Goal: Task Accomplishment & Management: Complete application form

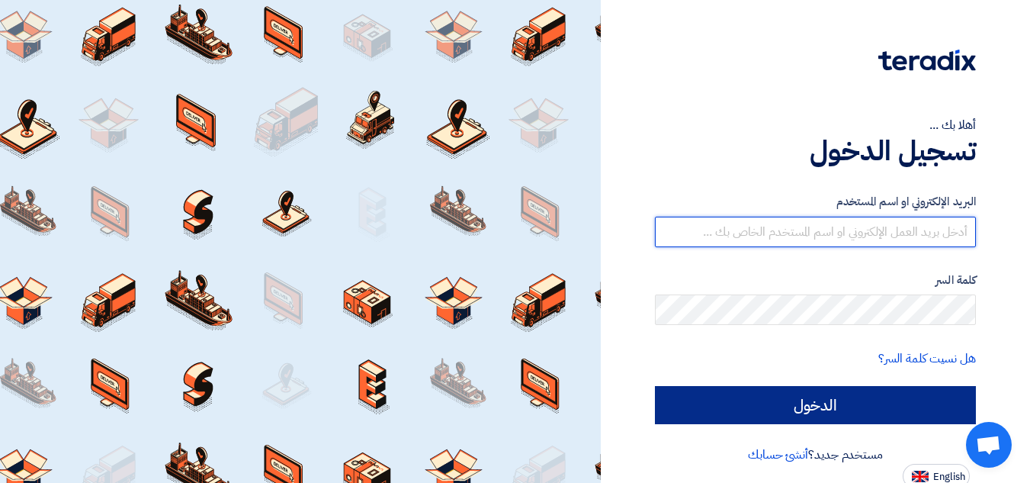
type input "[EMAIL_ADDRESS][DOMAIN_NAME]"
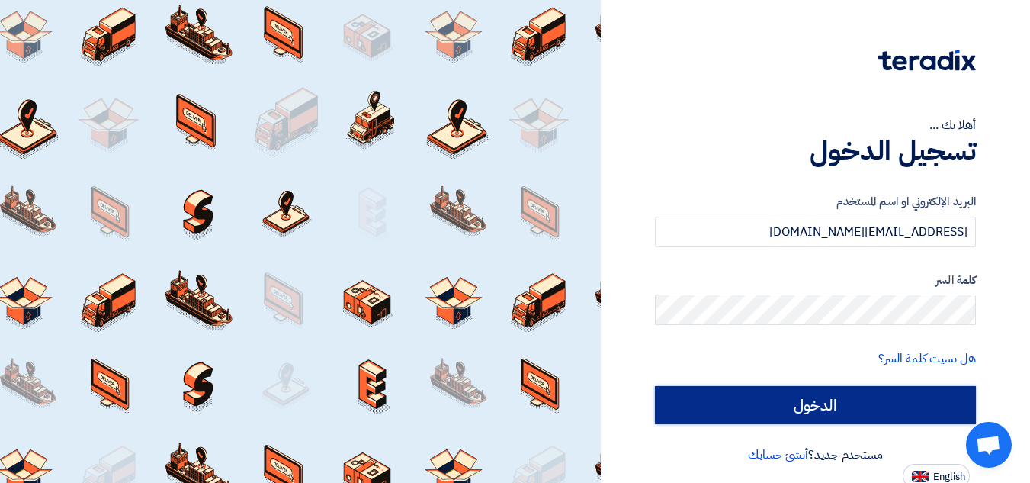
click at [855, 405] on input "الدخول" at bounding box center [815, 405] width 321 height 38
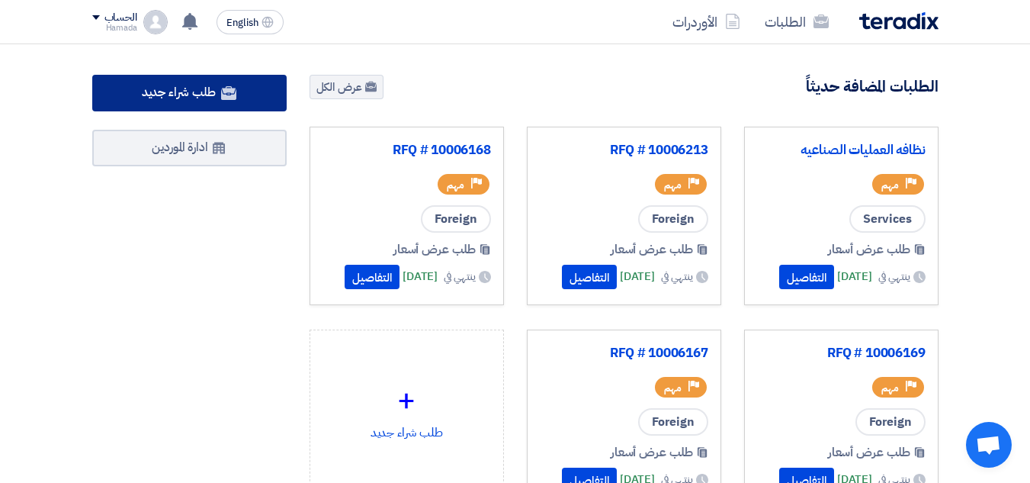
click at [156, 90] on span "طلب شراء جديد" at bounding box center [179, 92] width 74 height 18
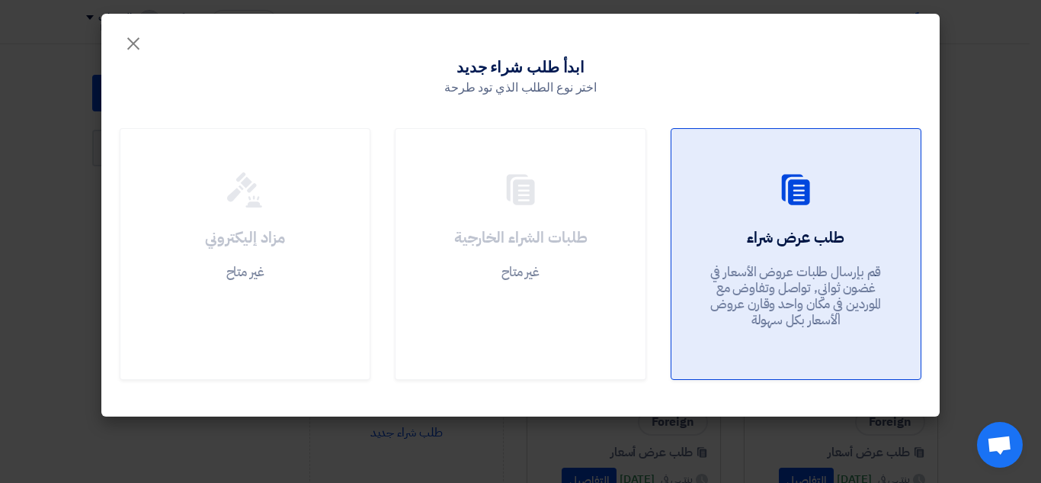
click at [773, 217] on link "طلب عرض شراء قم بإرسال طلبات عروض الأسعار في غضون ثواني, تواصل وتفاوض مع المورد…" at bounding box center [796, 254] width 251 height 252
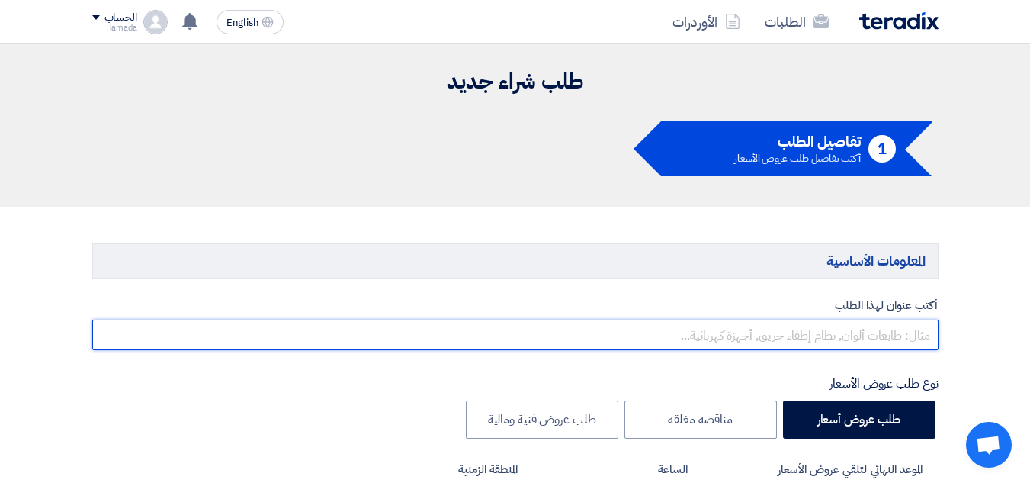
click at [835, 337] on input "text" at bounding box center [515, 334] width 846 height 30
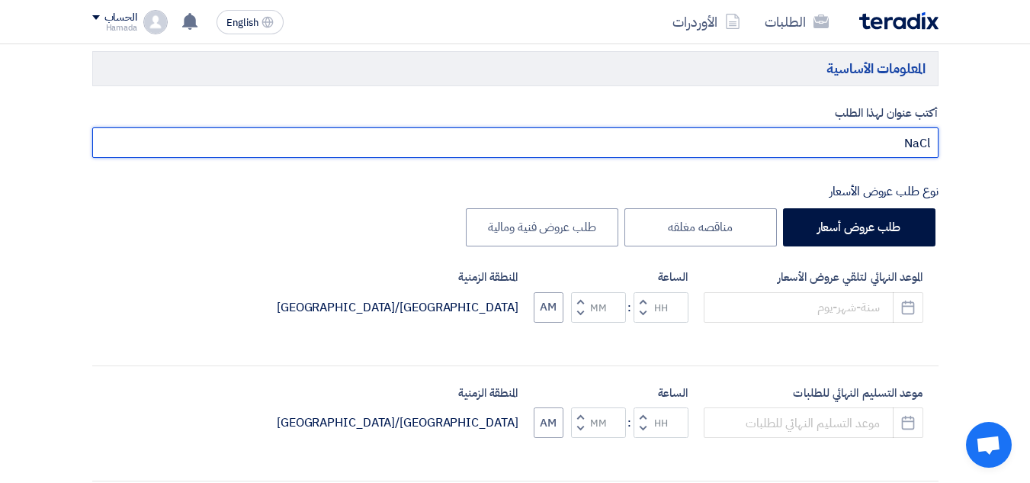
scroll to position [229, 0]
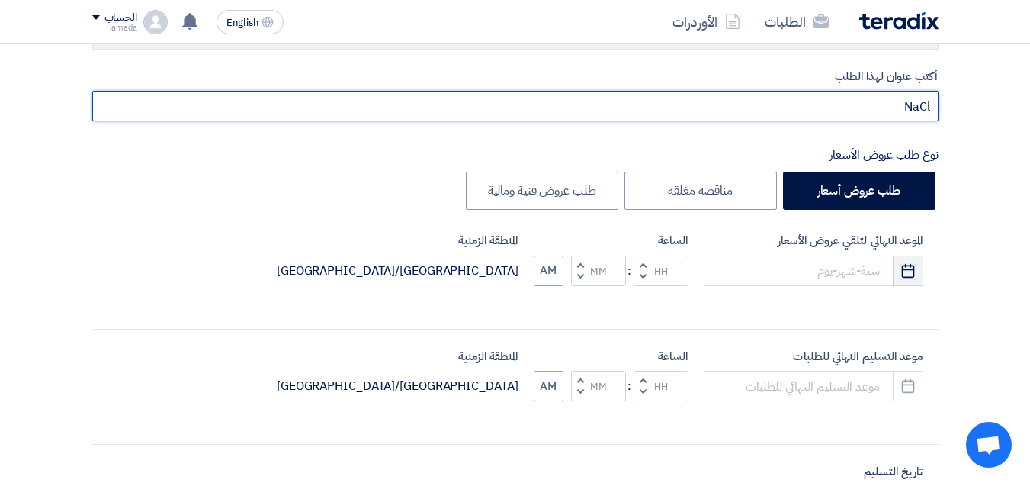
type input "NaCl"
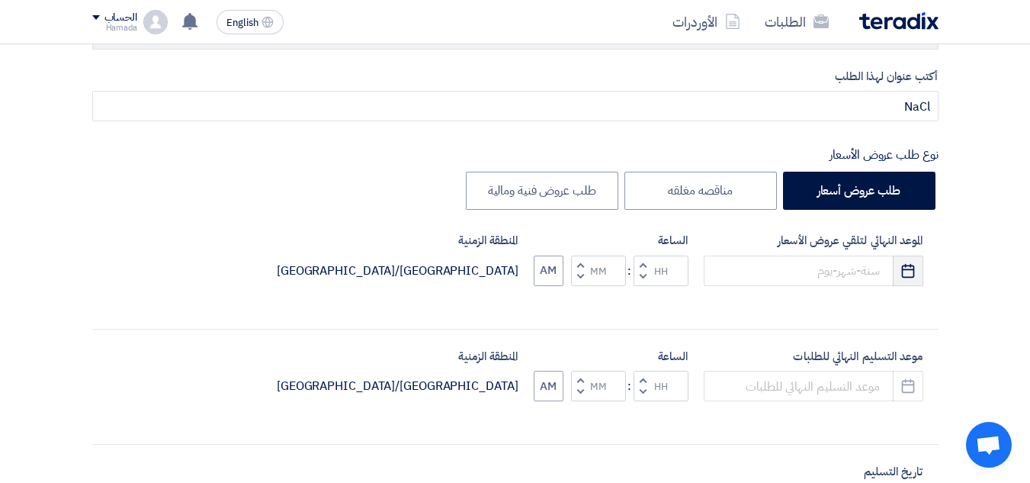
click at [907, 274] on icon "Pick a date" at bounding box center [907, 270] width 15 height 15
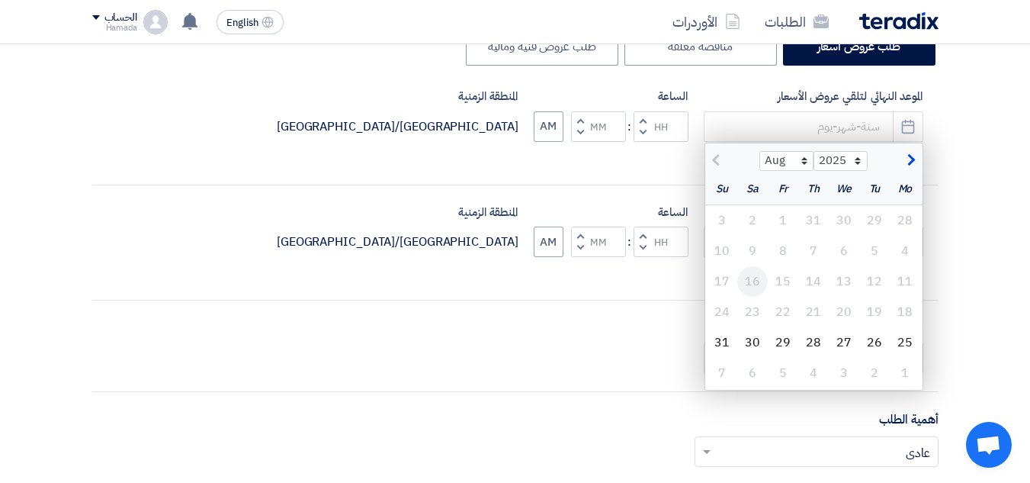
scroll to position [381, 0]
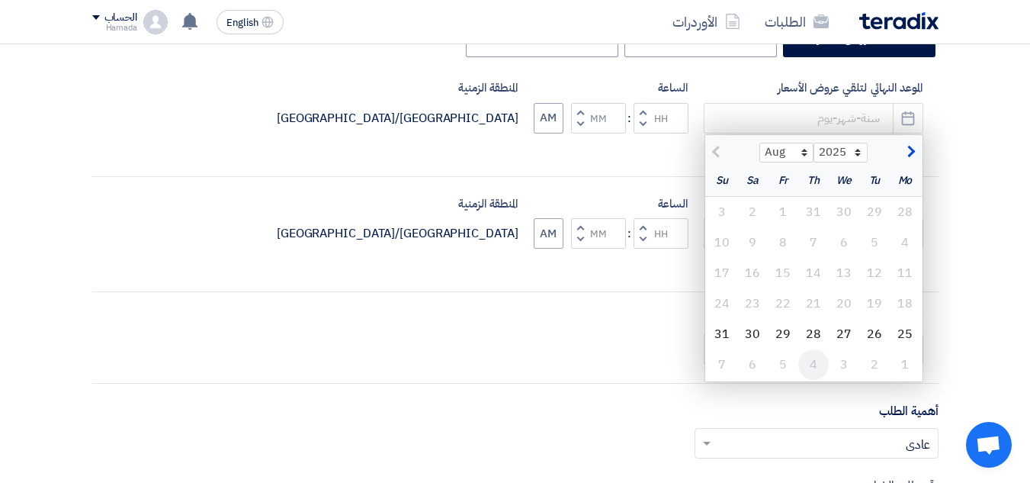
click at [816, 360] on div "4" at bounding box center [813, 364] width 30 height 30
type input "[DATE]"
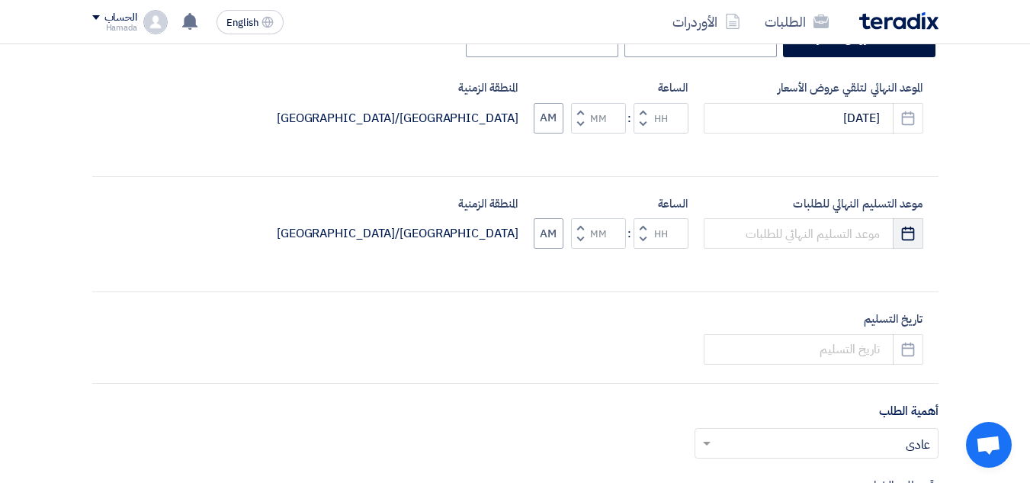
click at [907, 228] on use "button" at bounding box center [908, 233] width 13 height 14
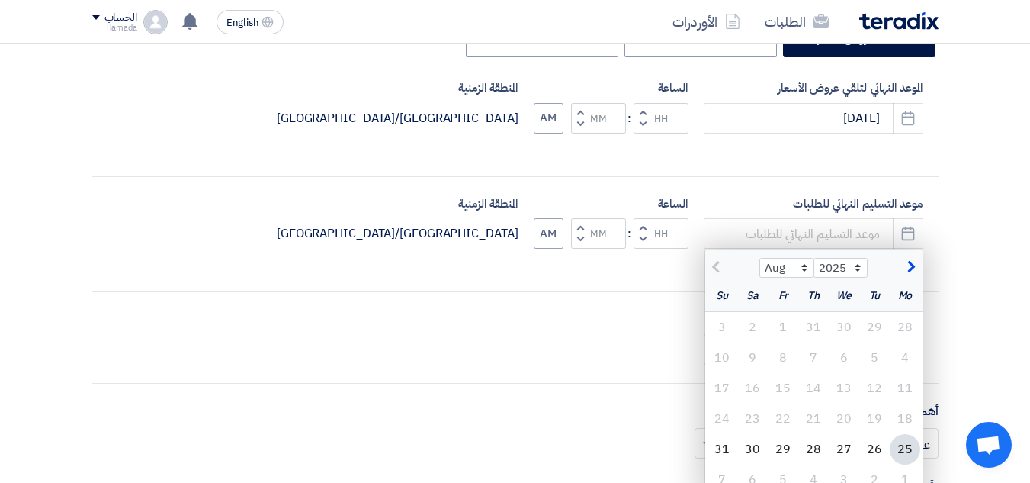
click at [903, 265] on button "button" at bounding box center [909, 265] width 25 height 15
select select "9"
click at [818, 328] on div "4" at bounding box center [813, 327] width 30 height 30
type input "[DATE]"
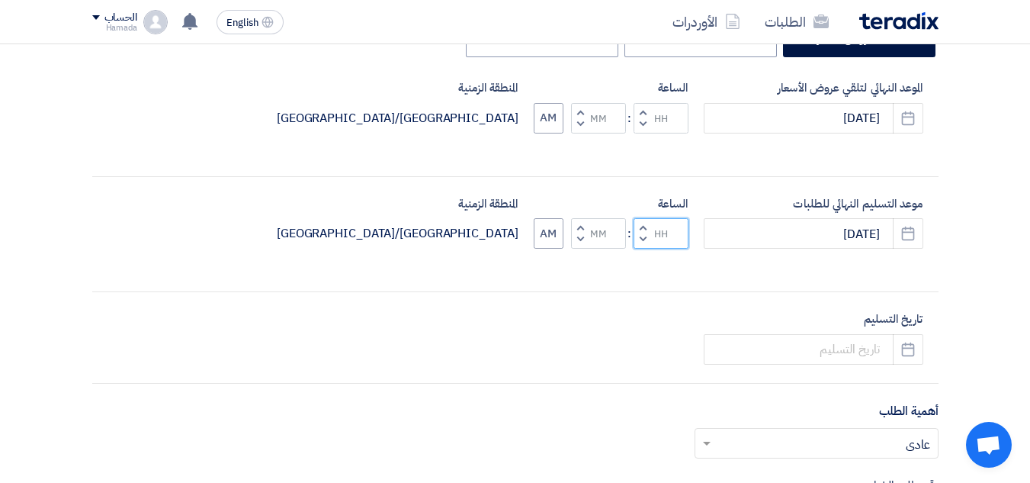
click at [662, 232] on input "Hours" at bounding box center [660, 233] width 55 height 30
type input "11"
click at [596, 231] on input "Minutes" at bounding box center [598, 233] width 55 height 30
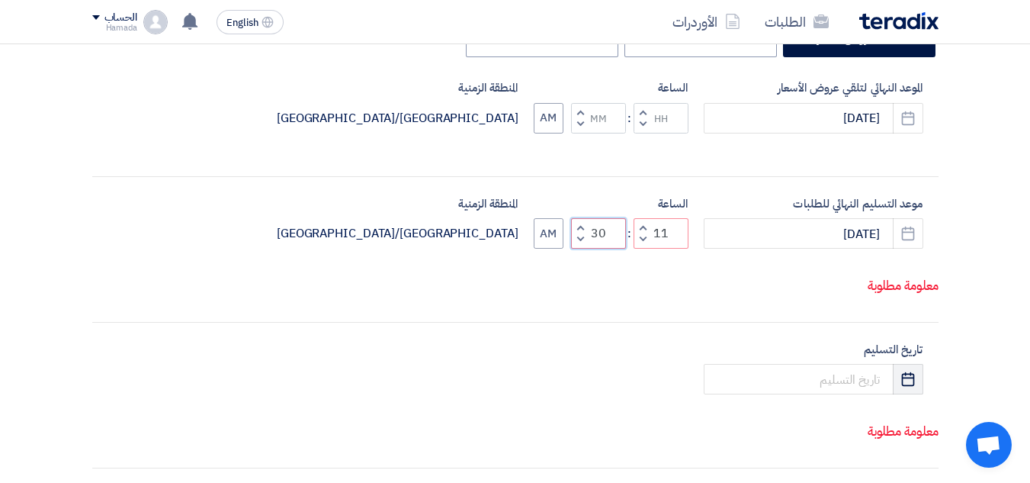
type input "30"
click at [900, 374] on div "أكتب عنوان لهذا الطلب NaCl نوع طلب عروض الأسعار طلب عروض أسعار مناقصه مغلقه طلب…" at bounding box center [515, 334] width 869 height 839
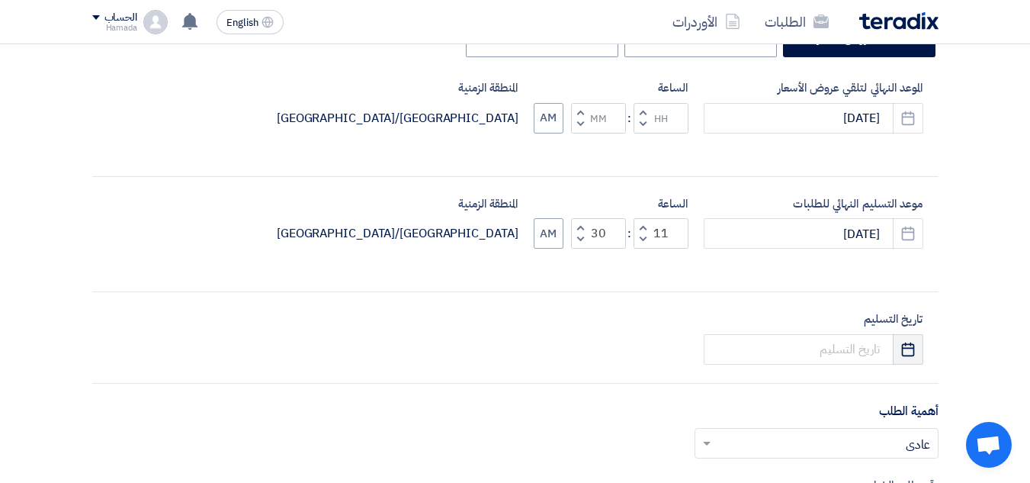
click at [899, 349] on button "Pick a date" at bounding box center [908, 349] width 30 height 30
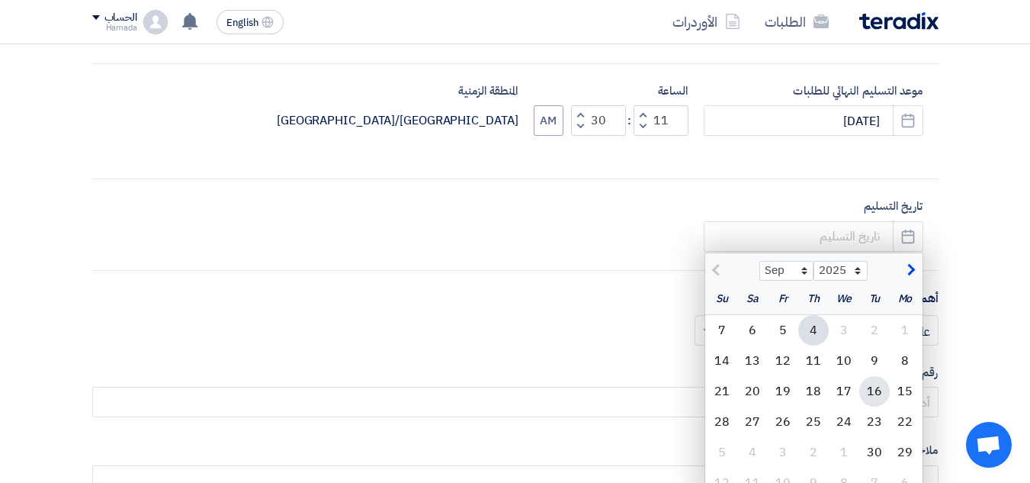
scroll to position [534, 0]
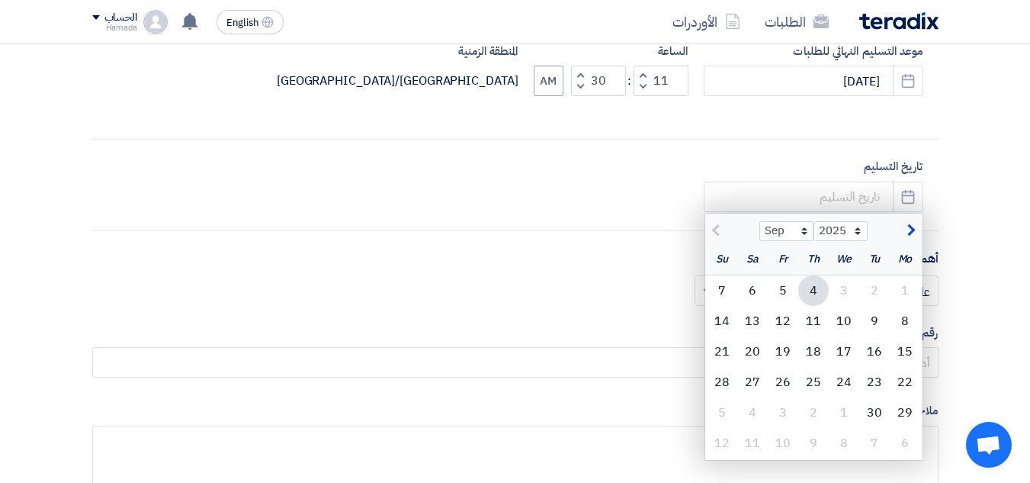
click at [812, 297] on div "4" at bounding box center [813, 290] width 30 height 30
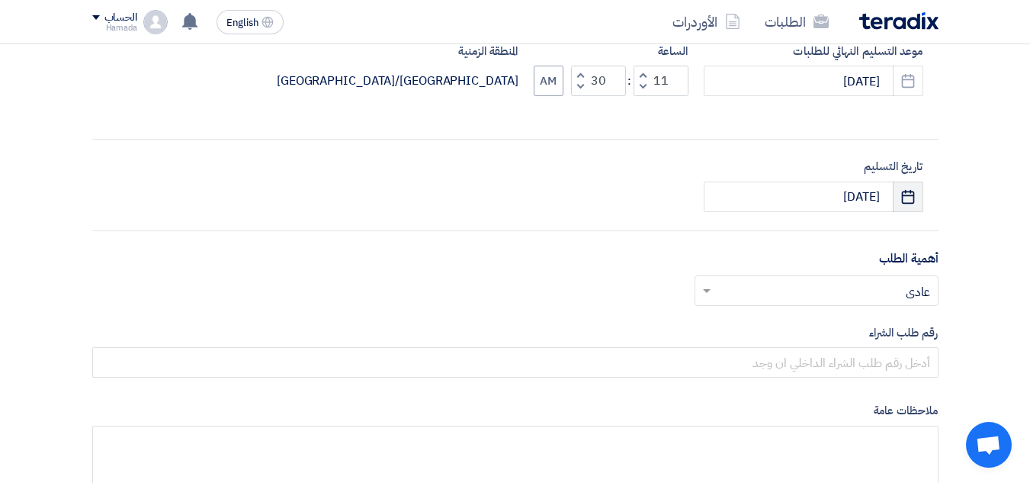
click at [916, 192] on button "Pick a date" at bounding box center [908, 196] width 30 height 30
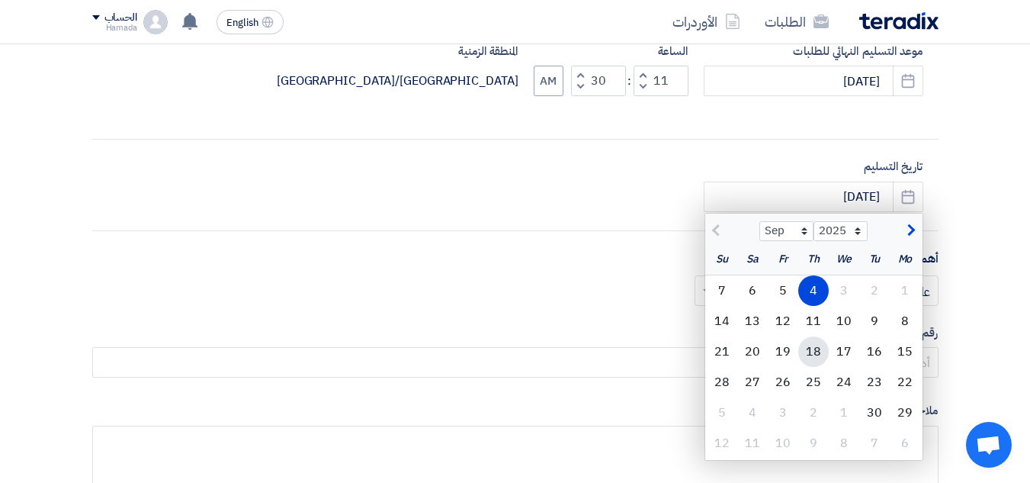
click at [814, 354] on div "18" at bounding box center [813, 351] width 30 height 30
type input "[DATE]"
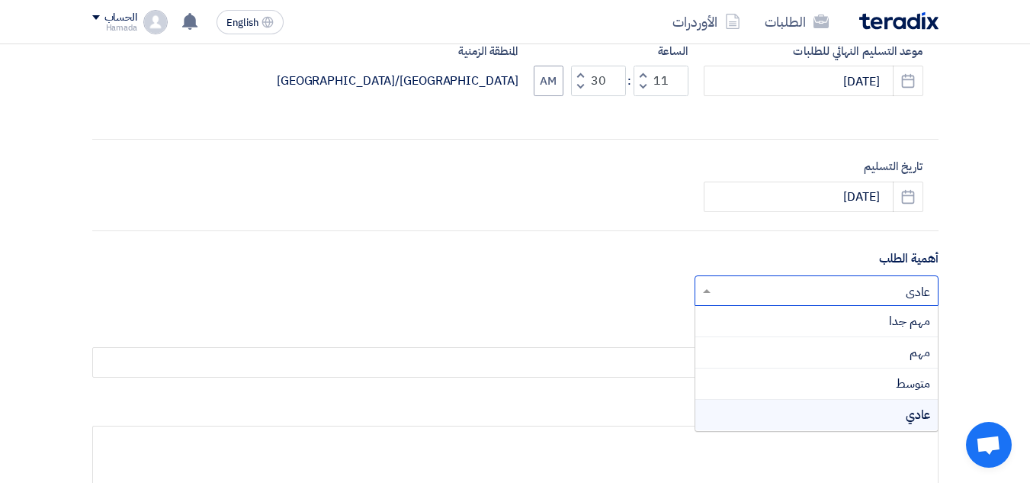
click at [871, 290] on input "text" at bounding box center [824, 291] width 213 height 25
click at [906, 353] on div "مهم" at bounding box center [816, 352] width 242 height 31
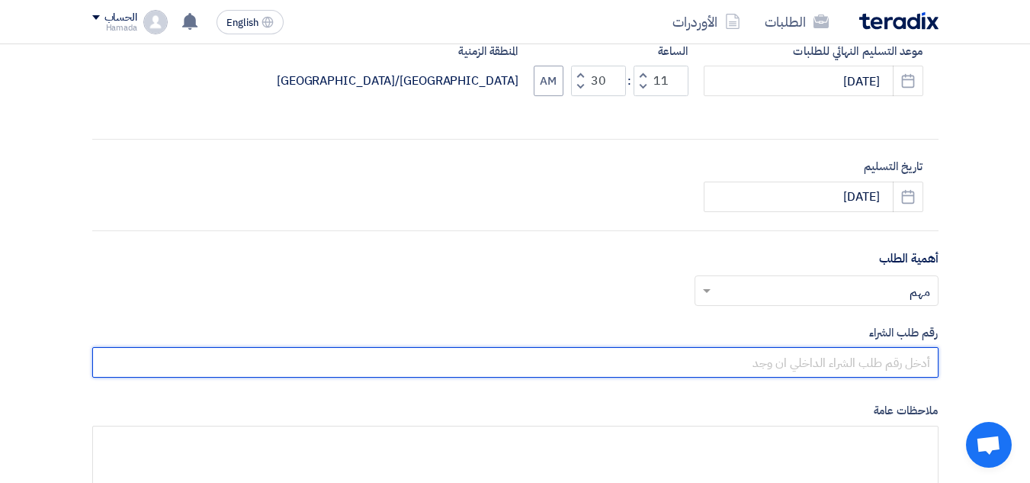
click at [860, 361] on input "text" at bounding box center [515, 362] width 846 height 30
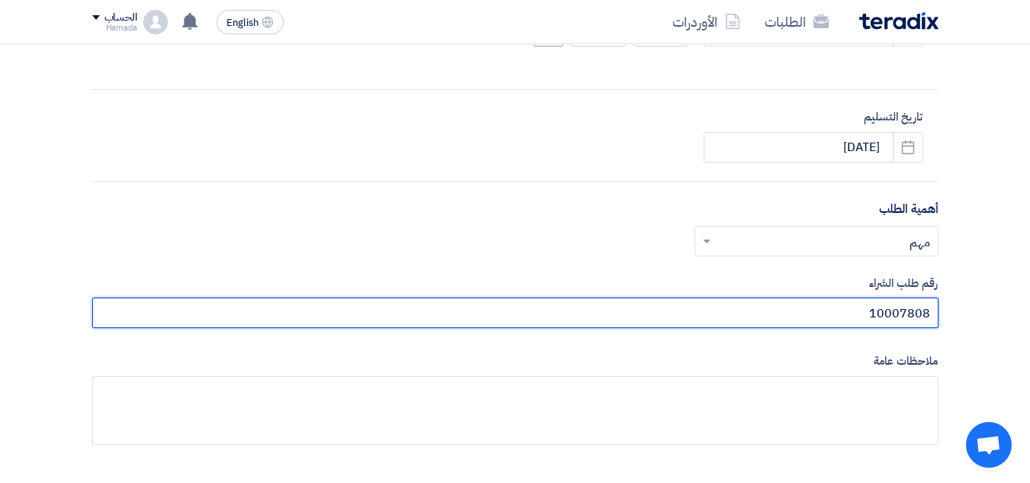
scroll to position [610, 0]
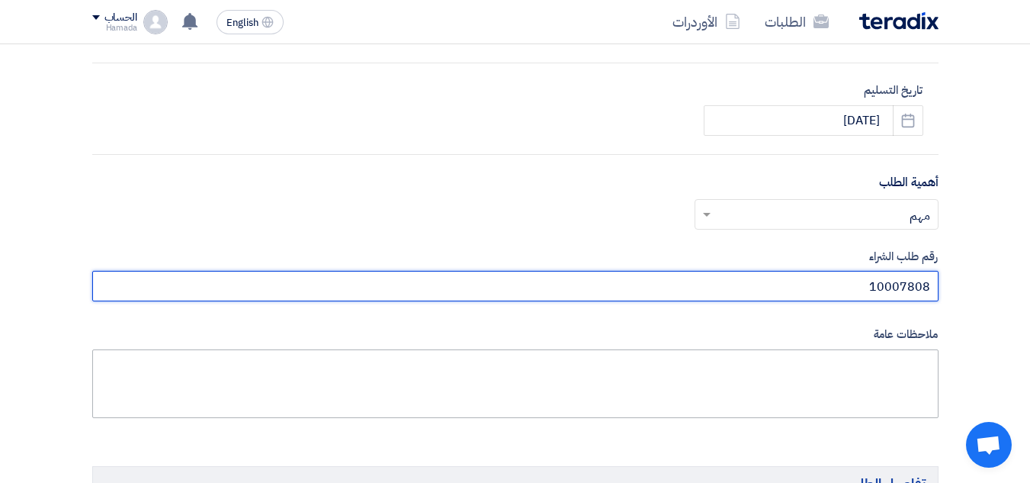
type input "10007808"
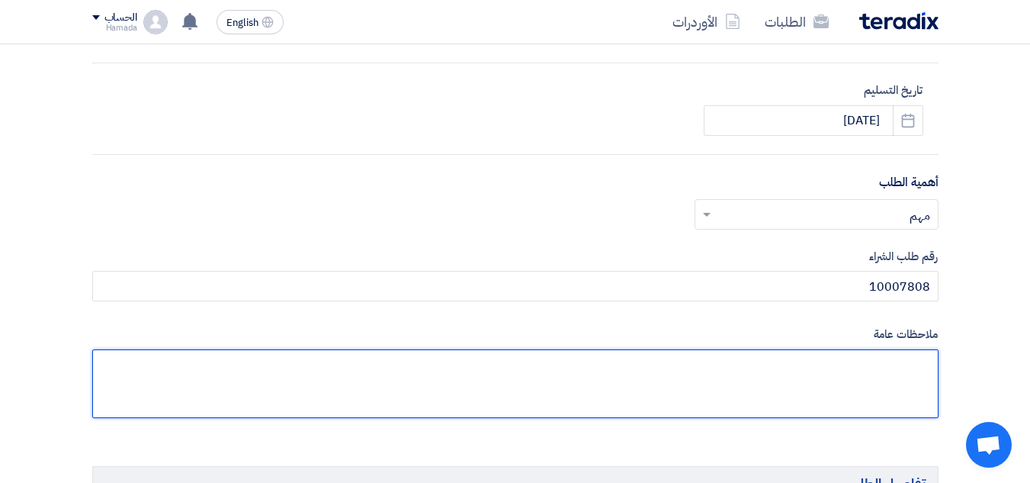
click at [791, 371] on textarea at bounding box center [515, 383] width 846 height 69
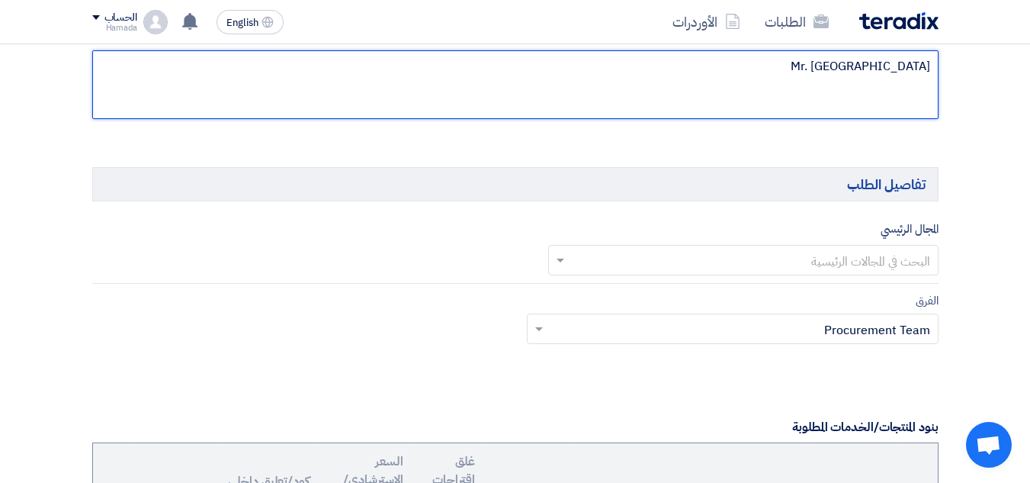
scroll to position [915, 0]
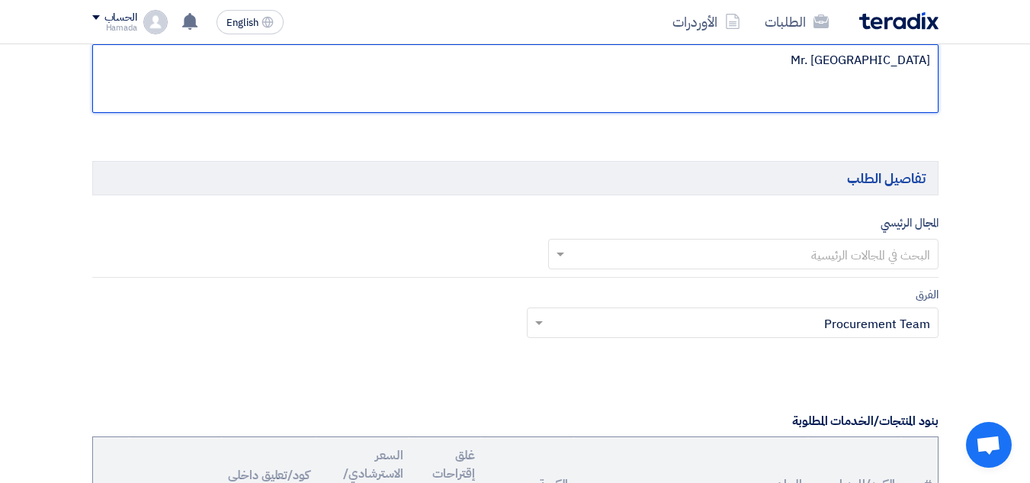
type textarea "Mr. [GEOGRAPHIC_DATA]"
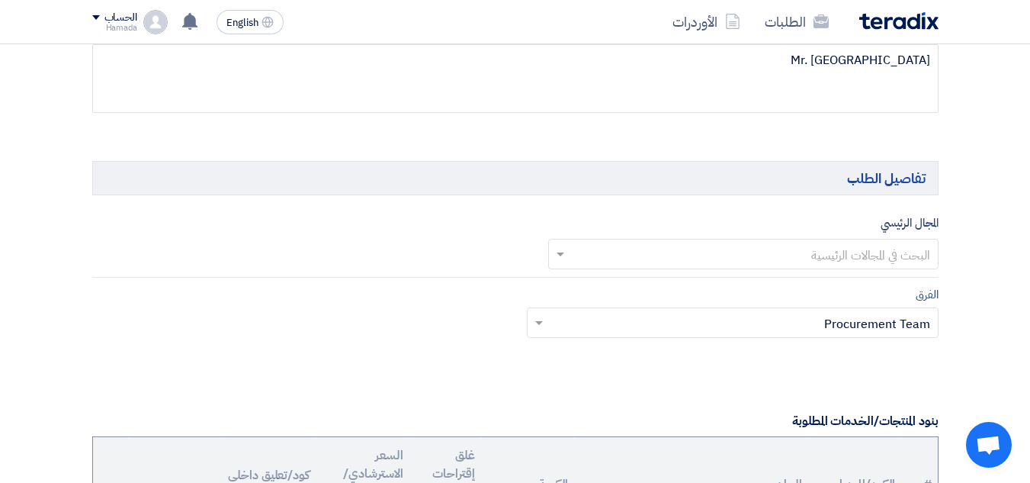
click at [877, 252] on input "text" at bounding box center [752, 255] width 360 height 25
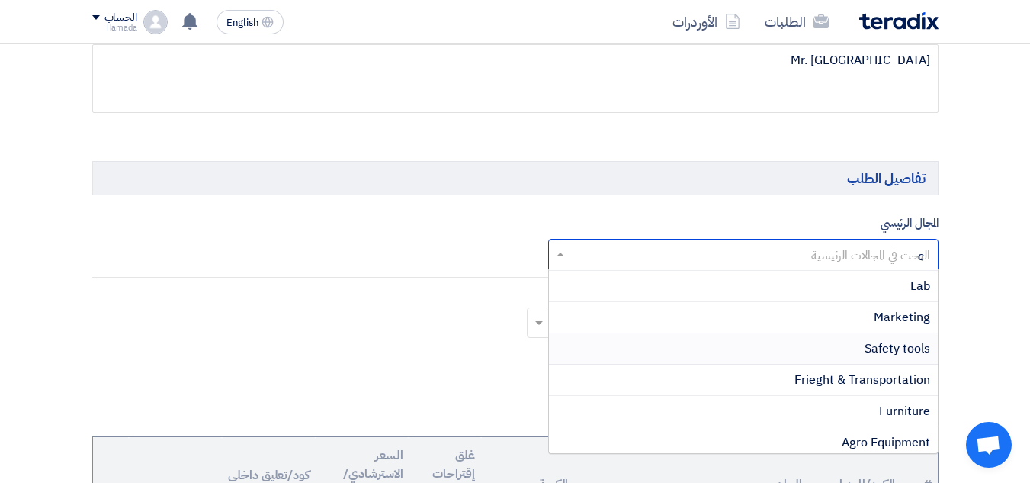
scroll to position [0, 0]
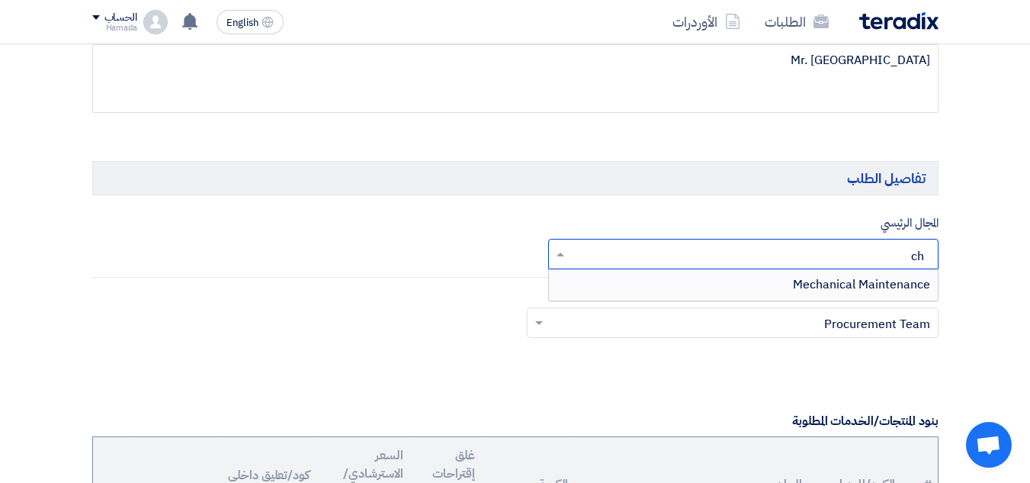
type input "c"
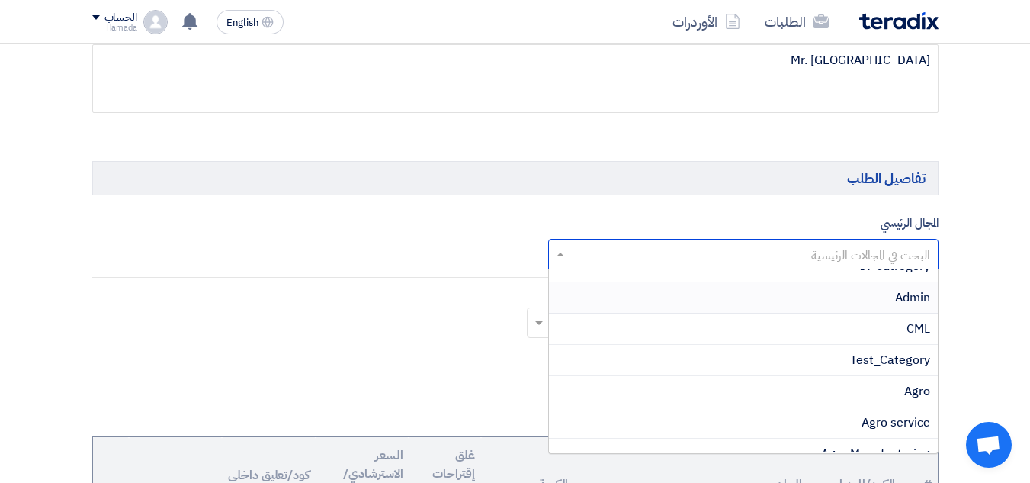
scroll to position [76, 0]
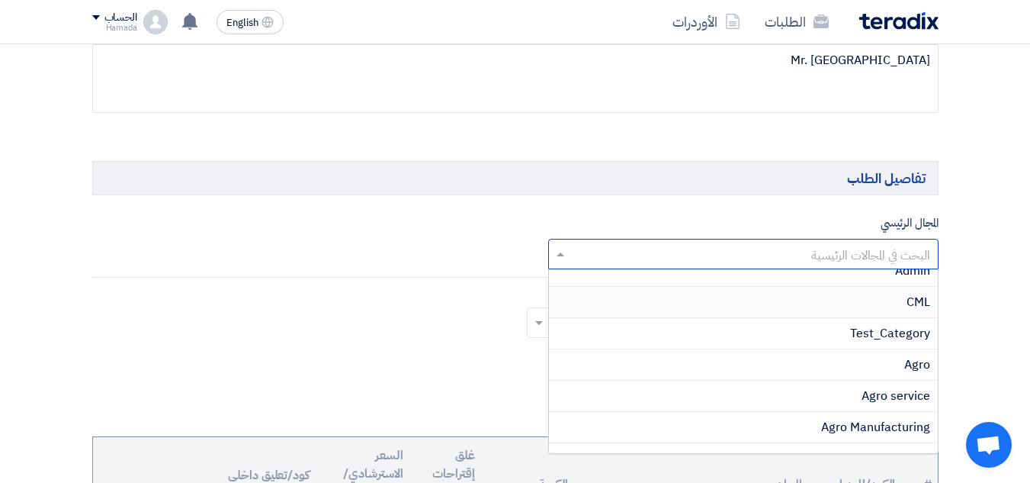
click at [731, 306] on div "CML" at bounding box center [743, 302] width 389 height 31
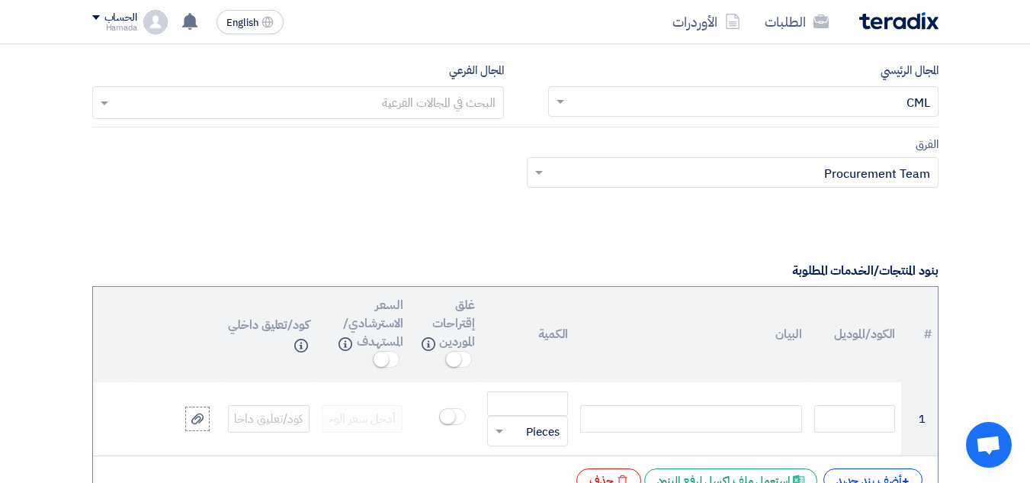
scroll to position [1143, 0]
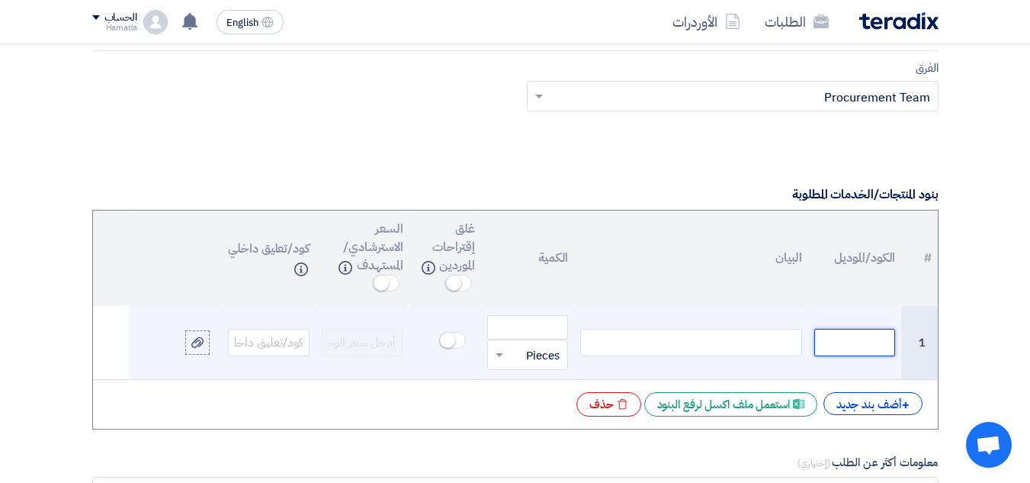
click at [847, 346] on input "text" at bounding box center [855, 342] width 82 height 27
type input "1300000359"
click at [678, 337] on div at bounding box center [690, 342] width 221 height 27
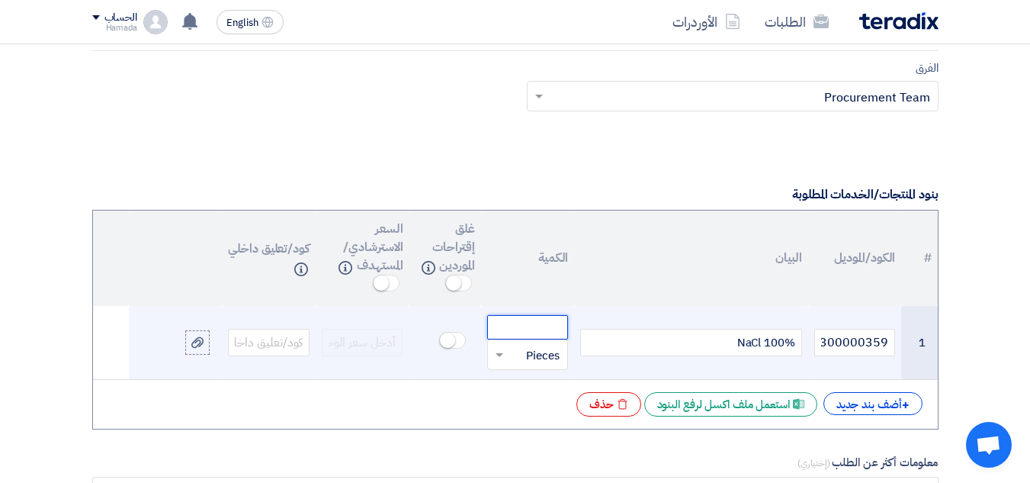
click at [553, 332] on input "number" at bounding box center [528, 327] width 82 height 24
type input "450"
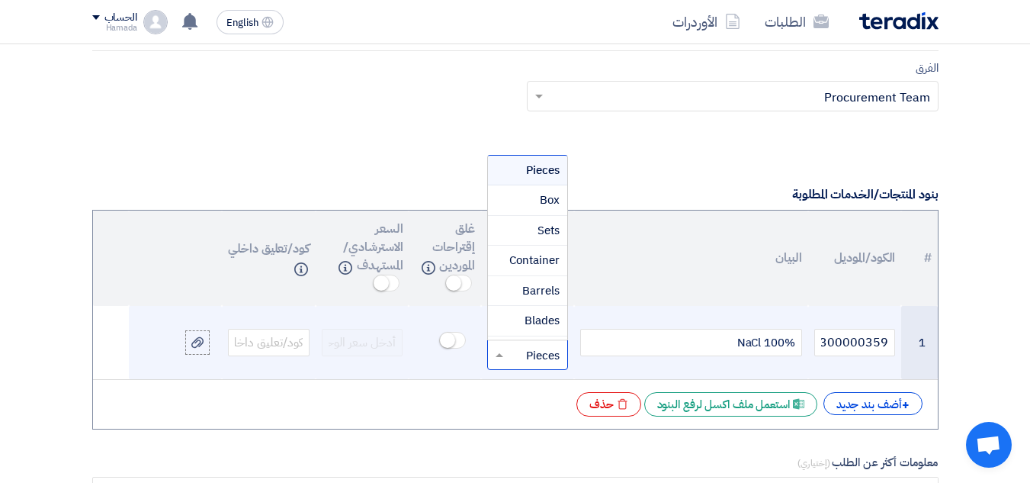
click at [538, 349] on input "text" at bounding box center [538, 354] width 48 height 24
click at [540, 326] on span "Ton" at bounding box center [549, 327] width 19 height 17
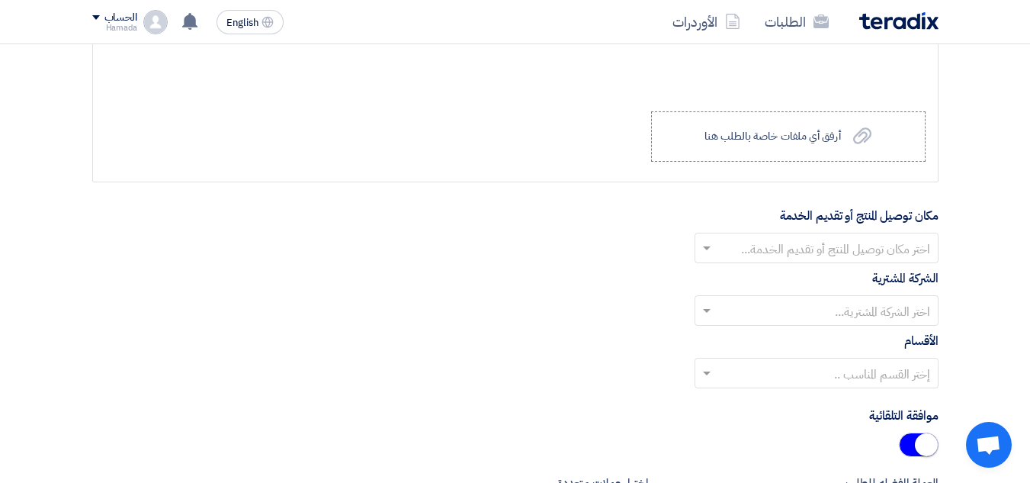
scroll to position [1677, 0]
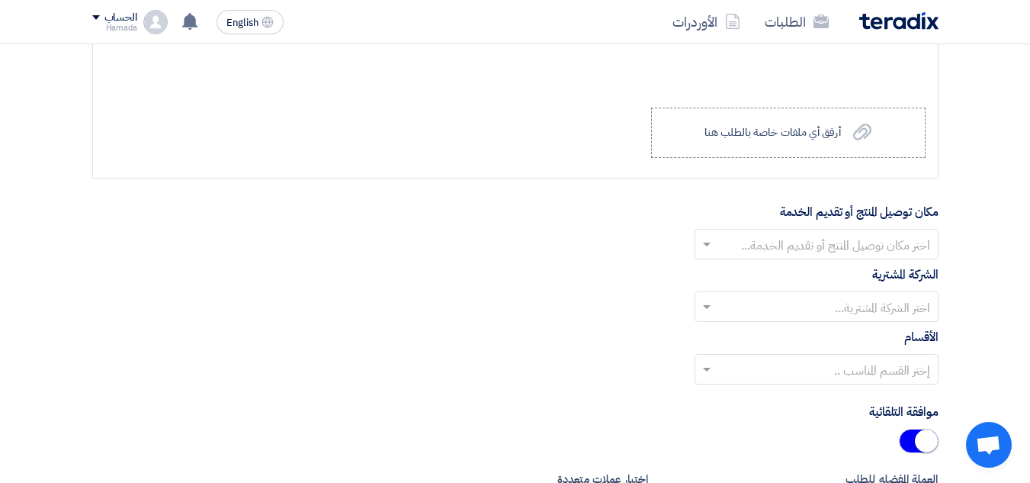
click at [807, 246] on input "text" at bounding box center [824, 245] width 213 height 25
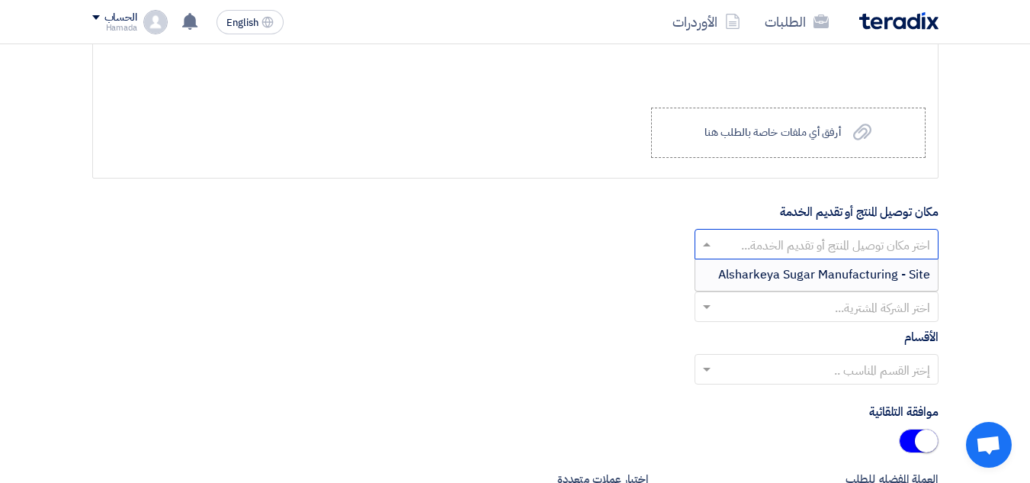
click at [835, 274] on span "Alsharkeya Sugar Manufacturing - Site" at bounding box center [824, 274] width 212 height 18
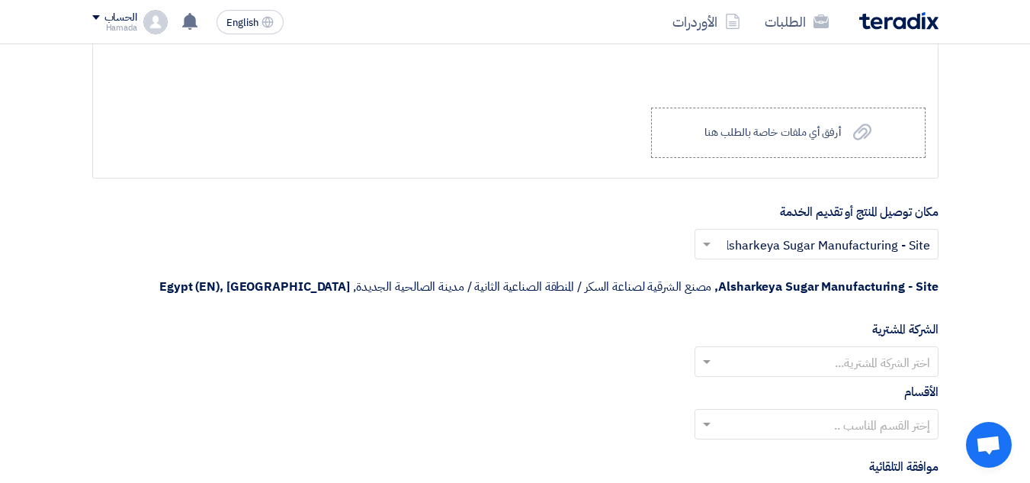
click at [863, 357] on input "text" at bounding box center [824, 362] width 213 height 25
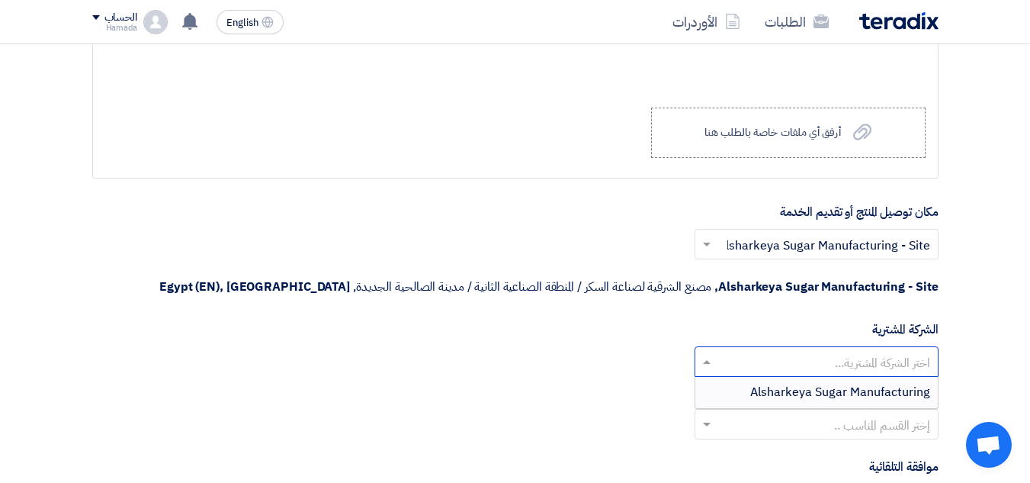
click at [858, 403] on div "Alsharkeya Sugar Manufacturing" at bounding box center [816, 392] width 242 height 30
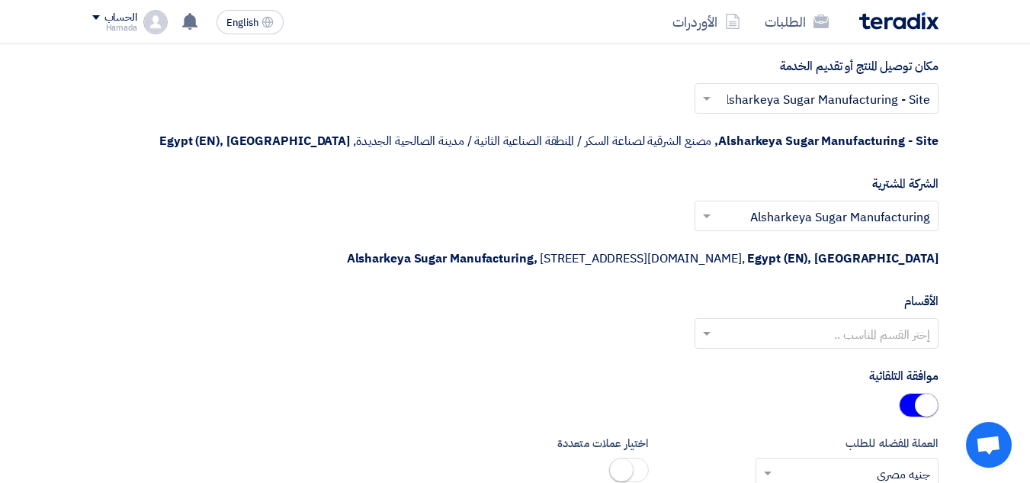
scroll to position [1830, 0]
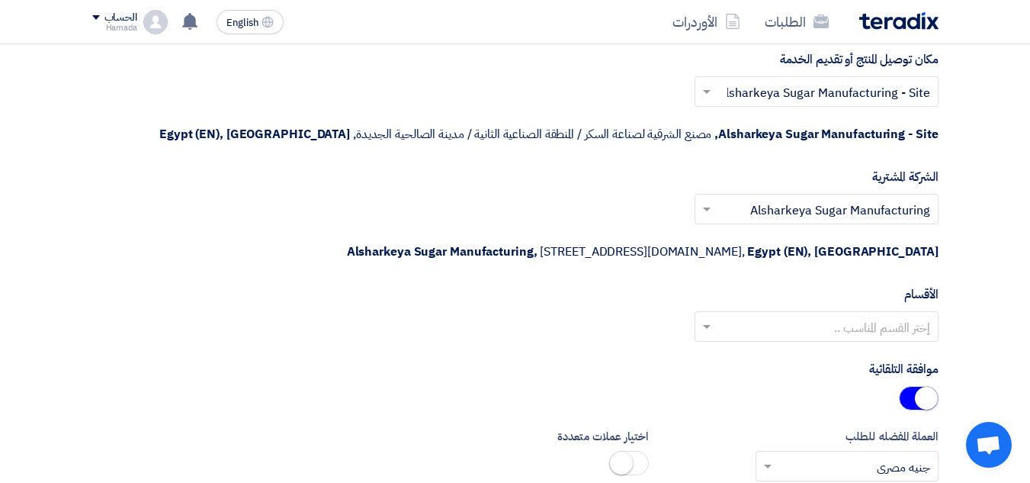
click at [836, 321] on input "text" at bounding box center [824, 327] width 213 height 25
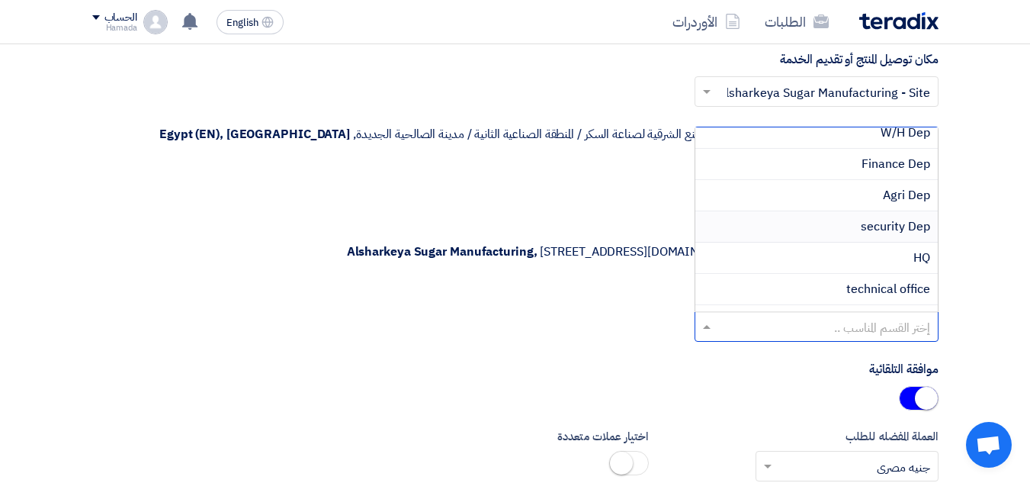
scroll to position [0, 0]
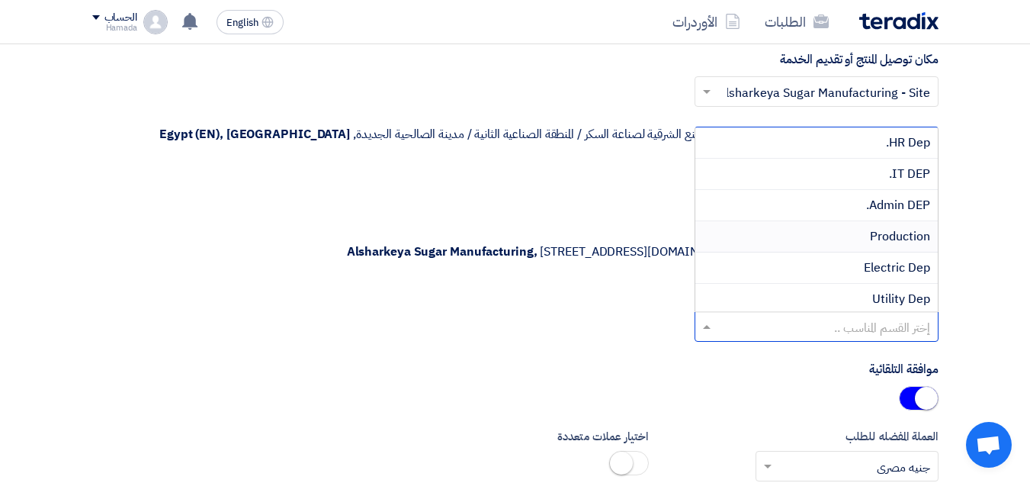
click at [832, 229] on div "Production" at bounding box center [816, 236] width 242 height 31
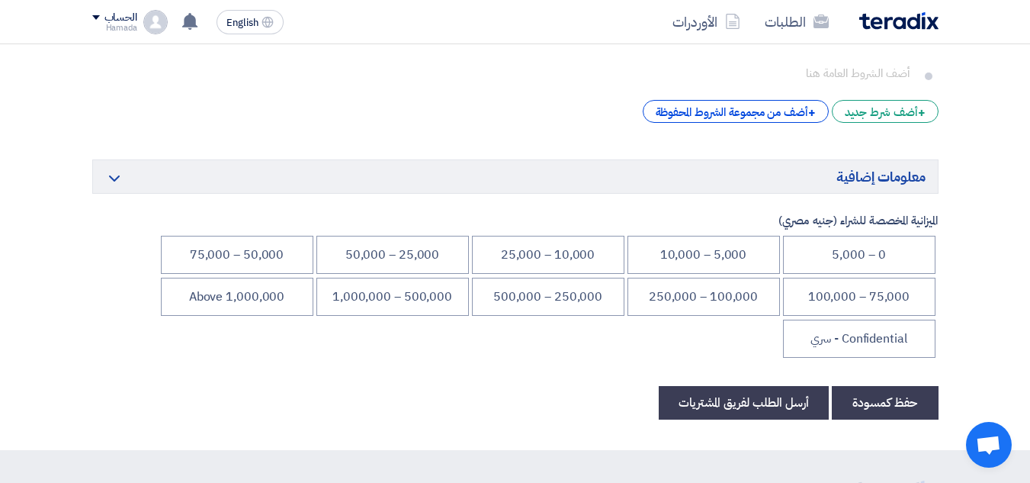
scroll to position [2363, 0]
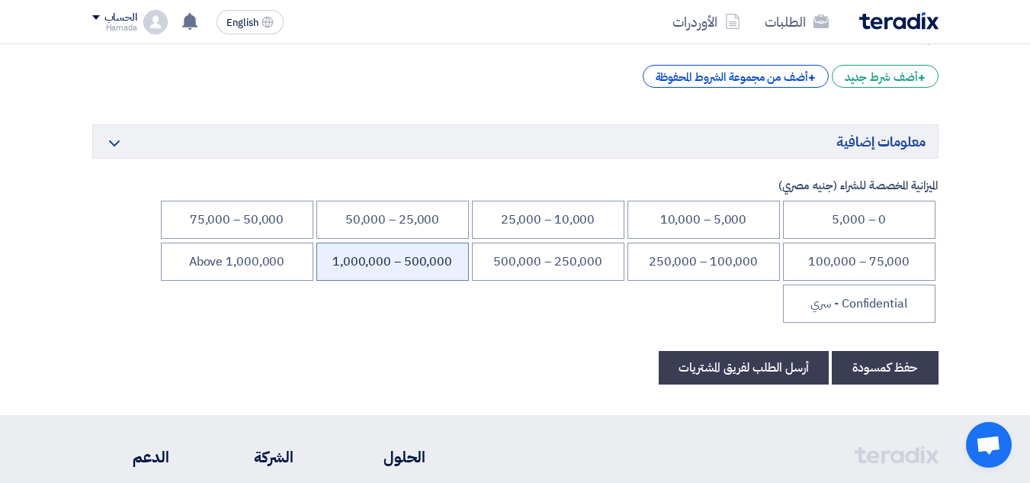
click at [356, 268] on li "500,000 – 1,000,000" at bounding box center [392, 261] width 152 height 38
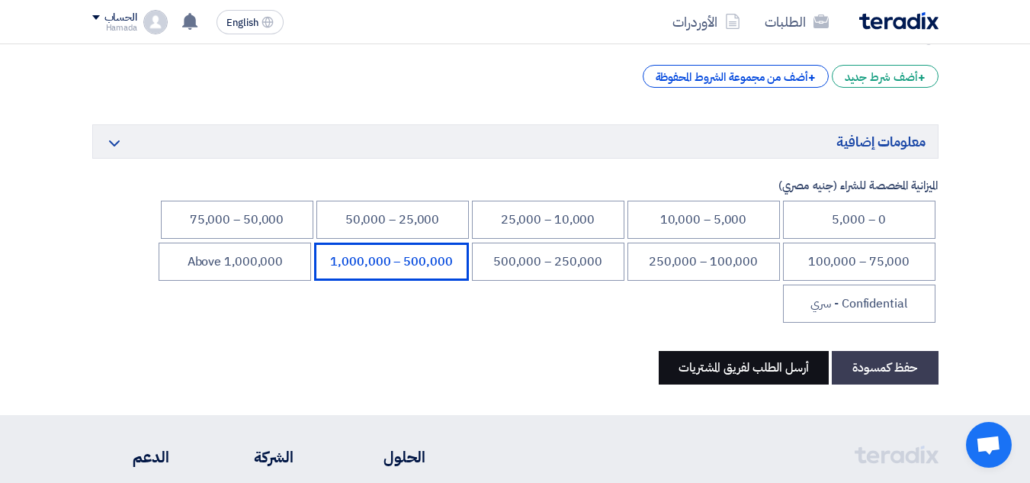
click at [734, 364] on button "أرسل الطلب لفريق المشتريات" at bounding box center [744, 368] width 170 height 34
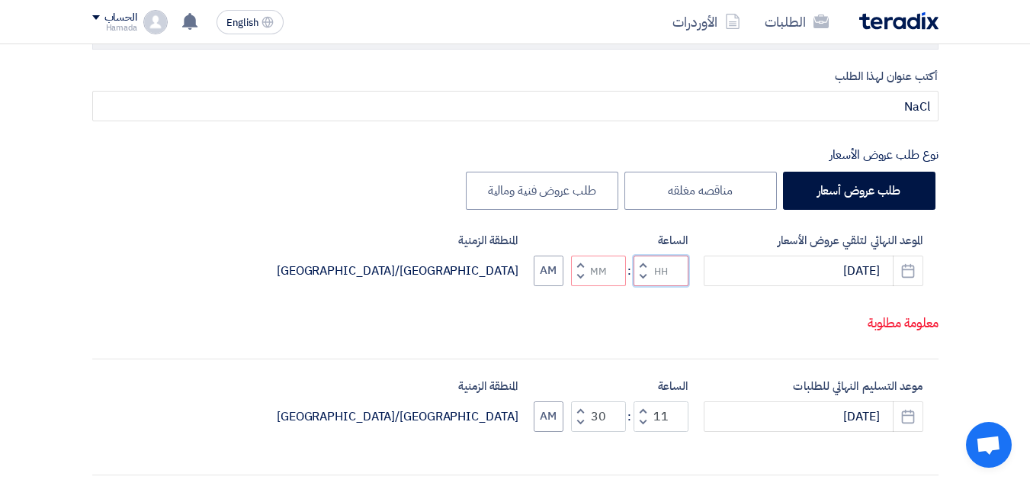
click at [659, 269] on input "Hours" at bounding box center [660, 270] width 55 height 30
type input "11"
click at [603, 271] on input "Minutes" at bounding box center [598, 270] width 55 height 30
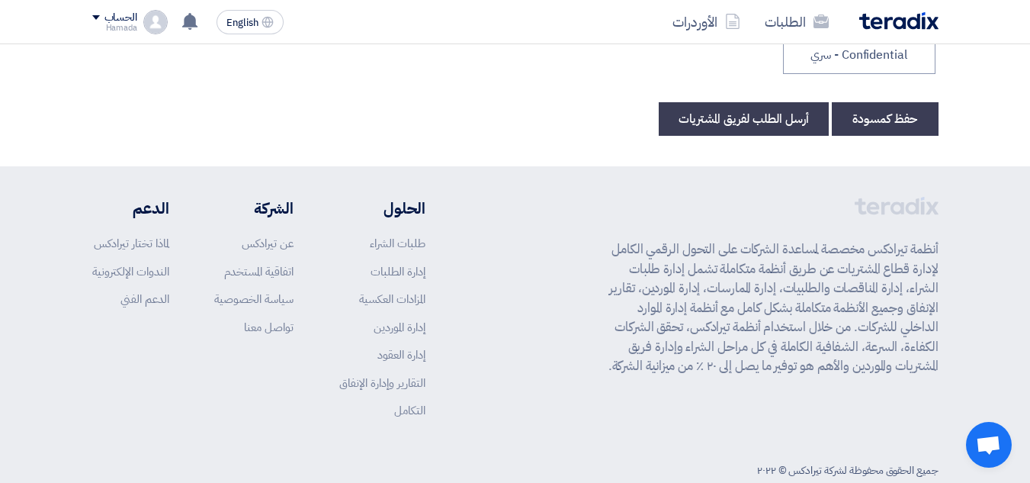
scroll to position [2668, 0]
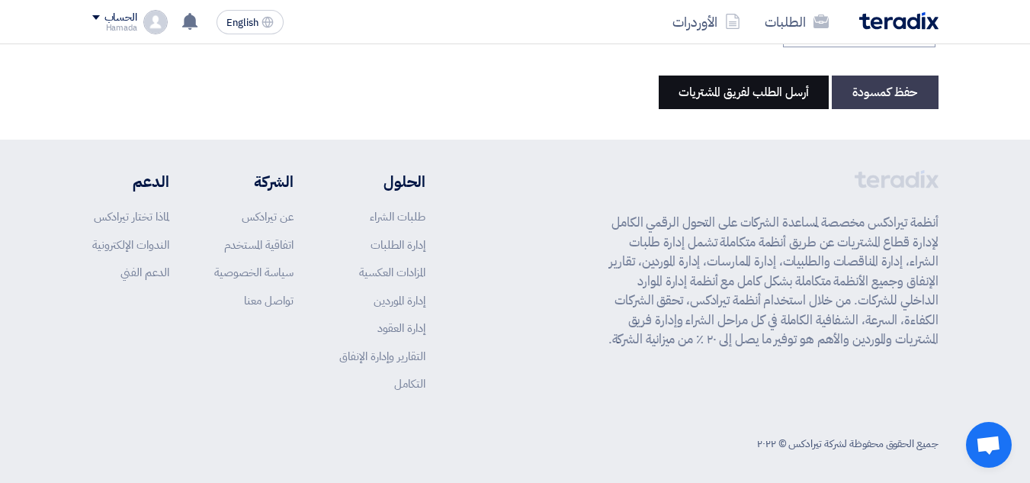
type input "30"
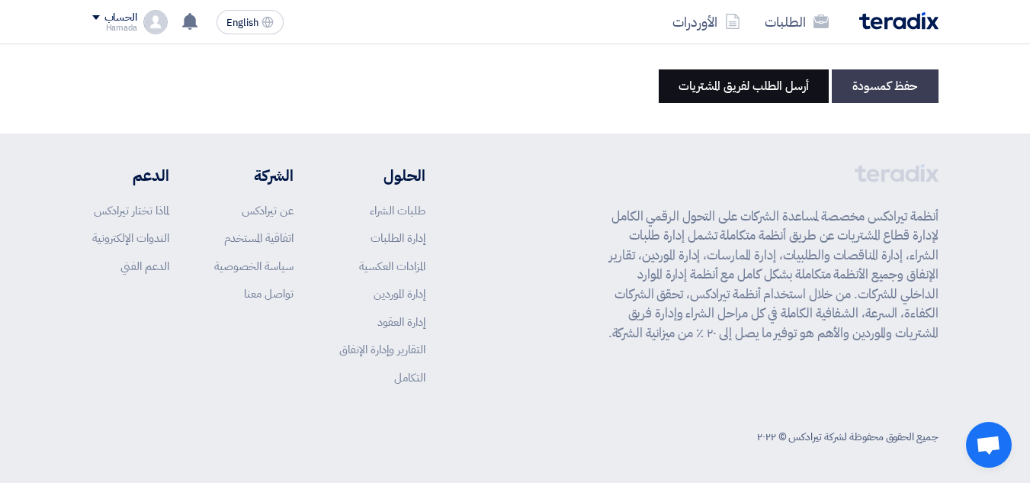
scroll to position [2638, 0]
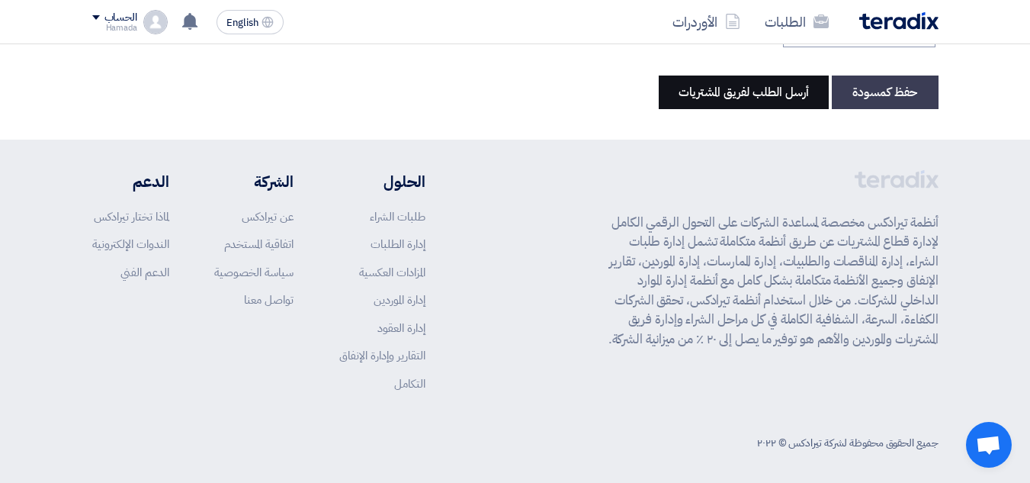
click at [736, 86] on button "أرسل الطلب لفريق المشتريات" at bounding box center [744, 92] width 170 height 34
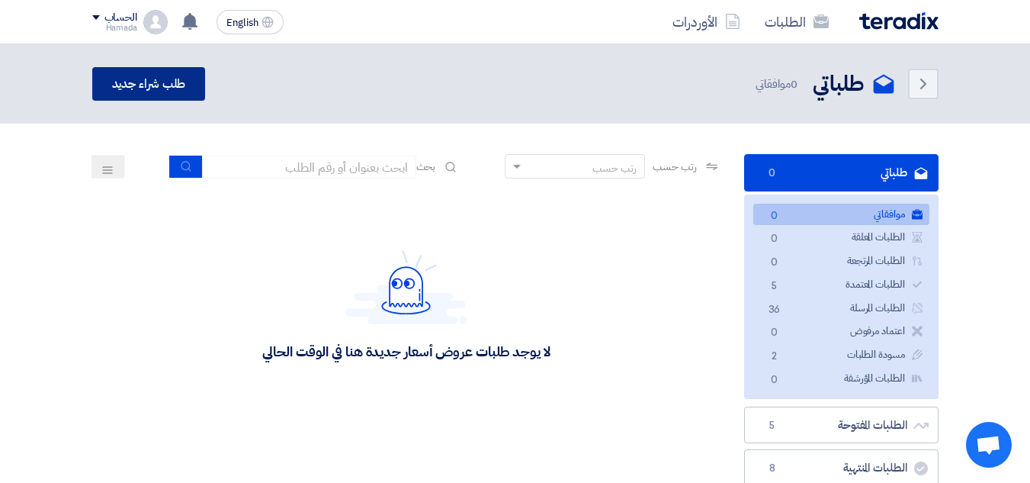
click at [149, 89] on link "طلب شراء جديد" at bounding box center [149, 84] width 114 height 34
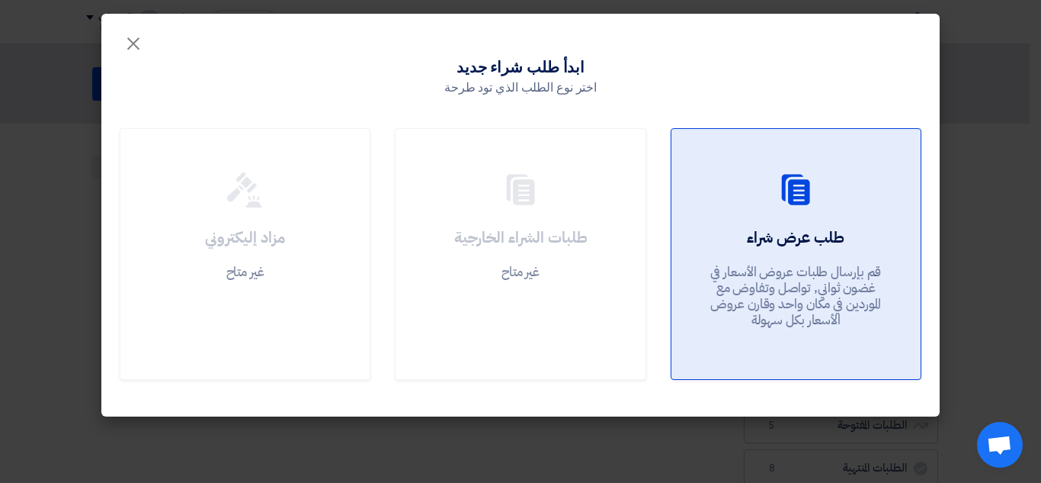
click at [758, 211] on div at bounding box center [796, 193] width 213 height 43
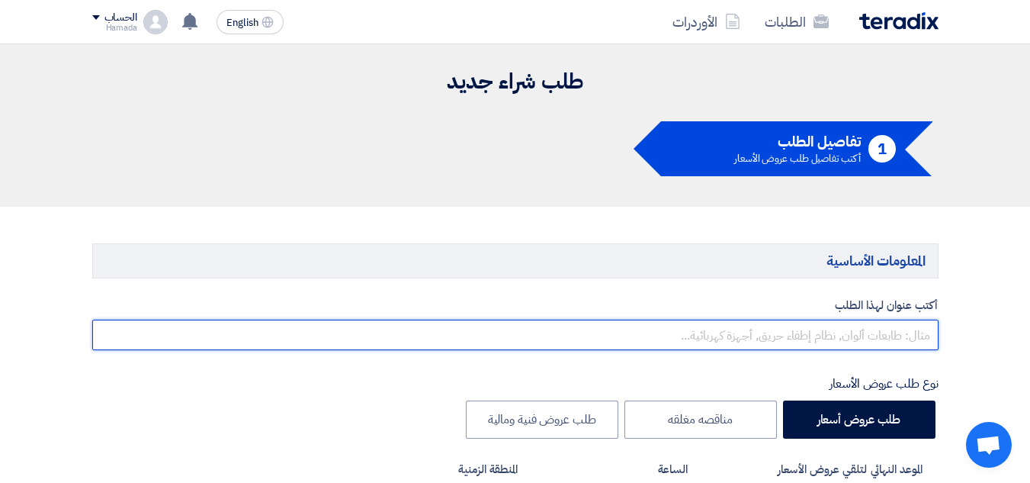
click at [819, 332] on input "text" at bounding box center [515, 334] width 846 height 30
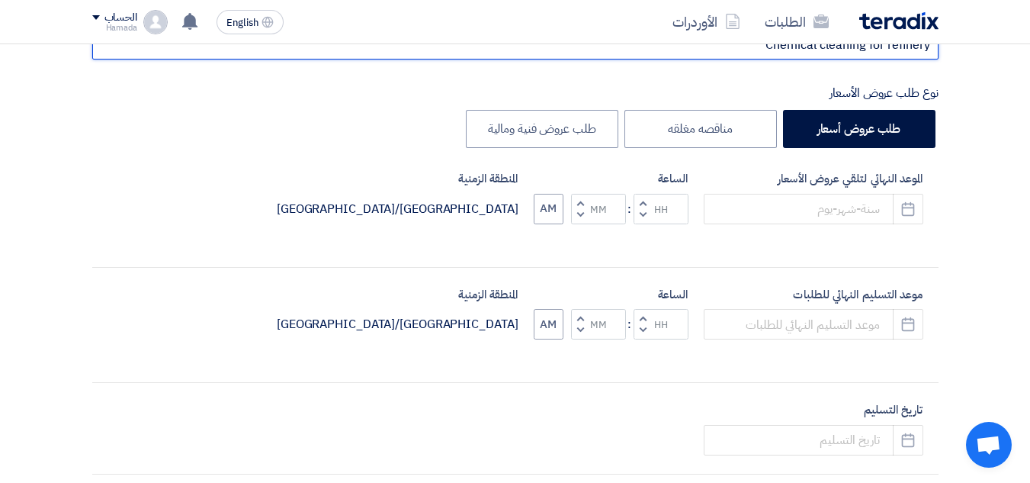
scroll to position [305, 0]
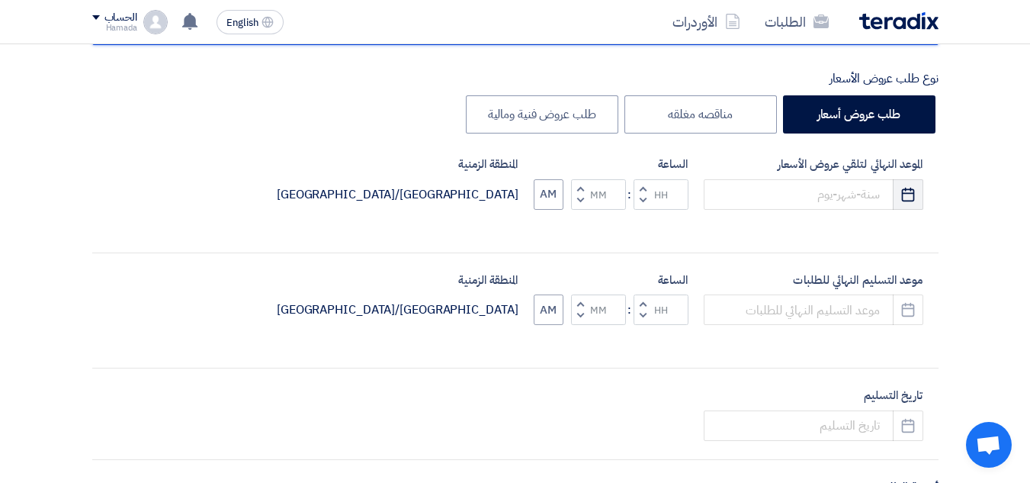
type input "Chemical cleaning for refinery"
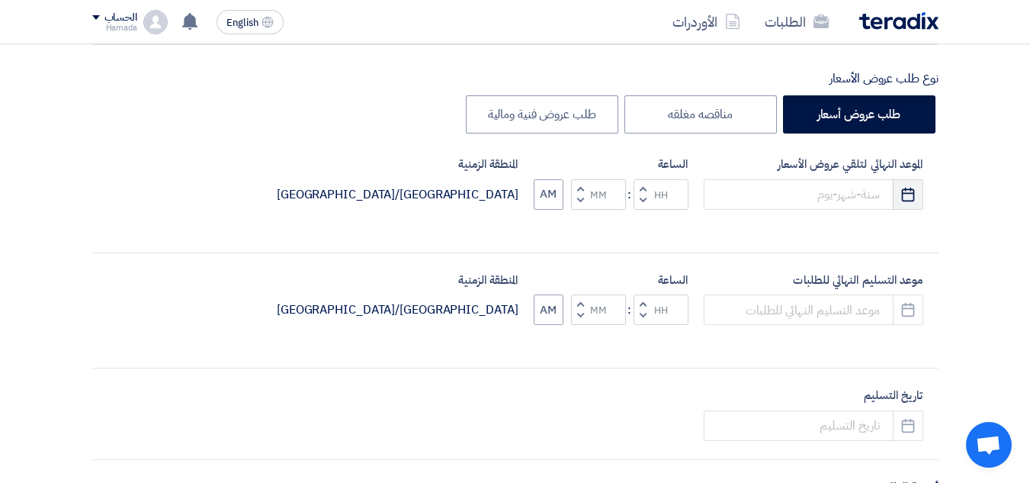
click at [906, 193] on use "button" at bounding box center [908, 194] width 13 height 14
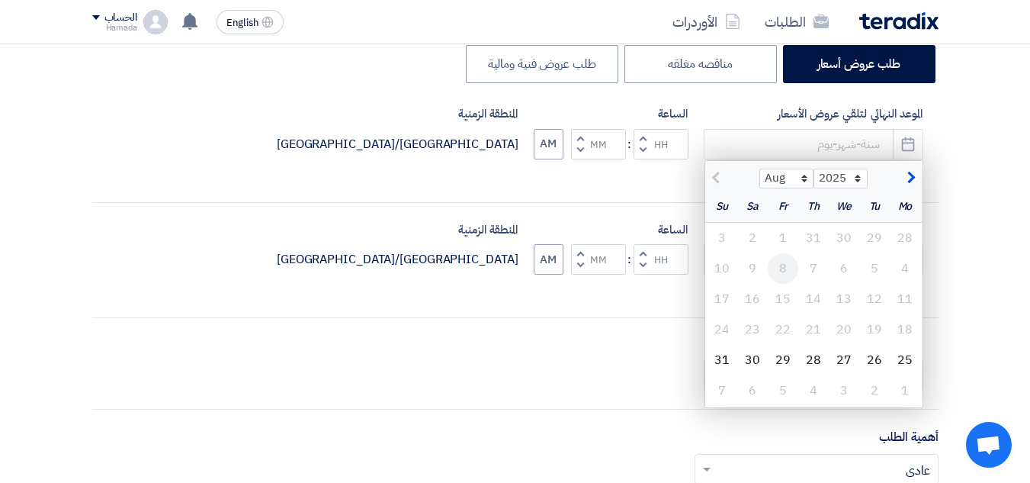
scroll to position [381, 0]
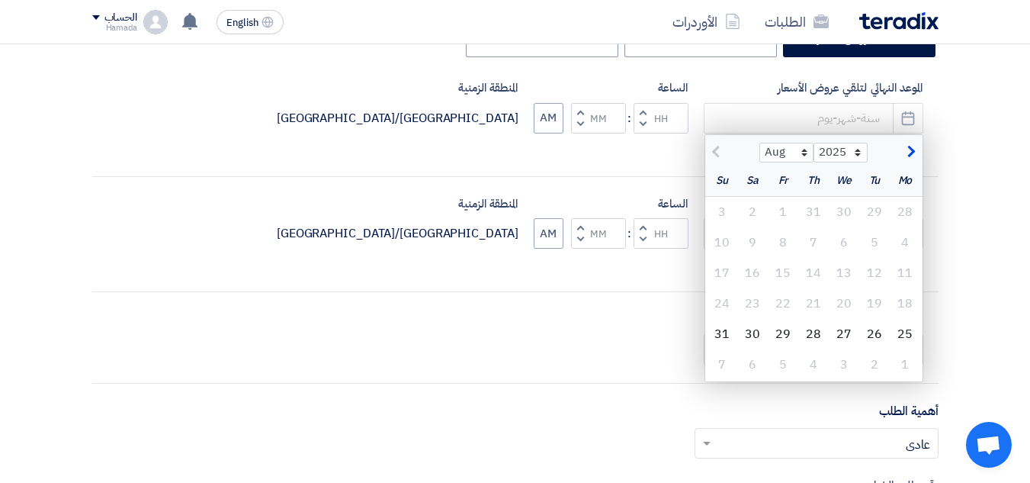
click at [905, 149] on span "button" at bounding box center [909, 151] width 8 height 17
select select "9"
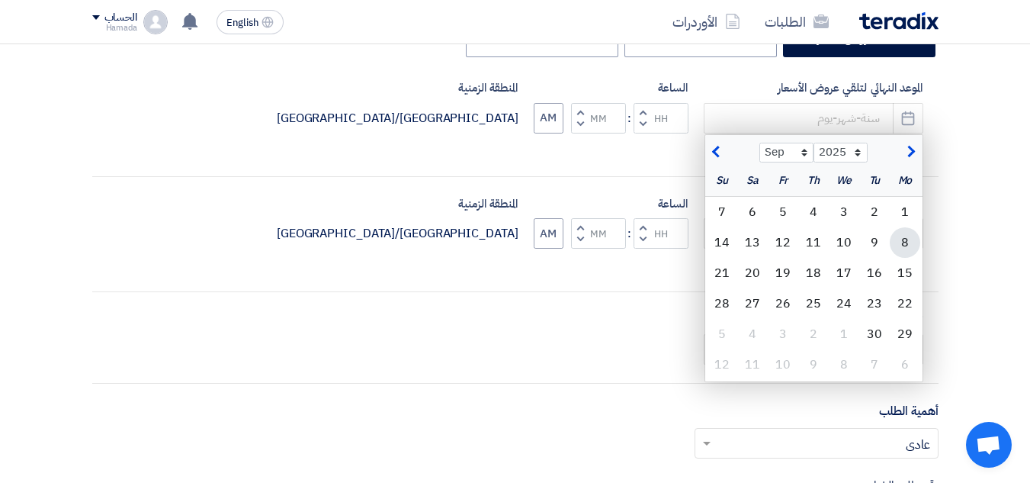
click at [895, 242] on div "8" at bounding box center [905, 242] width 30 height 30
type input "[DATE]"
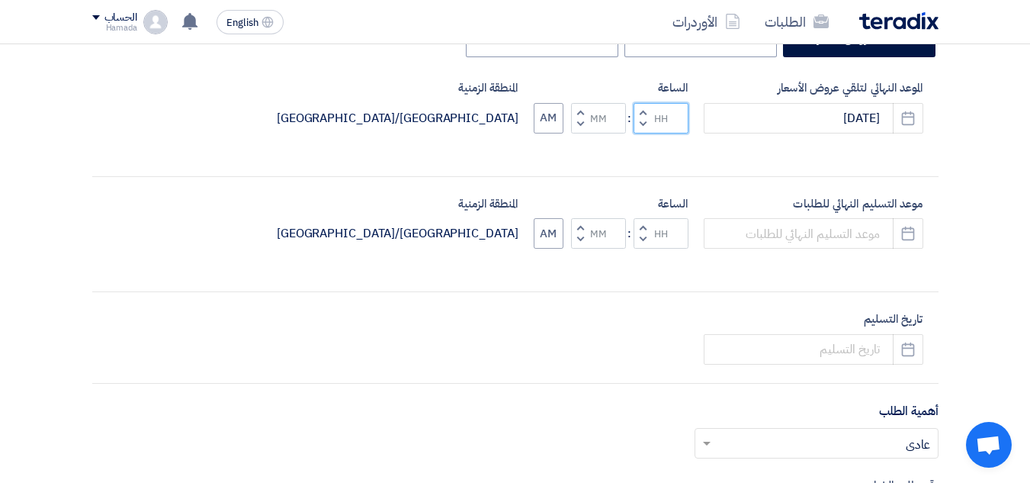
click at [668, 111] on input "Hours" at bounding box center [660, 118] width 55 height 30
type input "11"
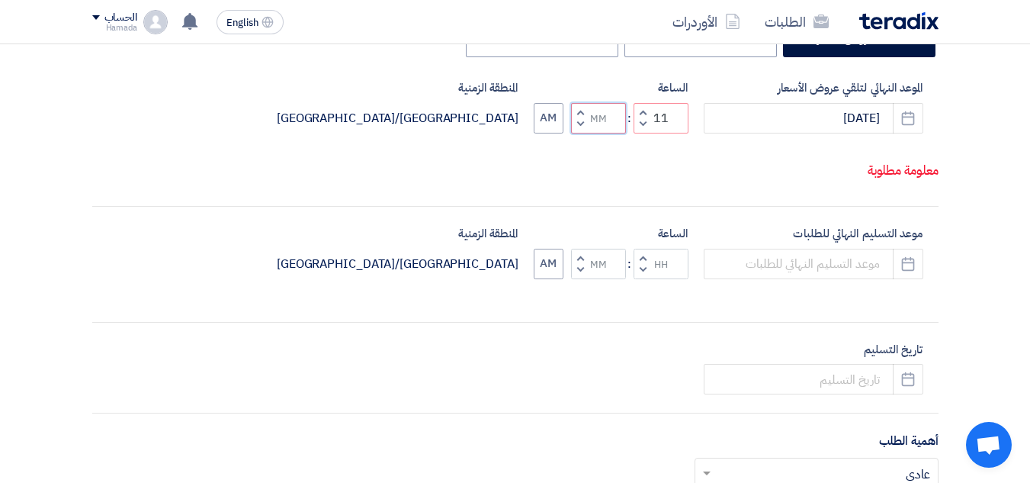
click at [606, 119] on input "Minutes" at bounding box center [598, 118] width 55 height 30
type input "30"
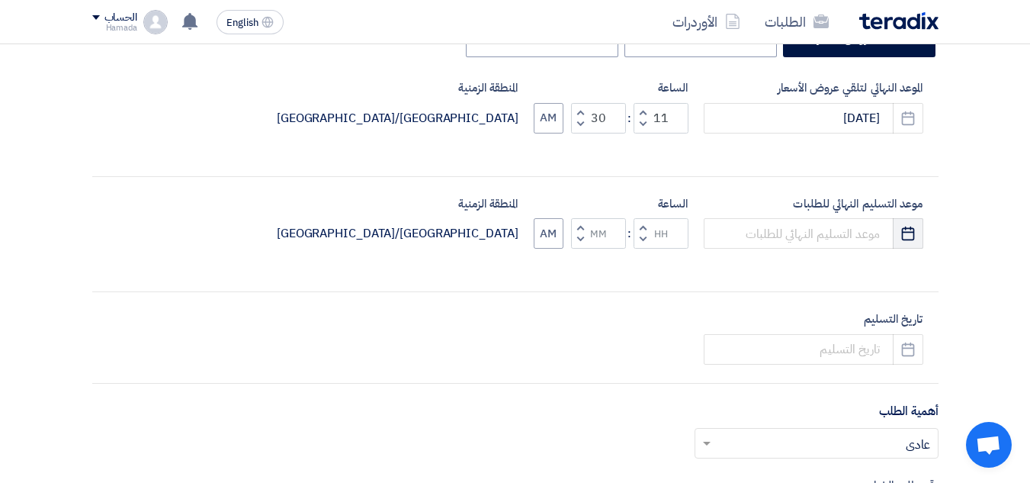
click at [909, 267] on div "موعد التسليم النهائي للطلبات Pick a date الساعة Increment hours Decrement hours…" at bounding box center [515, 234] width 846 height 79
click at [903, 233] on use "button" at bounding box center [908, 233] width 13 height 14
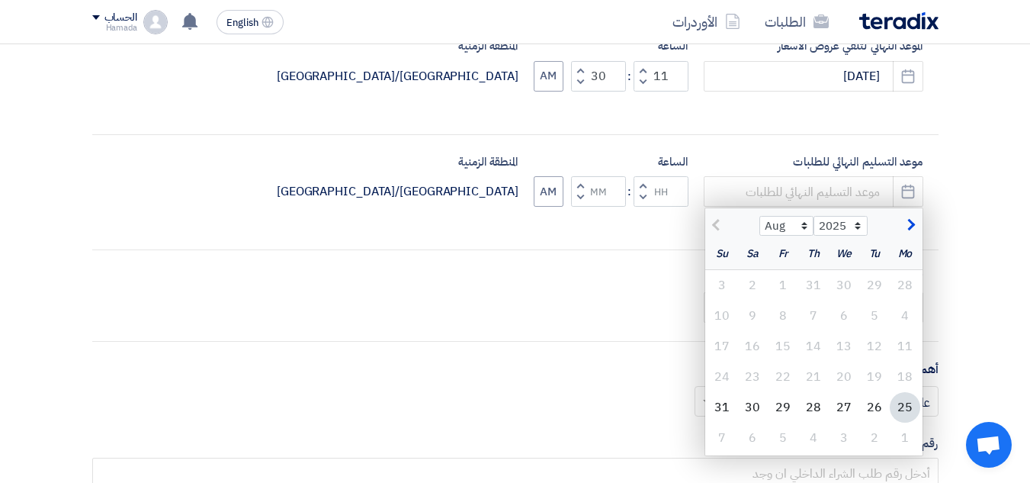
scroll to position [457, 0]
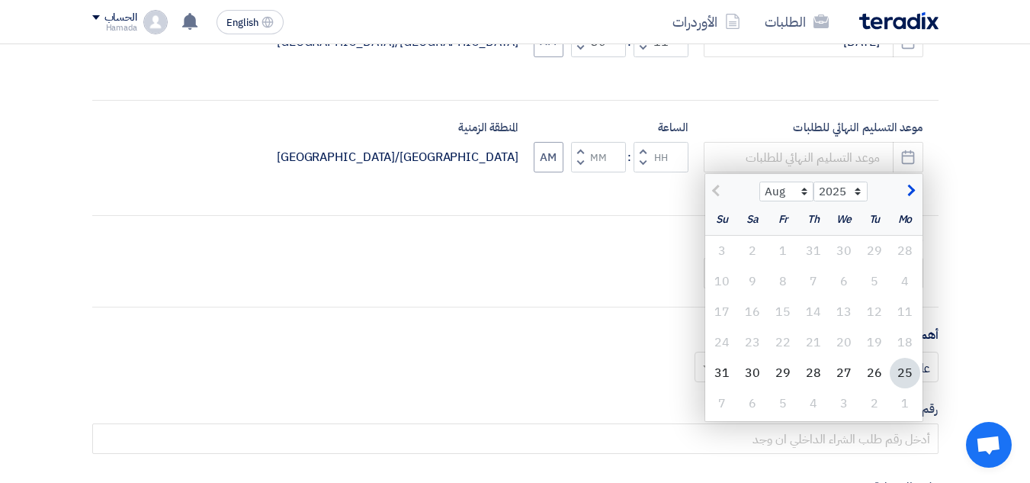
click at [909, 187] on span "button" at bounding box center [909, 190] width 8 height 17
select select "9"
click at [897, 282] on div "8" at bounding box center [905, 281] width 30 height 30
type input "[DATE]"
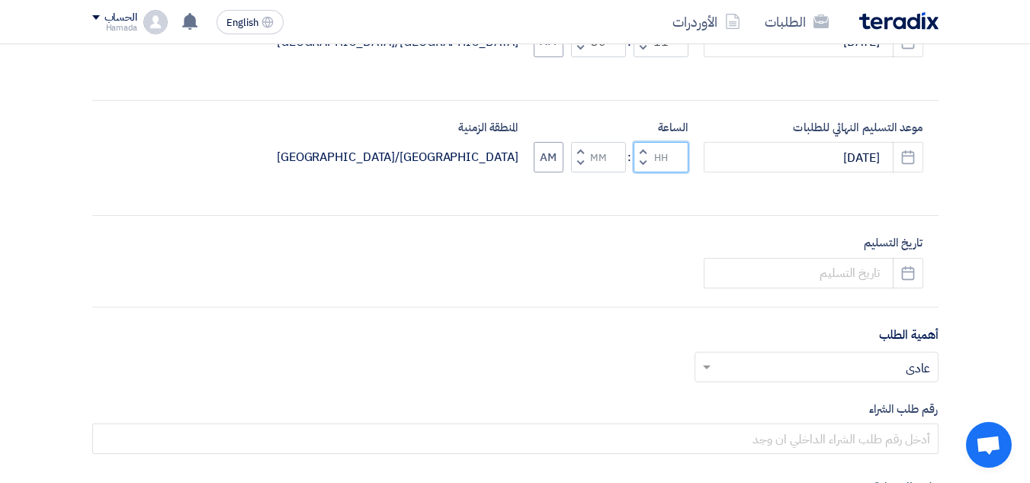
click at [663, 154] on input "Hours" at bounding box center [660, 157] width 55 height 30
type input "11"
click at [606, 156] on input "Minutes" at bounding box center [598, 157] width 55 height 30
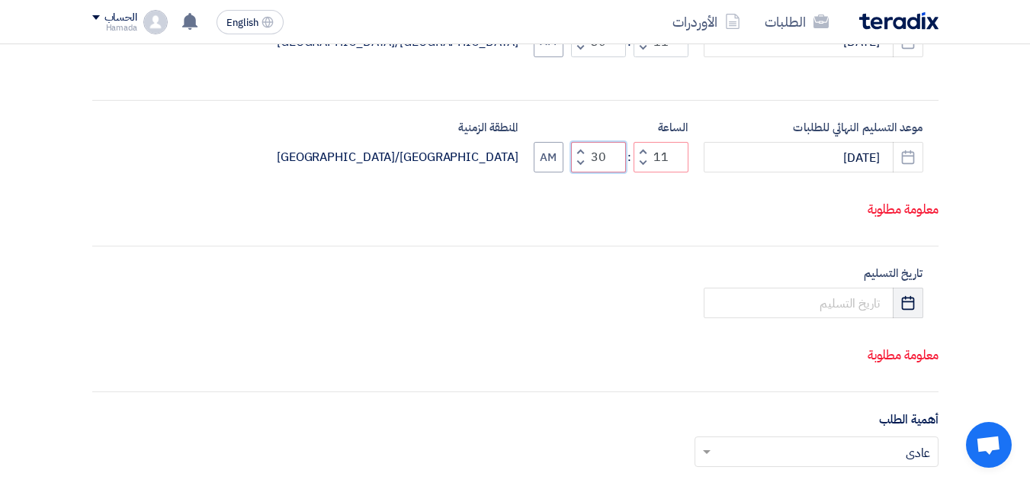
type input "30"
click at [903, 300] on div "أكتب عنوان لهذا الطلب Chemical cleaning for refinery نوع طلب عروض الأسعار طلب ع…" at bounding box center [515, 258] width 869 height 839
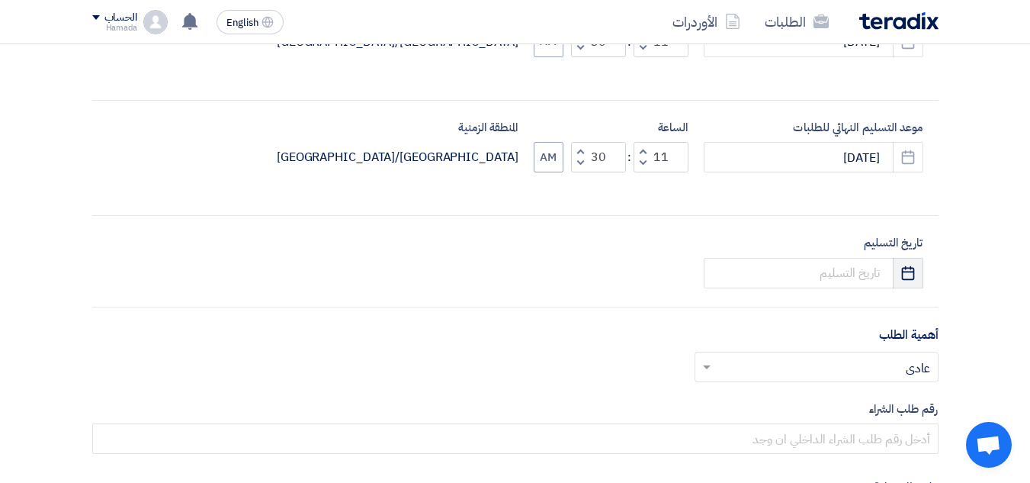
click at [901, 274] on icon "Pick a date" at bounding box center [907, 272] width 15 height 15
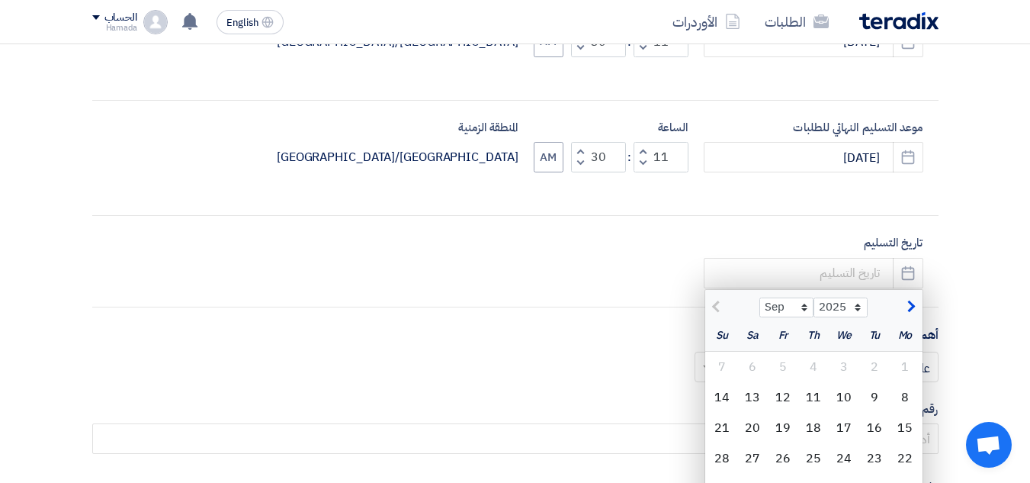
click at [910, 306] on span "button" at bounding box center [909, 306] width 8 height 17
select select "10"
click at [720, 431] on div "19" at bounding box center [722, 427] width 30 height 30
type input "[DATE]"
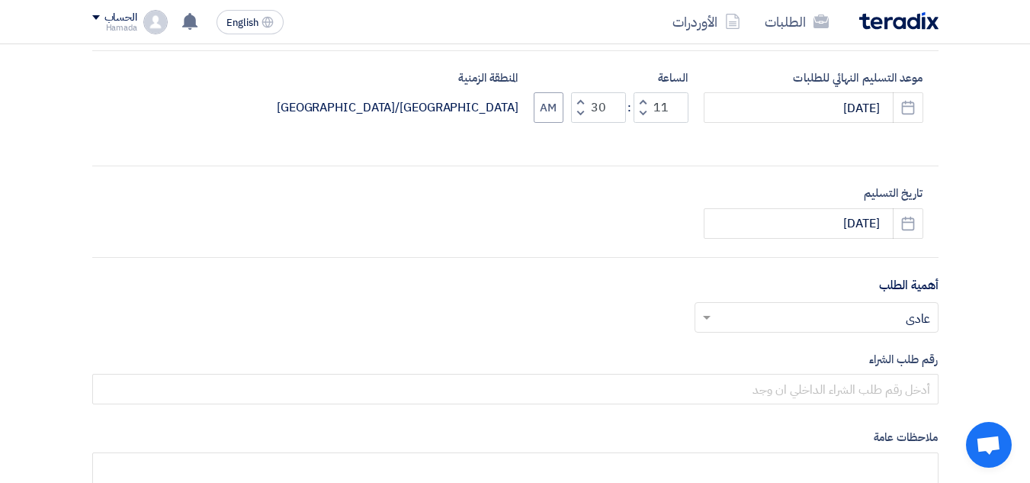
scroll to position [534, 0]
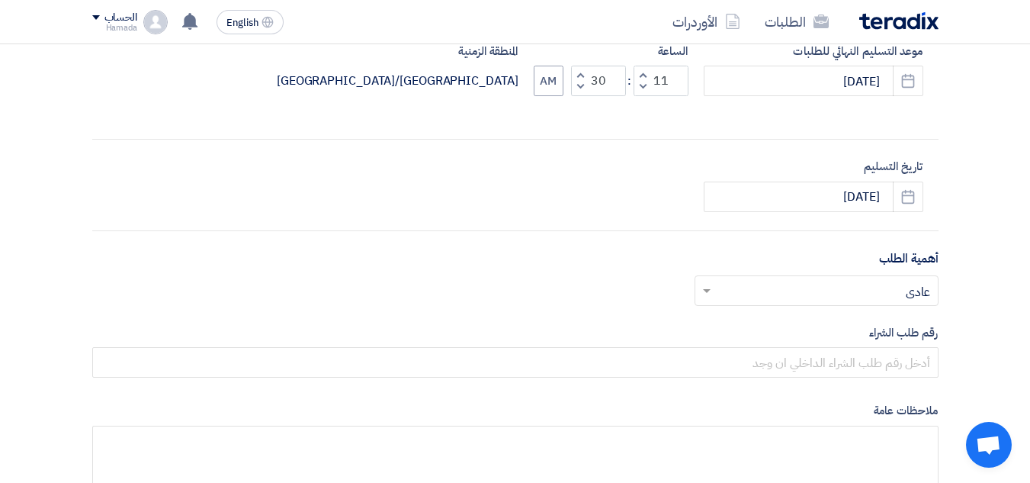
click at [824, 295] on input "text" at bounding box center [824, 291] width 213 height 25
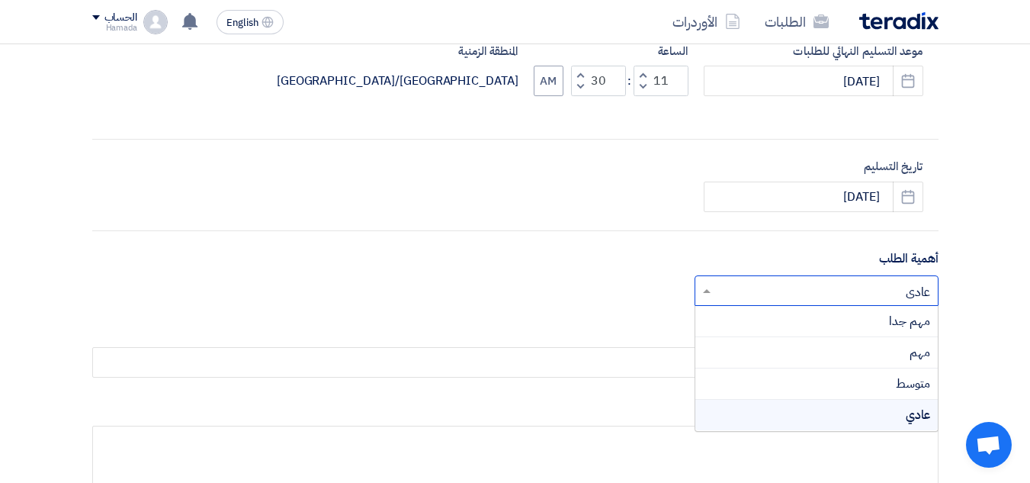
click at [824, 295] on input "text" at bounding box center [824, 291] width 213 height 25
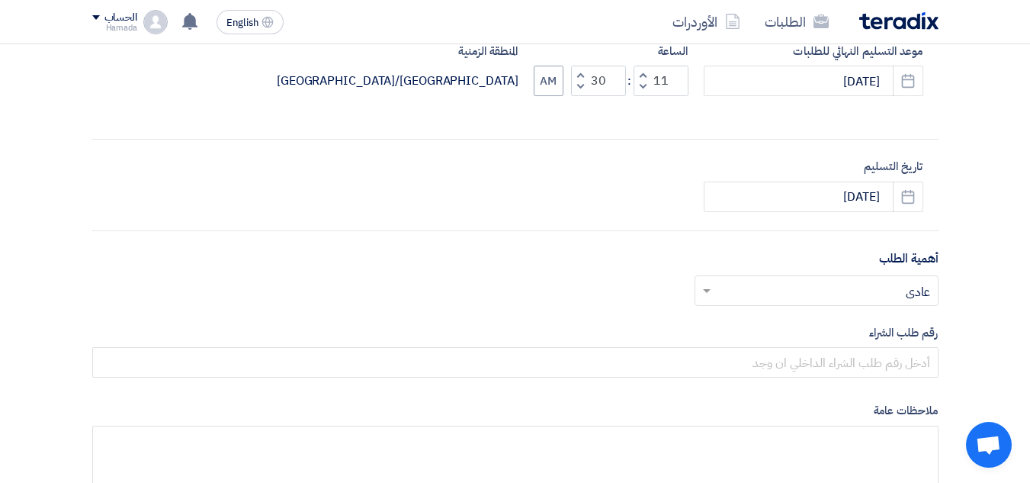
click at [387, 304] on div "أختر أهمية الطلب... × عادي ×" at bounding box center [515, 296] width 846 height 43
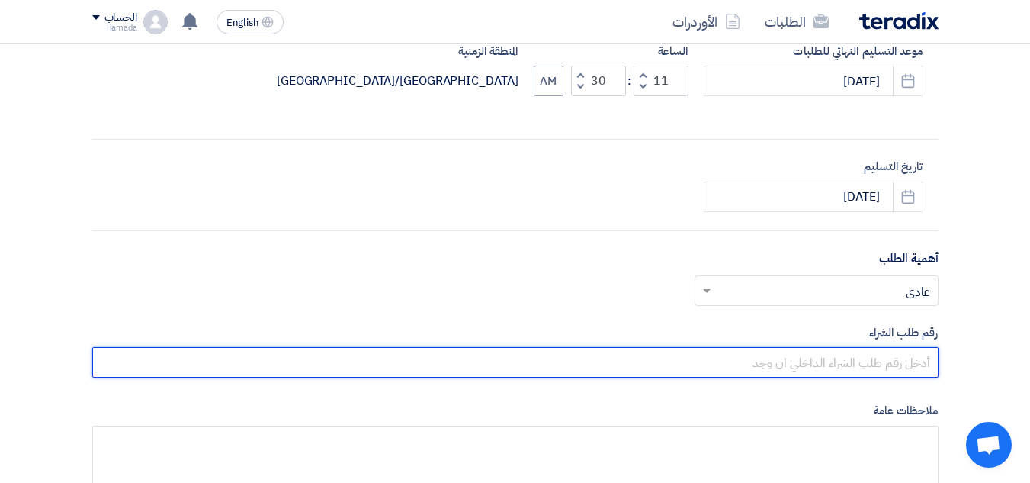
click at [779, 361] on input "text" at bounding box center [515, 362] width 846 height 30
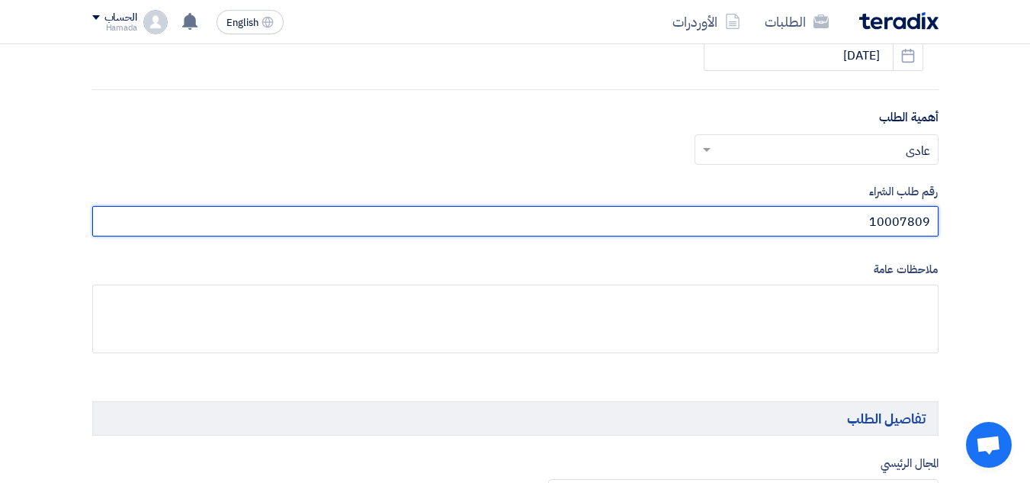
scroll to position [686, 0]
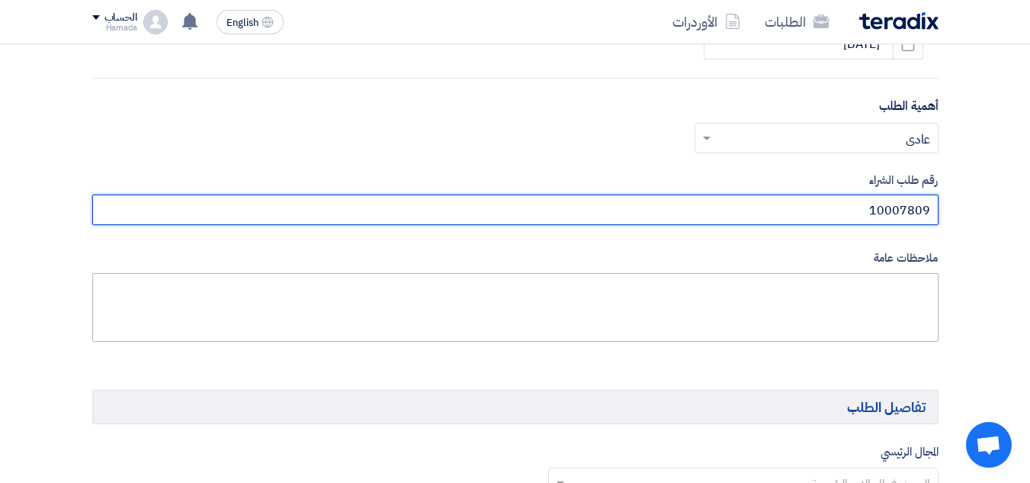
type input "10007809"
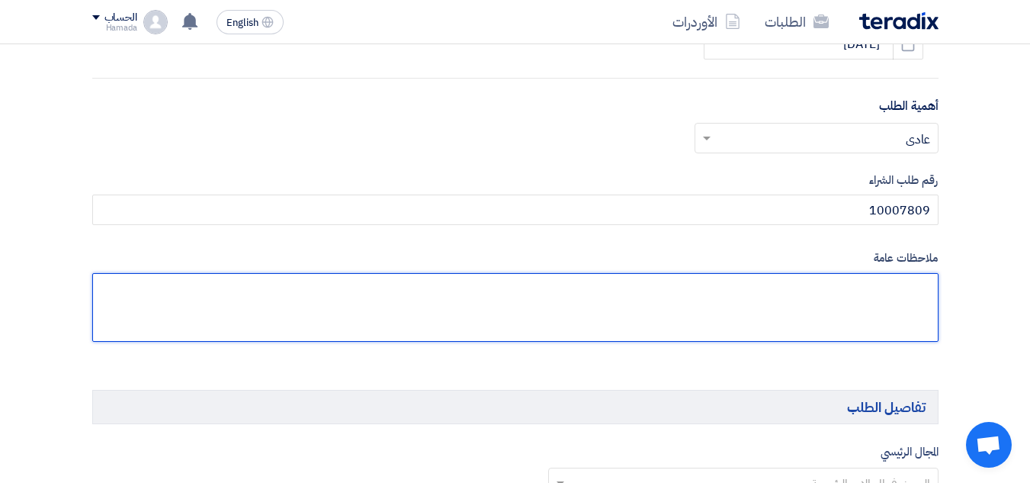
click at [784, 290] on textarea at bounding box center [515, 307] width 846 height 69
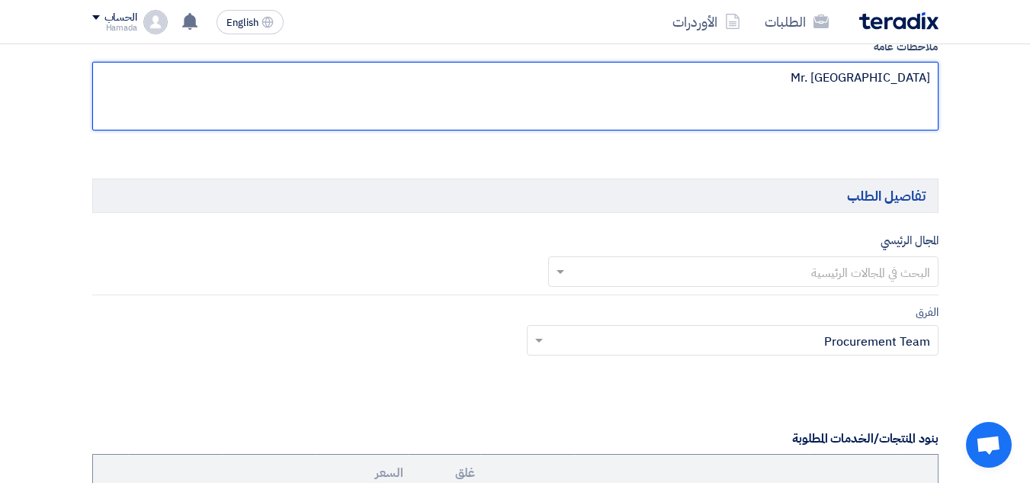
scroll to position [915, 0]
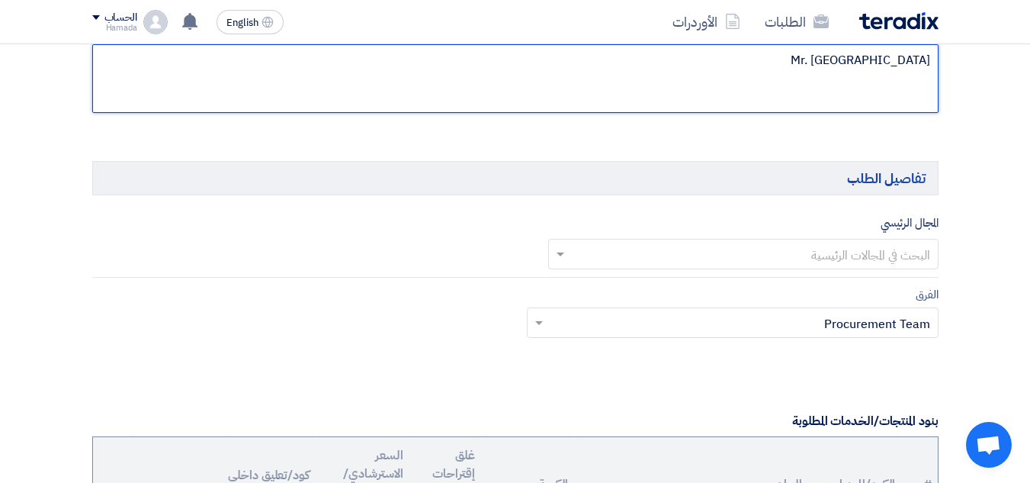
type textarea "Mr. [GEOGRAPHIC_DATA]"
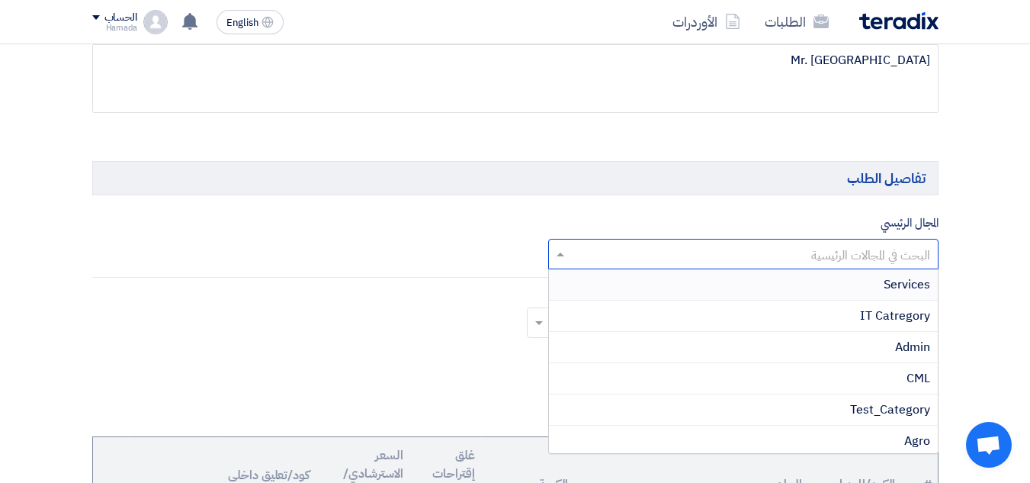
click at [834, 262] on input "text" at bounding box center [752, 255] width 360 height 25
click at [858, 367] on div "CML" at bounding box center [743, 378] width 389 height 31
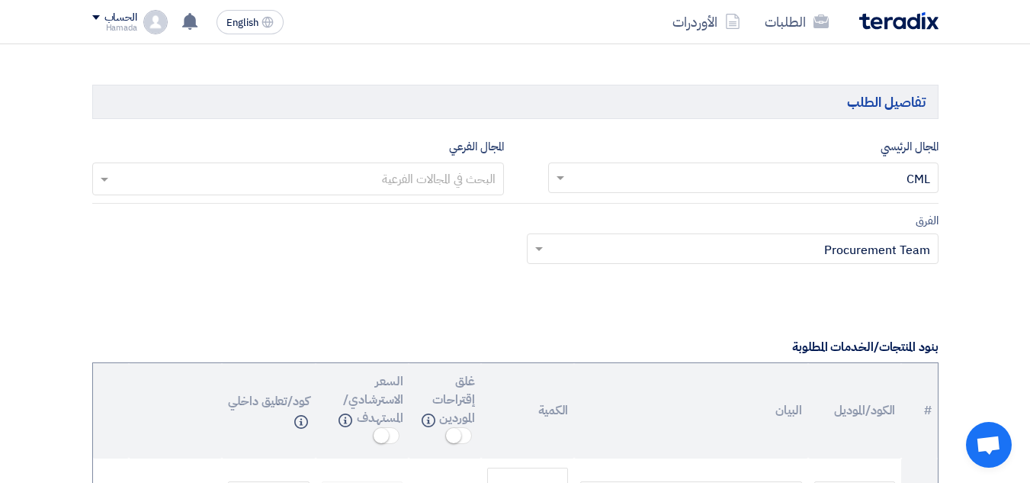
scroll to position [1067, 0]
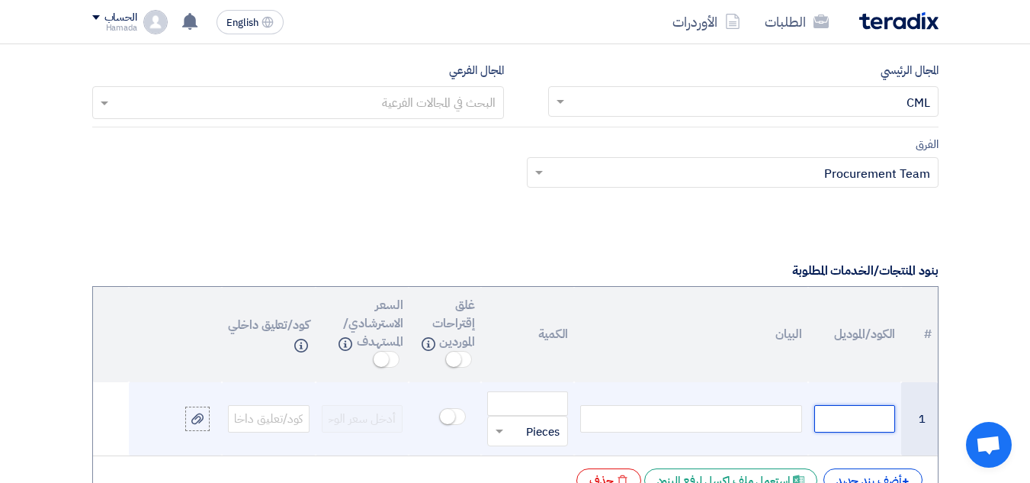
click at [866, 423] on input "text" at bounding box center [855, 418] width 82 height 27
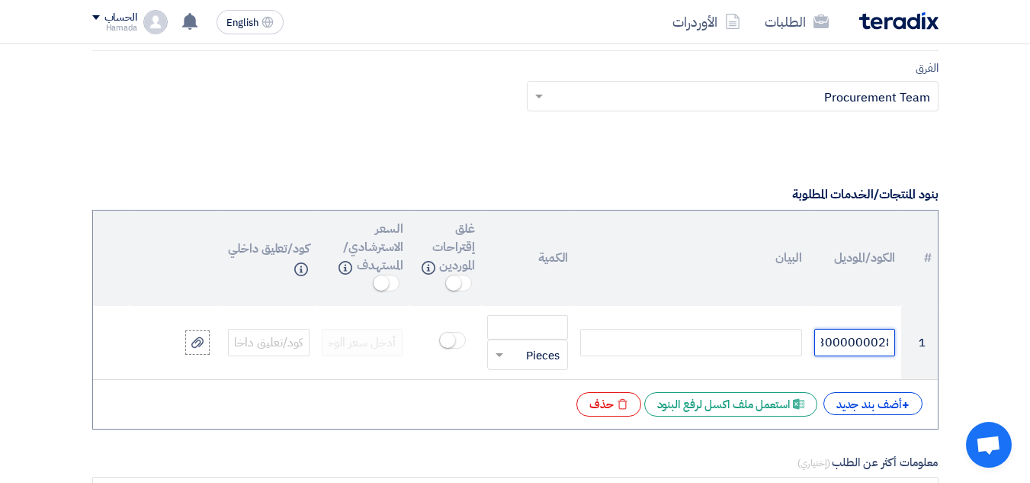
scroll to position [0, -13]
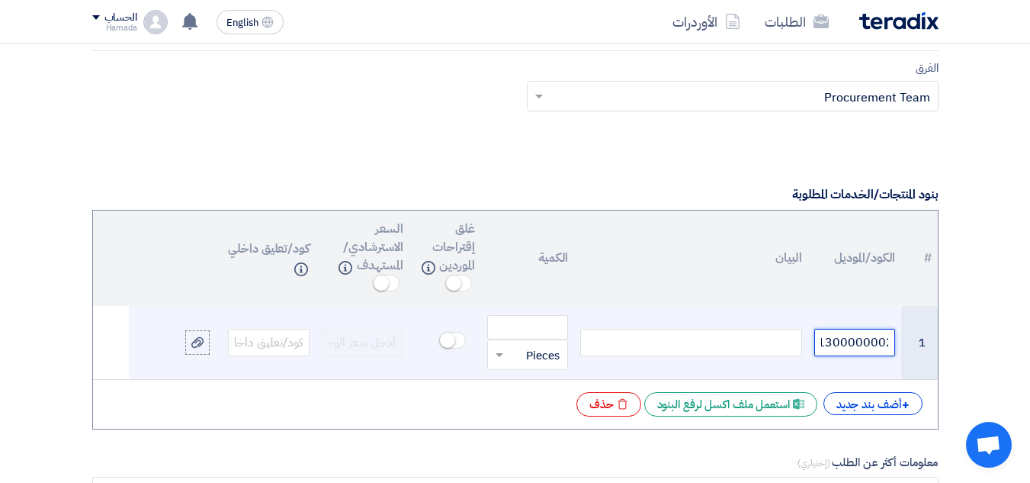
type input "13000000028"
click at [608, 333] on div at bounding box center [690, 342] width 221 height 27
click at [547, 364] on input "text" at bounding box center [538, 354] width 48 height 24
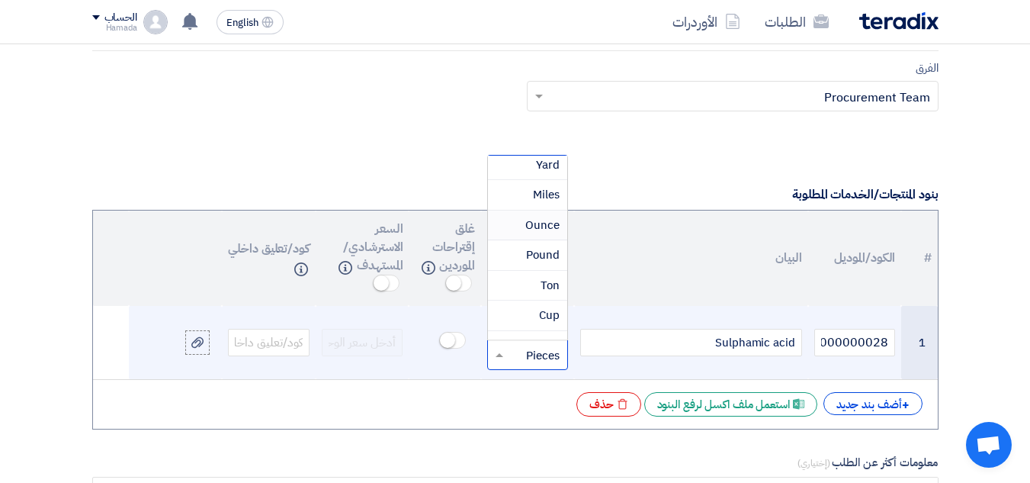
scroll to position [762, 0]
click at [531, 255] on div "Ton" at bounding box center [528, 251] width 80 height 30
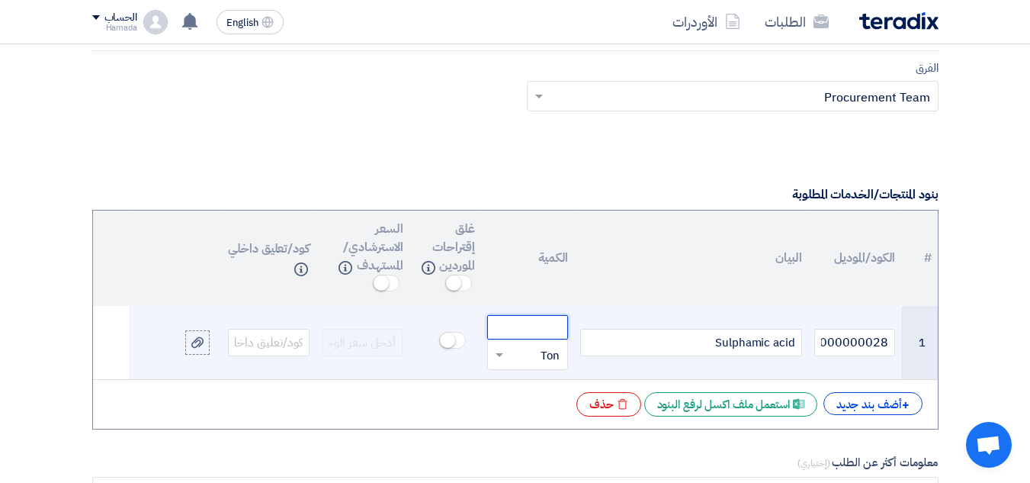
click at [537, 326] on input "number" at bounding box center [528, 327] width 82 height 24
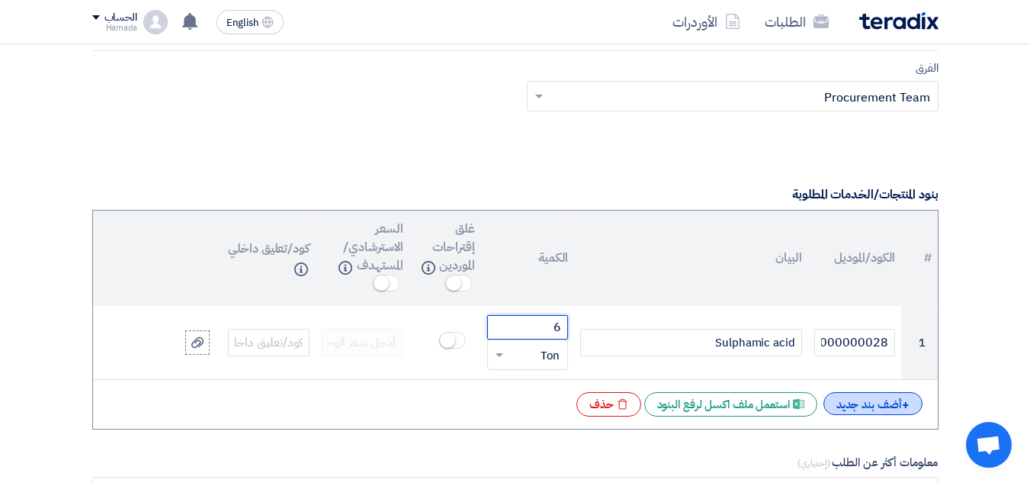
type input "6"
click at [868, 403] on div "+ أضف بند جديد" at bounding box center [872, 403] width 99 height 23
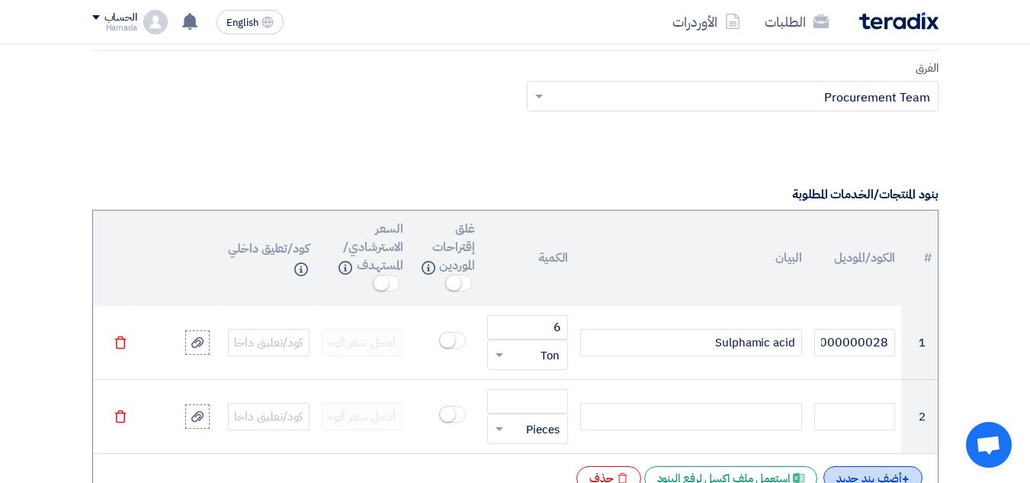
click at [850, 476] on div "+ أضف بند جديد" at bounding box center [872, 477] width 99 height 23
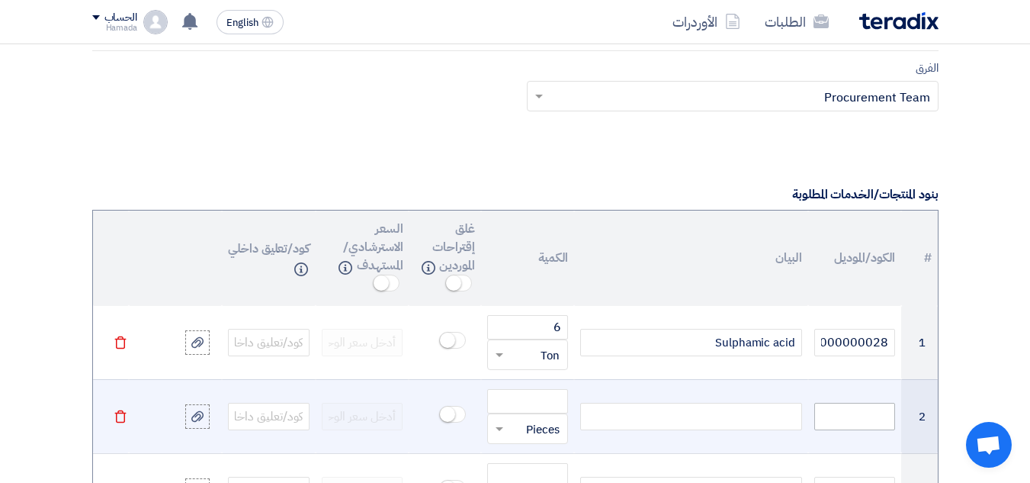
scroll to position [1220, 0]
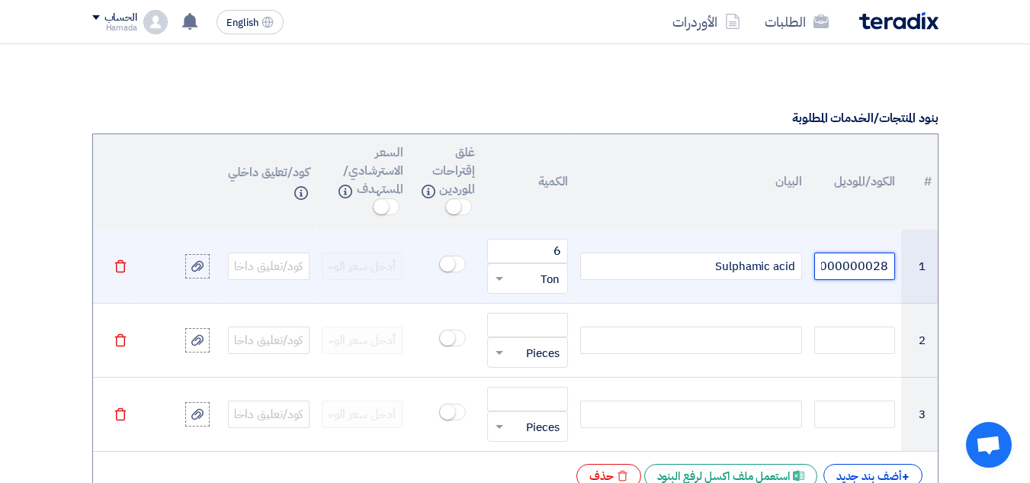
click at [837, 269] on input "13000000028" at bounding box center [855, 265] width 82 height 27
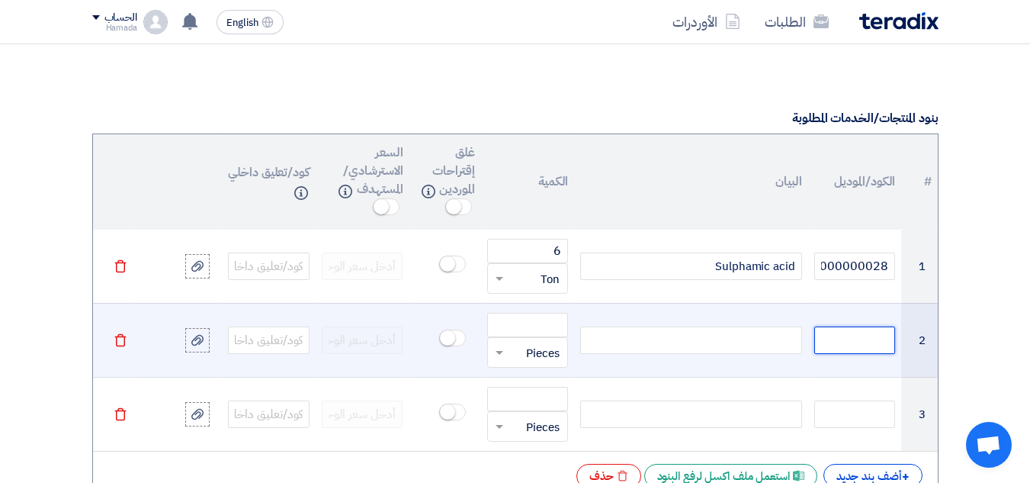
click at [848, 339] on input "text" at bounding box center [855, 339] width 82 height 27
paste input "13000000028"
click at [772, 342] on div at bounding box center [690, 339] width 221 height 27
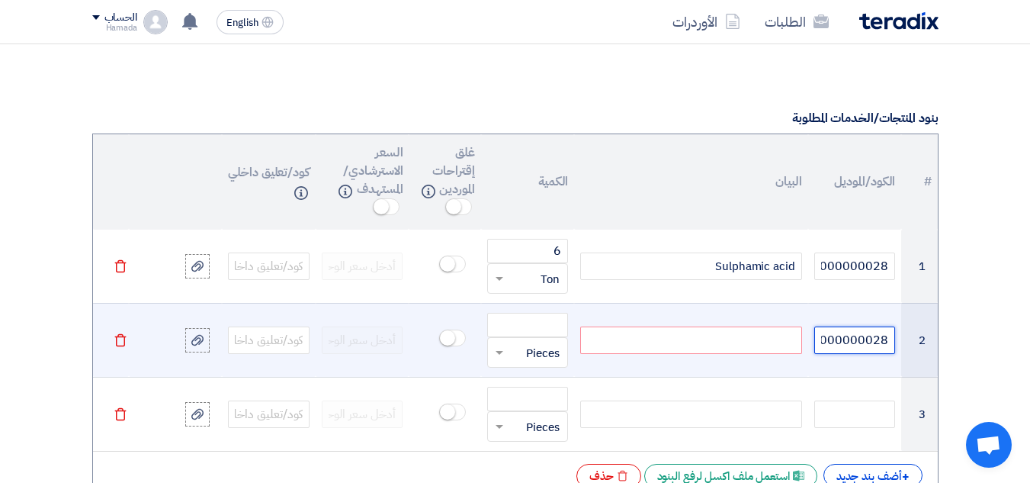
drag, startPoint x: 874, startPoint y: 342, endPoint x: 897, endPoint y: 345, distance: 23.7
click at [897, 345] on td "13000000028" at bounding box center [855, 340] width 94 height 74
type input "13000000022"
click at [693, 338] on div at bounding box center [690, 339] width 221 height 27
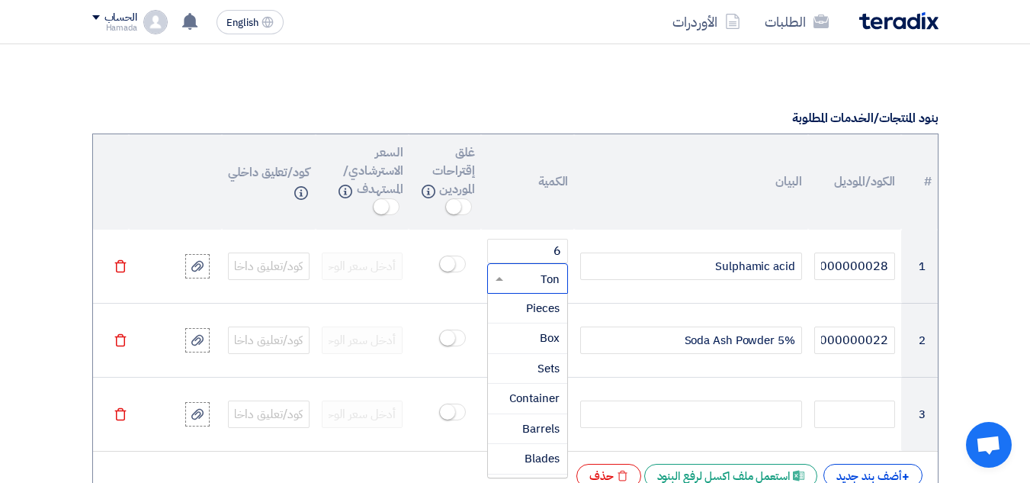
scroll to position [682, 0]
drag, startPoint x: 547, startPoint y: 282, endPoint x: 537, endPoint y: 282, distance: 9.9
click at [537, 282] on input "text" at bounding box center [538, 278] width 48 height 24
click at [550, 277] on input "text" at bounding box center [538, 278] width 48 height 24
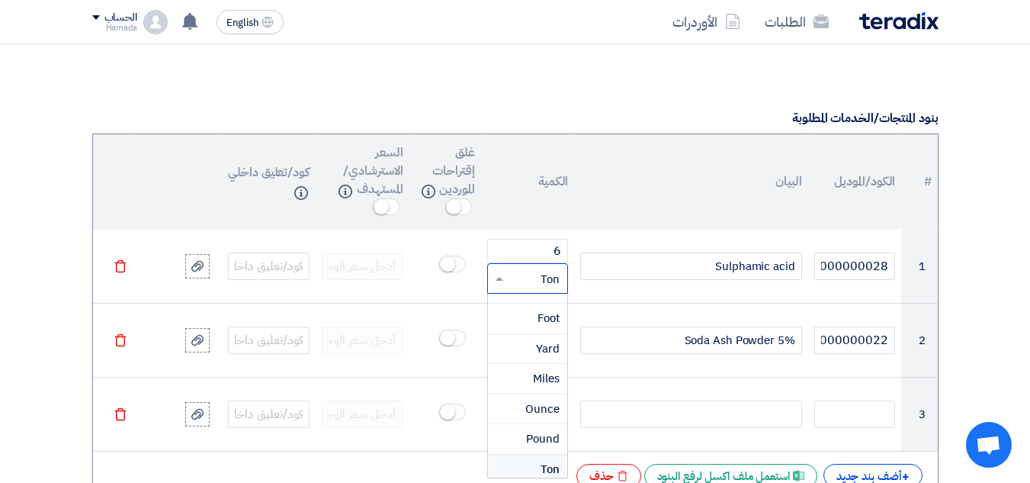
click at [550, 277] on input "text" at bounding box center [538, 278] width 48 height 24
click at [640, 293] on td "Sulphamic acid" at bounding box center [690, 266] width 233 height 74
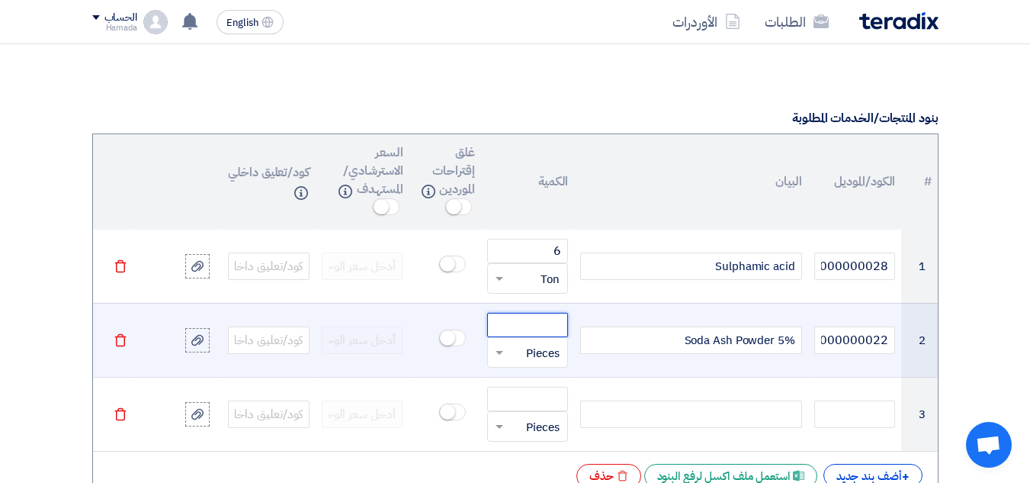
click at [515, 326] on input "number" at bounding box center [528, 325] width 82 height 24
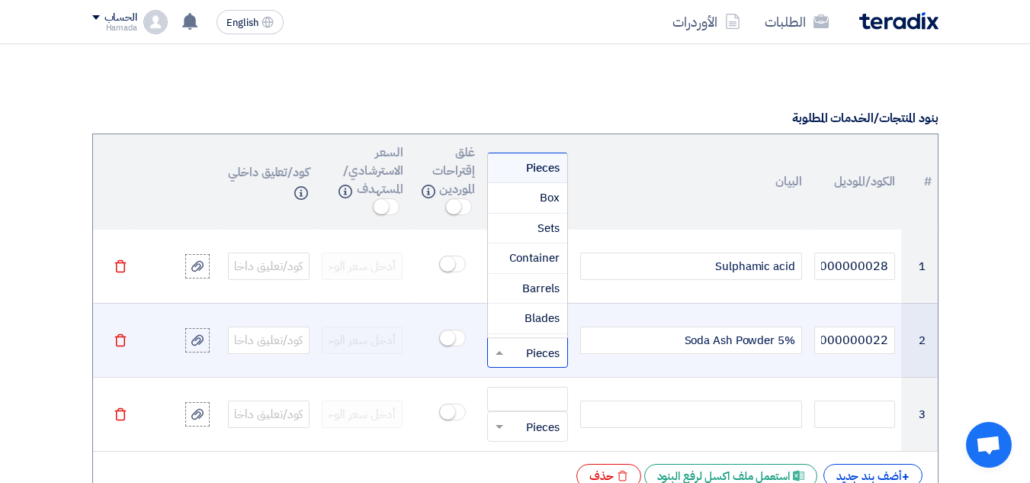
click at [534, 356] on input "text" at bounding box center [538, 352] width 48 height 24
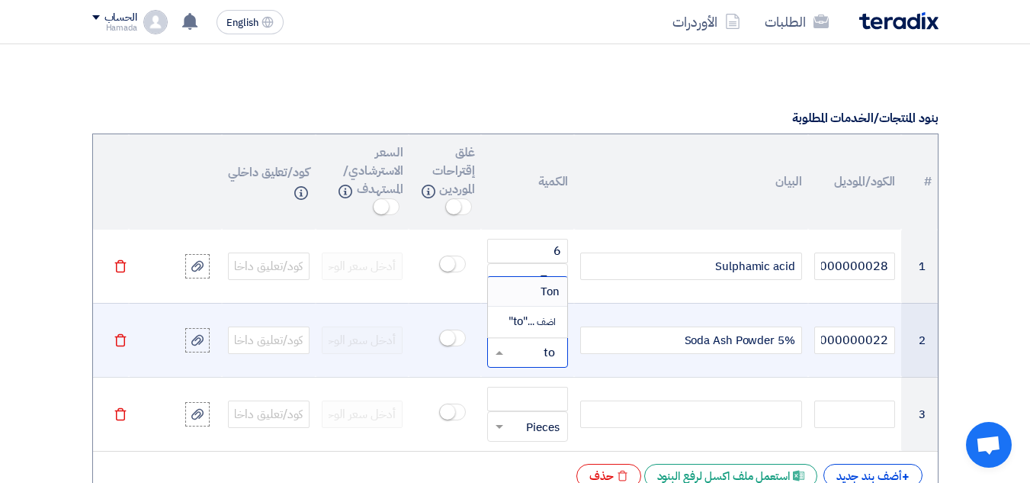
type input "ton"
click at [598, 364] on td "Soda Ash Powder 5%" at bounding box center [690, 340] width 233 height 74
click at [540, 350] on input "text" at bounding box center [538, 352] width 48 height 24
type input "ton"
click at [551, 379] on span "Ton" at bounding box center [549, 382] width 19 height 17
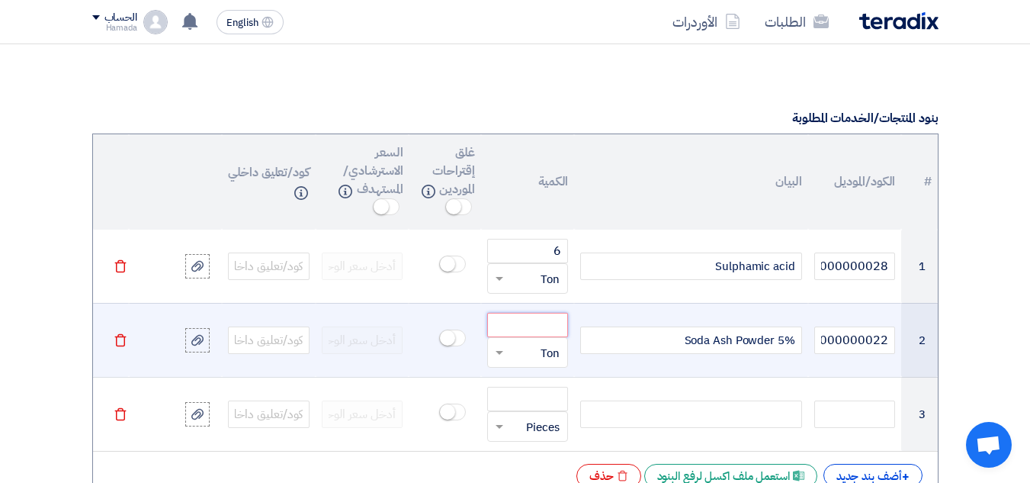
click at [533, 324] on input "number" at bounding box center [528, 325] width 82 height 24
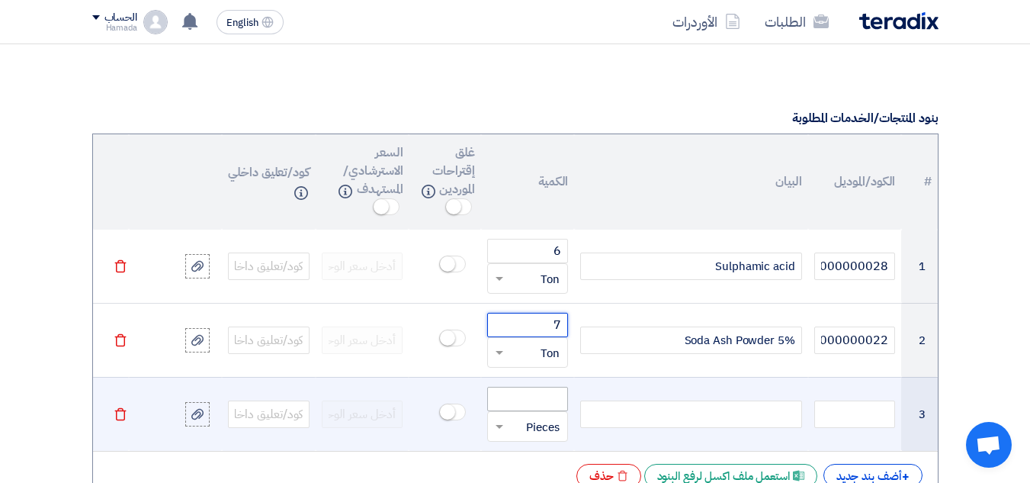
type input "7"
click at [537, 396] on input "number" at bounding box center [528, 399] width 82 height 24
type input "2"
click at [540, 422] on input "text" at bounding box center [538, 426] width 48 height 24
type input "ton"
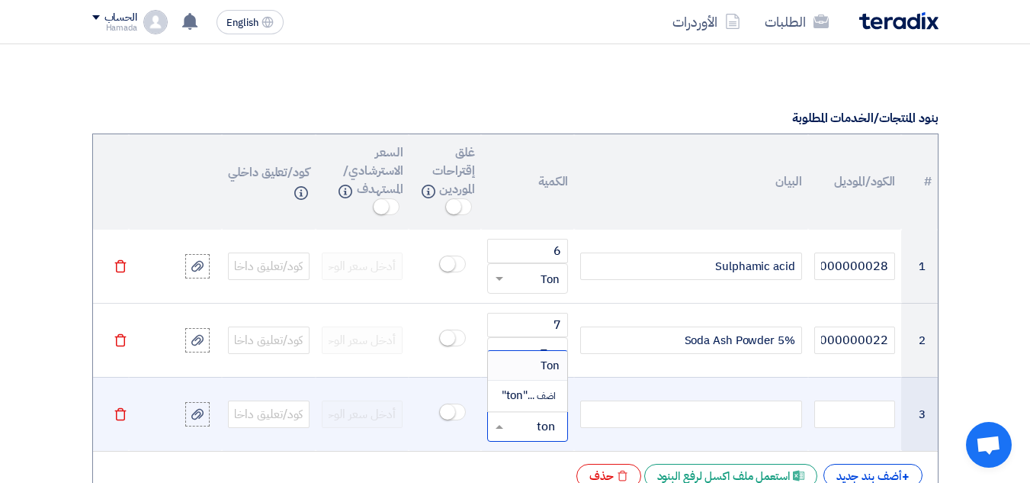
click at [541, 367] on span "Ton" at bounding box center [549, 365] width 19 height 17
click at [672, 415] on div at bounding box center [690, 413] width 221 height 27
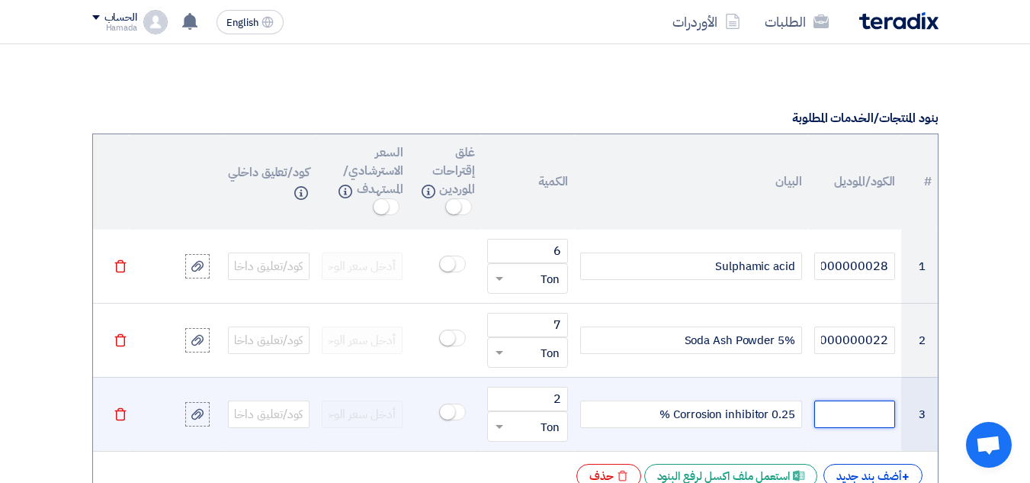
click at [819, 418] on input "text" at bounding box center [855, 413] width 82 height 27
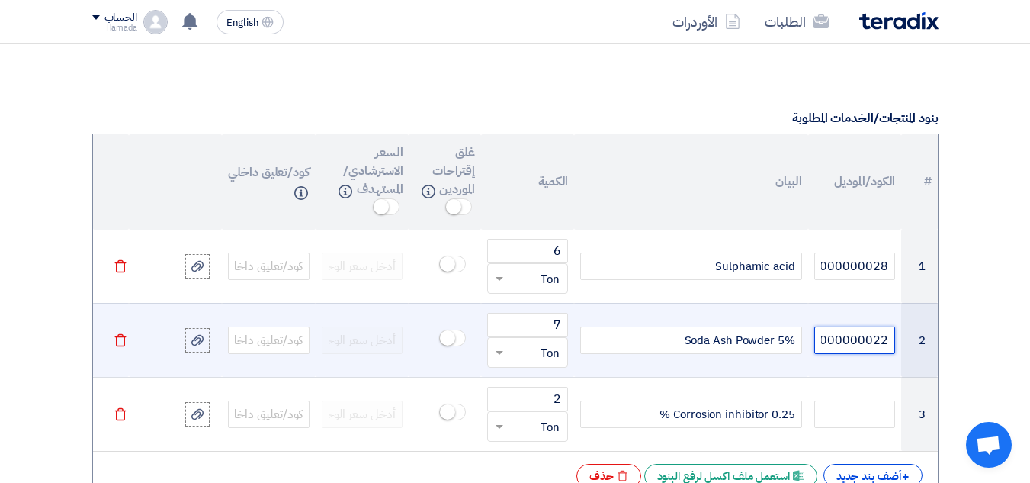
click at [833, 342] on input "13000000022" at bounding box center [855, 339] width 82 height 27
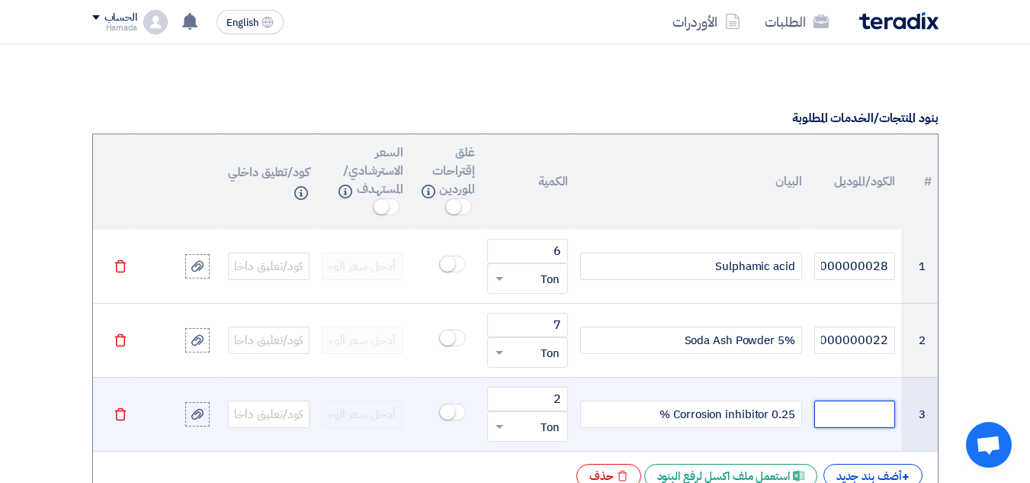
click at [848, 415] on input "text" at bounding box center [855, 413] width 82 height 27
paste input "13000000022"
click at [847, 415] on input "13000000022" at bounding box center [855, 413] width 82 height 27
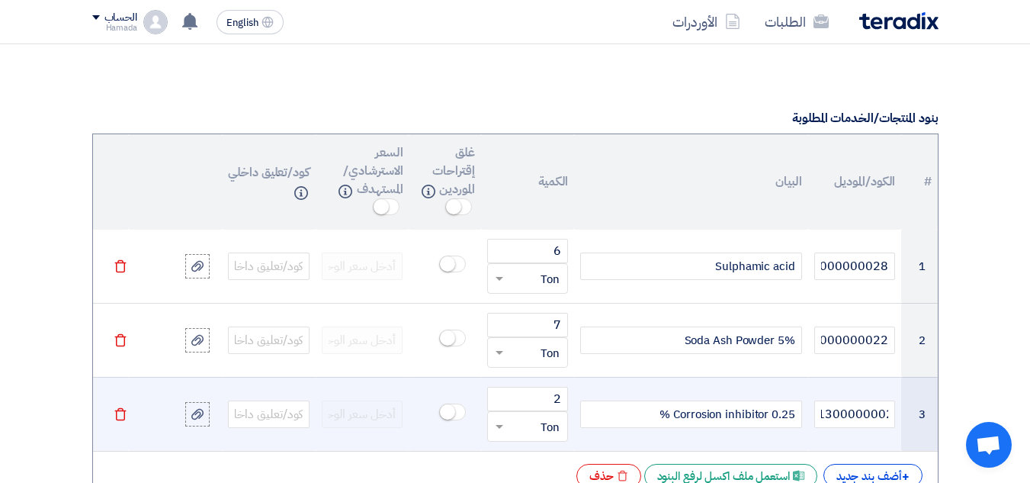
click at [751, 416] on div "Corrosion inhibitor 0.25 %" at bounding box center [690, 413] width 221 height 27
drag, startPoint x: 873, startPoint y: 414, endPoint x: 897, endPoint y: 414, distance: 24.4
click at [897, 414] on td "13000000022" at bounding box center [855, 414] width 94 height 74
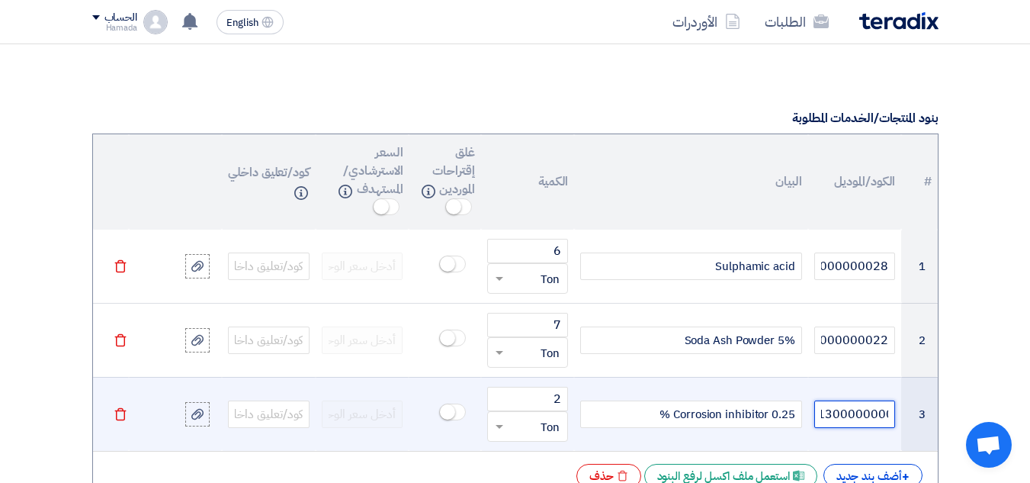
type input "13000000000"
click at [767, 419] on div "Corrosion inhibitor 0.25 %" at bounding box center [690, 413] width 221 height 27
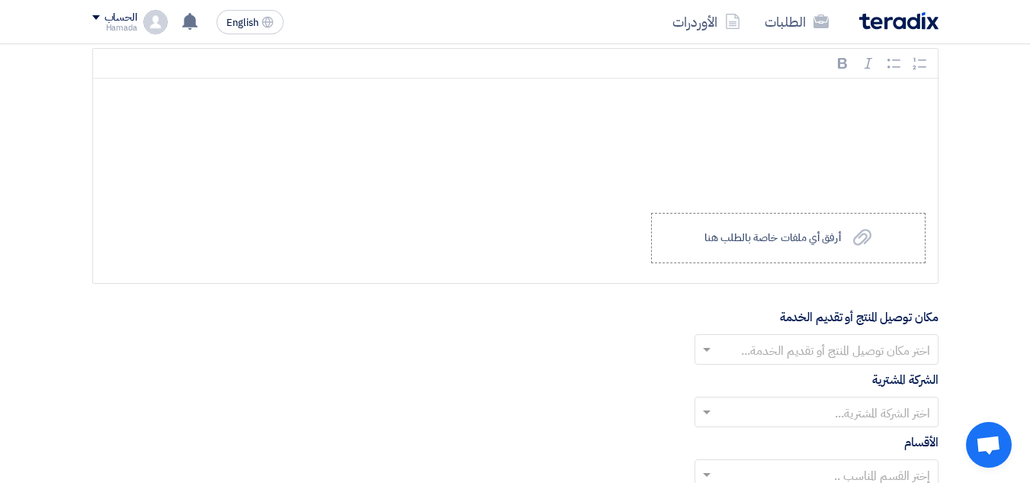
scroll to position [1753, 0]
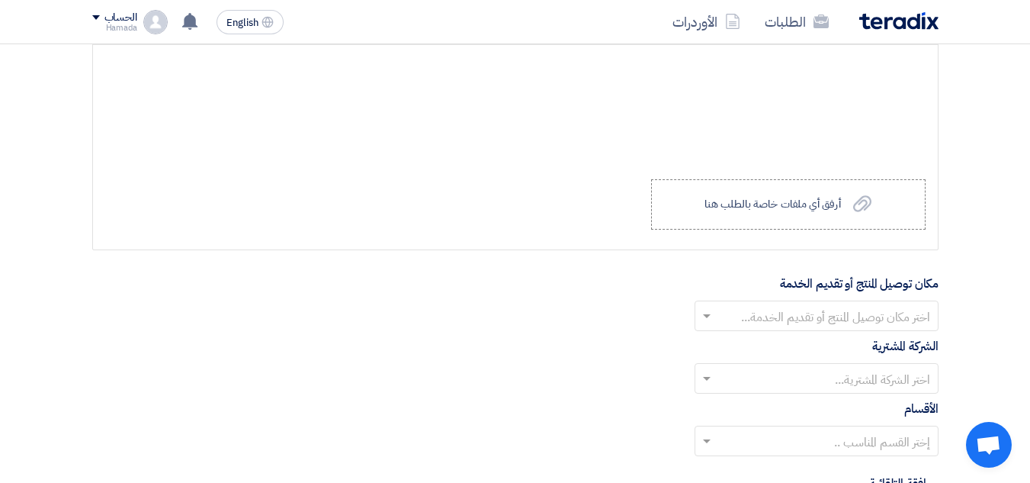
click at [852, 319] on input "text" at bounding box center [824, 316] width 213 height 25
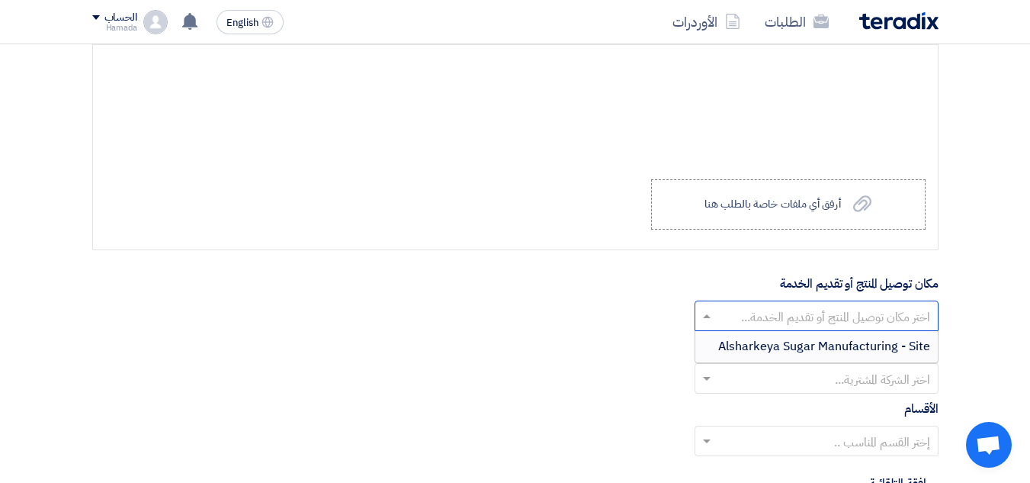
click at [851, 351] on span "Alsharkeya Sugar Manufacturing - Site" at bounding box center [824, 346] width 212 height 18
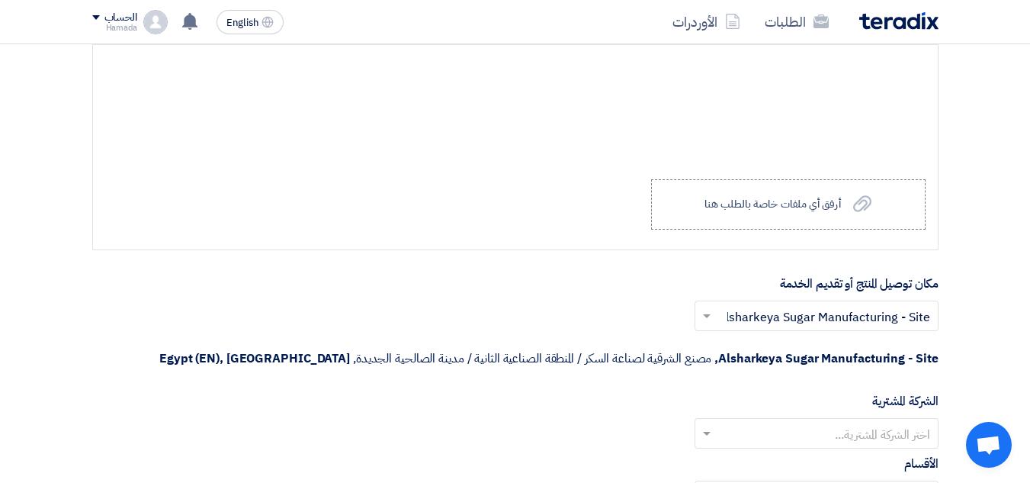
click at [881, 441] on input "text" at bounding box center [824, 434] width 213 height 25
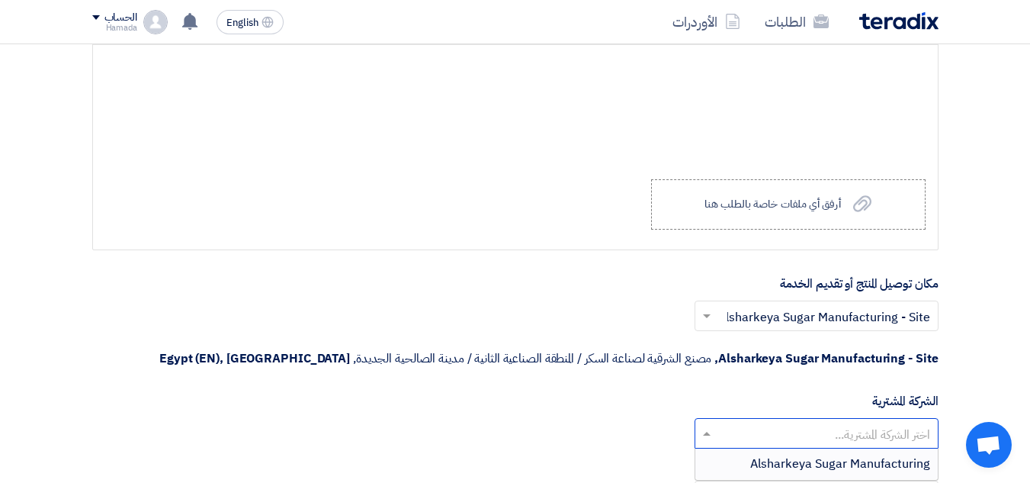
click at [878, 463] on span "Alsharkeya Sugar Manufacturing" at bounding box center [840, 463] width 180 height 18
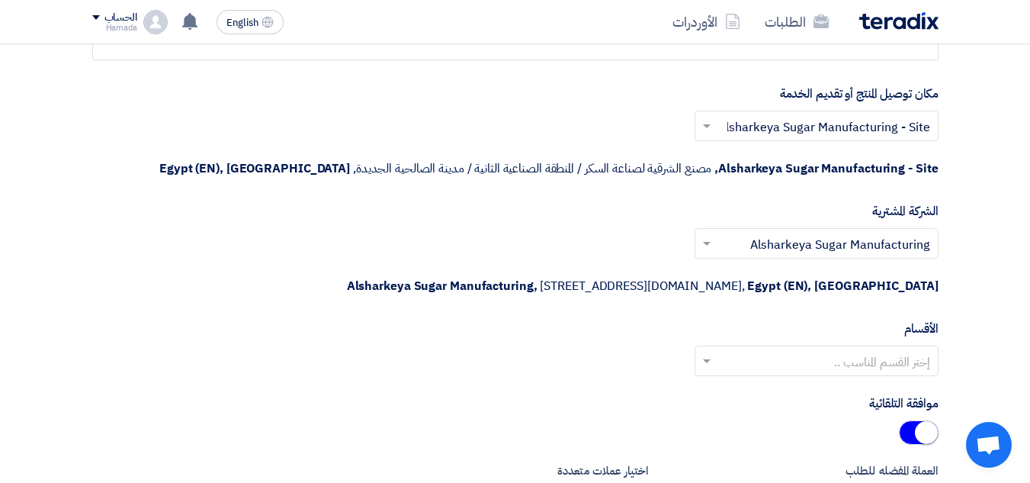
scroll to position [1982, 0]
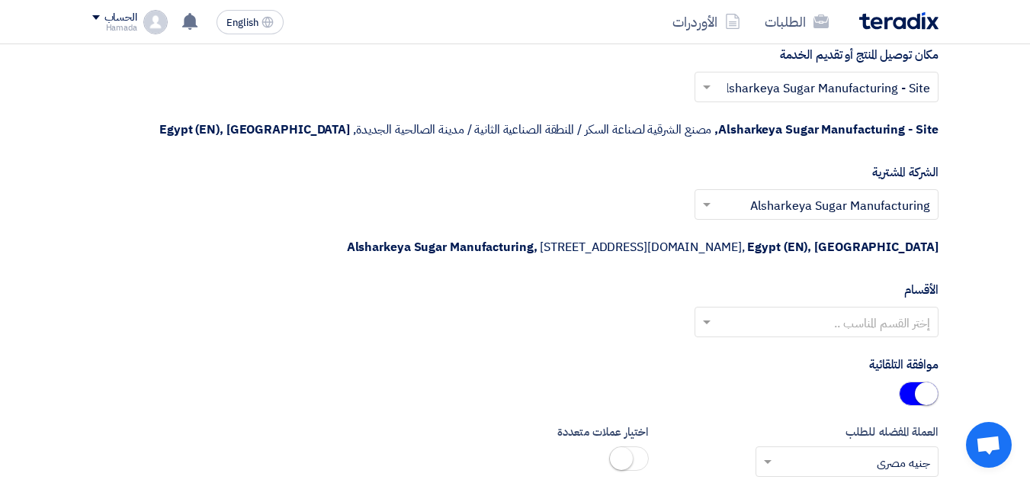
click at [875, 322] on input "text" at bounding box center [824, 322] width 213 height 25
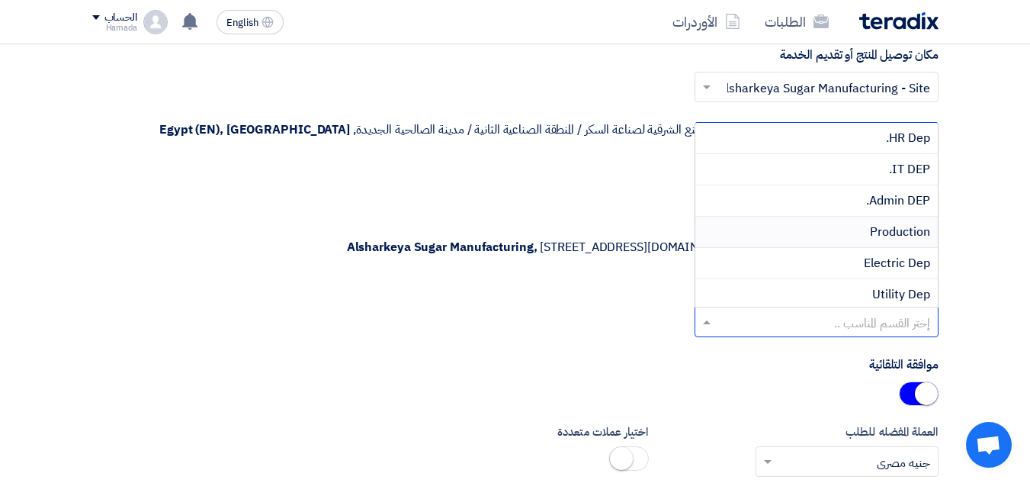
click at [889, 236] on span "Production" at bounding box center [900, 232] width 60 height 18
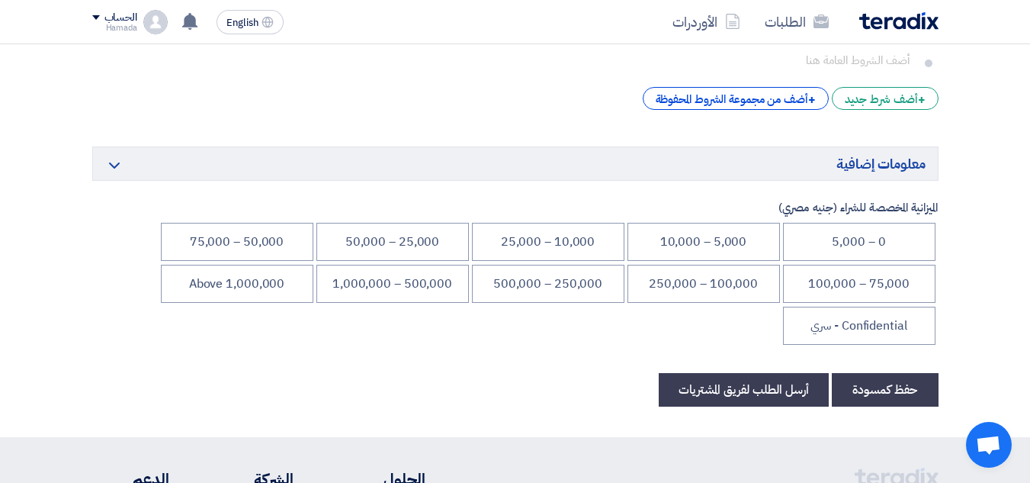
scroll to position [2516, 0]
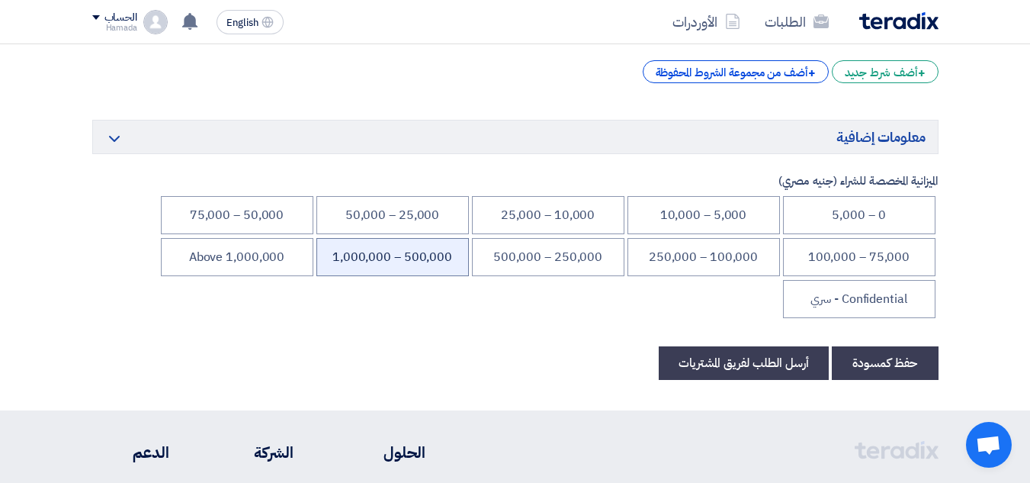
click at [407, 257] on li "500,000 – 1,000,000" at bounding box center [392, 257] width 152 height 38
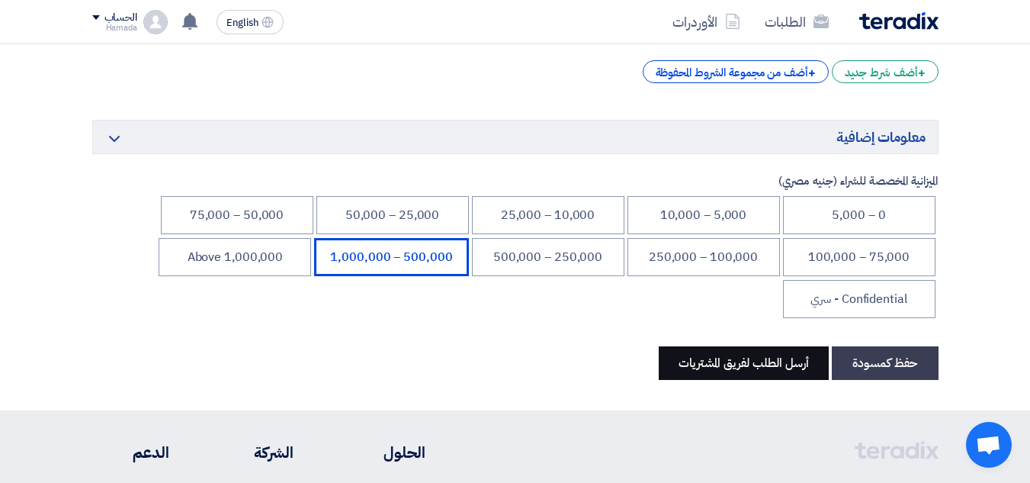
click at [752, 365] on button "أرسل الطلب لفريق المشتريات" at bounding box center [744, 363] width 170 height 34
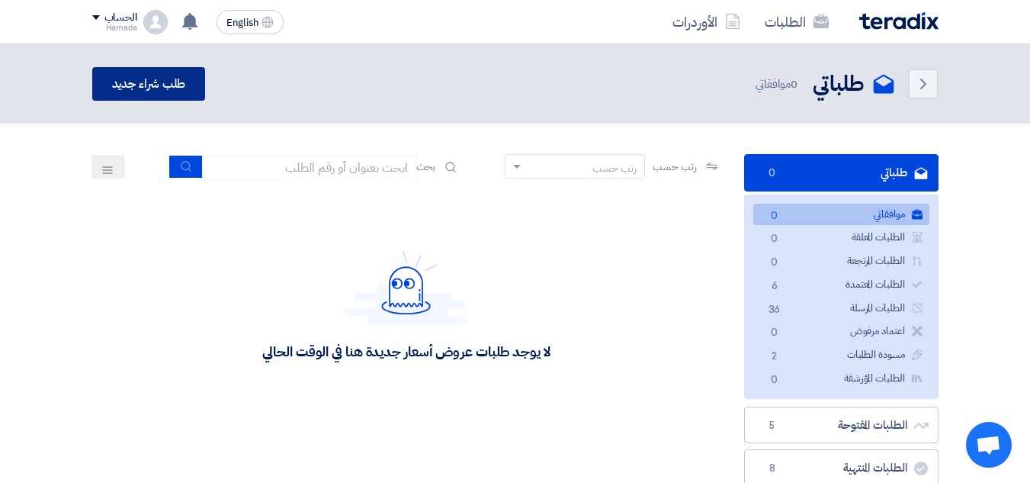
click at [138, 80] on link "طلب شراء جديد" at bounding box center [149, 84] width 114 height 34
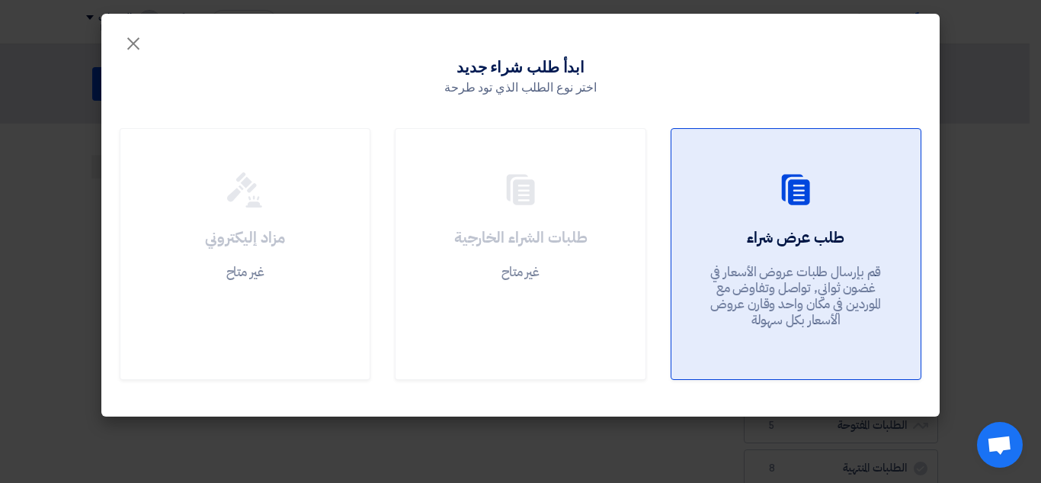
click at [756, 184] on div at bounding box center [796, 193] width 213 height 43
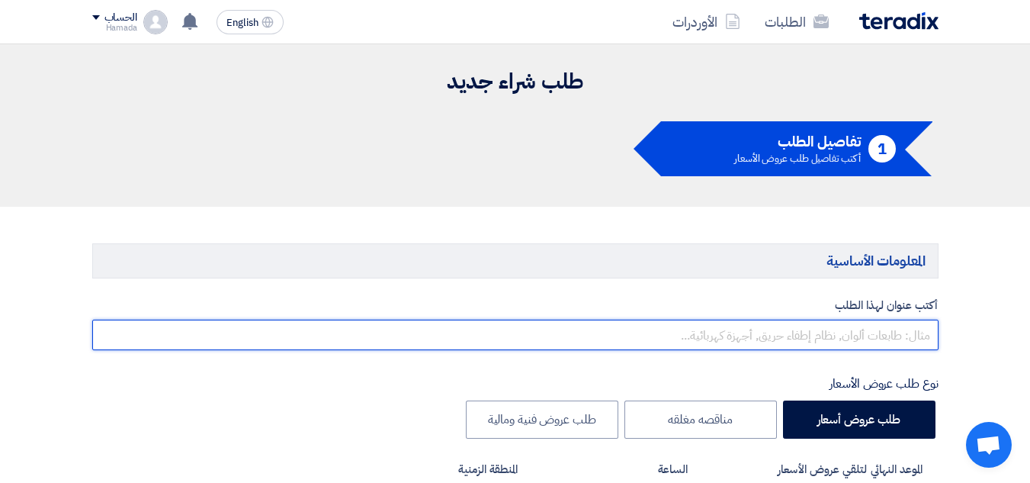
click at [807, 335] on input "text" at bounding box center [515, 334] width 846 height 30
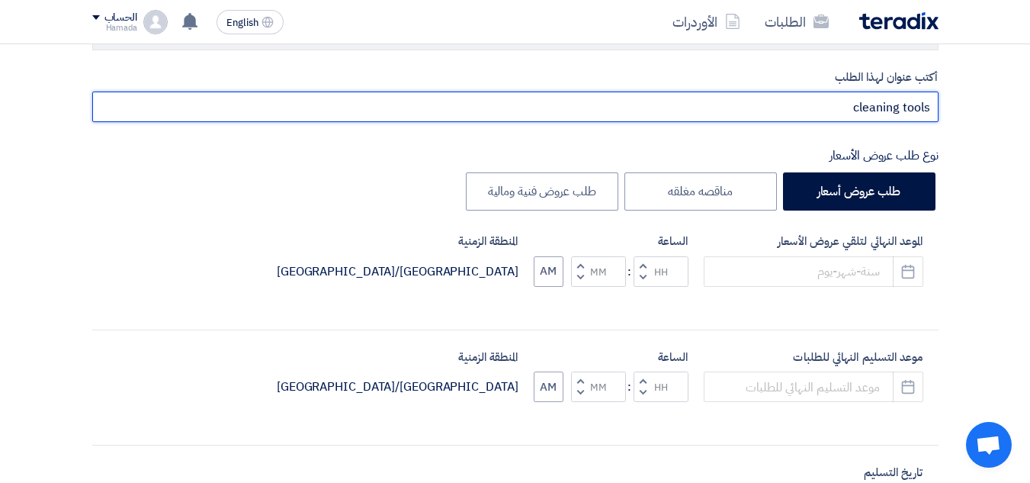
scroll to position [229, 0]
type input "cleaning tools"
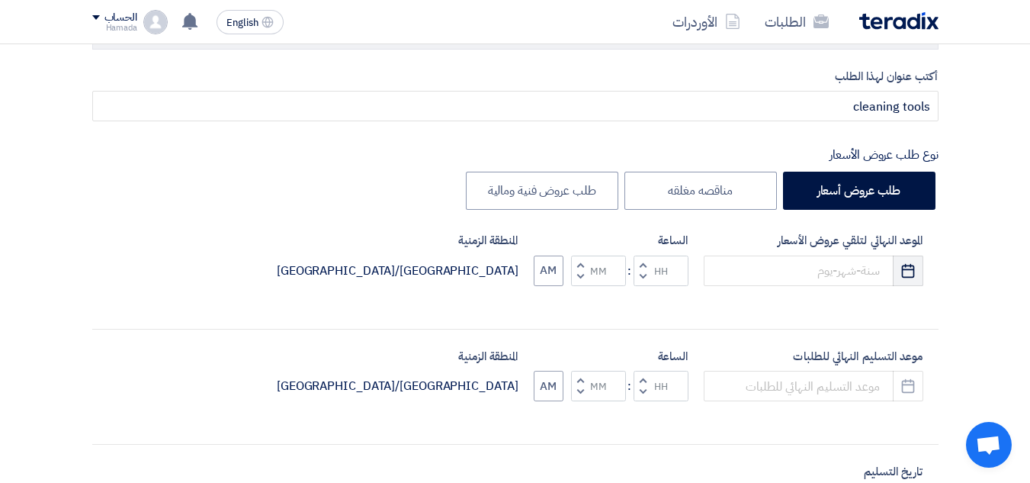
click at [913, 273] on use "button" at bounding box center [908, 270] width 13 height 14
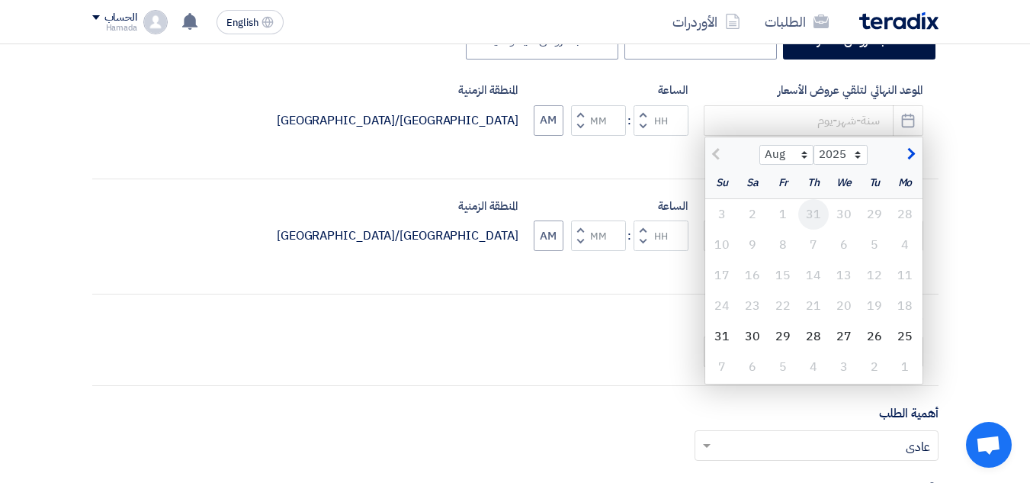
scroll to position [381, 0]
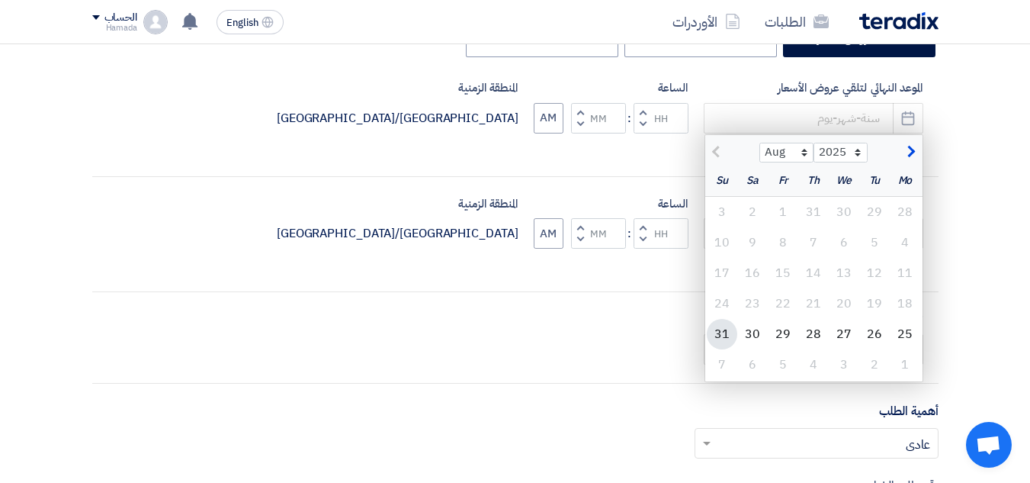
click at [720, 327] on div "31" at bounding box center [722, 334] width 30 height 30
type input "[DATE]"
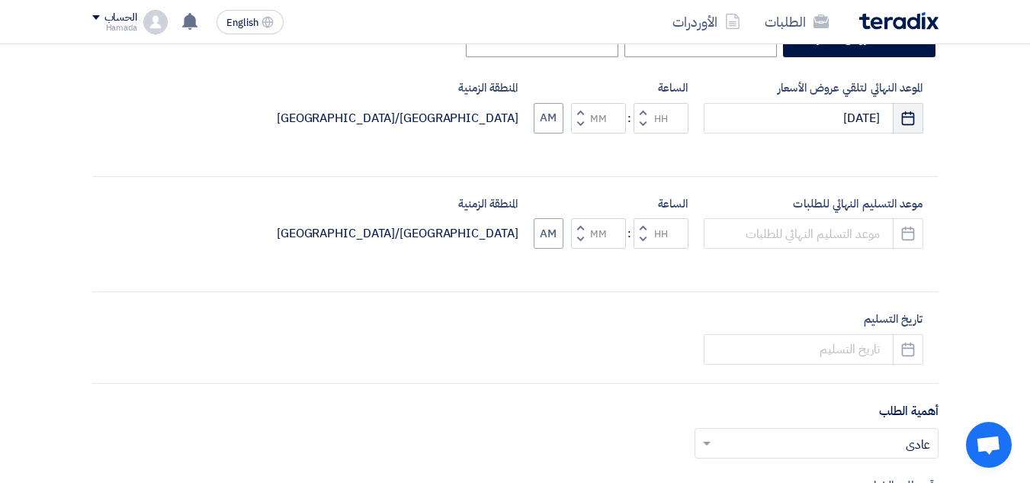
click at [915, 120] on icon "Pick a date" at bounding box center [907, 118] width 15 height 15
select select "8"
select select "2025"
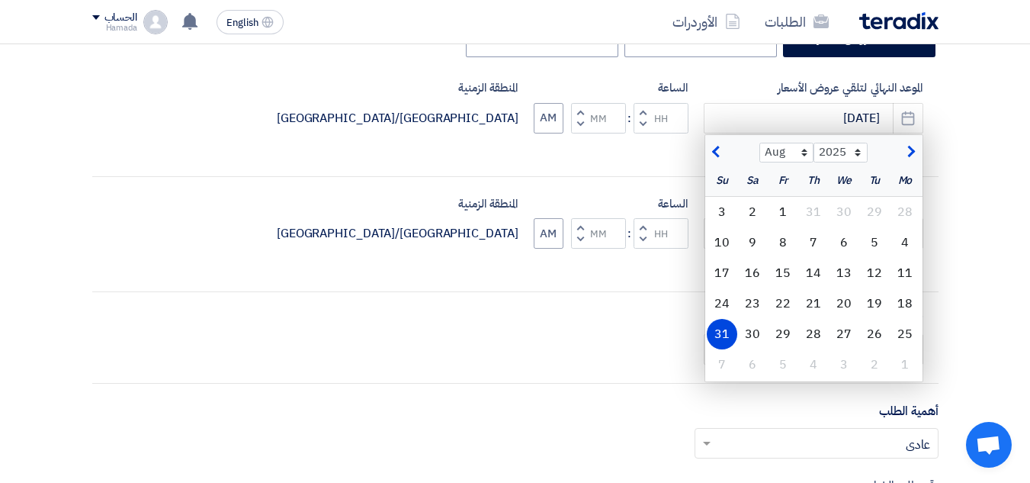
click at [909, 150] on span "button" at bounding box center [909, 151] width 8 height 17
select select "9"
click at [819, 207] on div "4" at bounding box center [813, 212] width 30 height 30
type input "[DATE]"
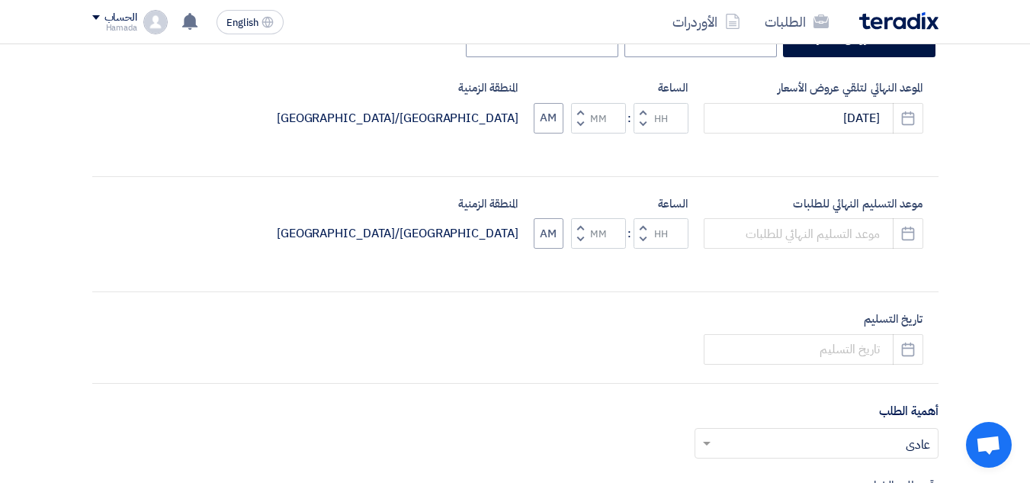
click at [662, 101] on div "الساعة Increment hours Decrement hours : Increment minutes Decrement minutes AM" at bounding box center [611, 106] width 155 height 54
click at [665, 123] on input "Hours" at bounding box center [660, 118] width 55 height 30
type input "11"
click at [601, 114] on input "Minutes" at bounding box center [598, 118] width 55 height 30
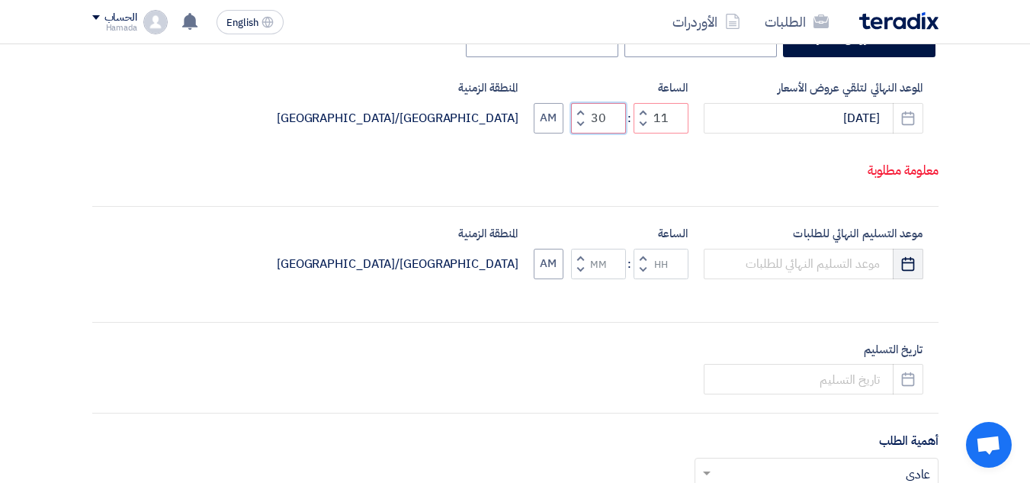
type input "30"
click at [903, 263] on div "موعد التسليم النهائي للطلبات Pick a date الساعة Increment hours Decrement hours…" at bounding box center [515, 264] width 846 height 79
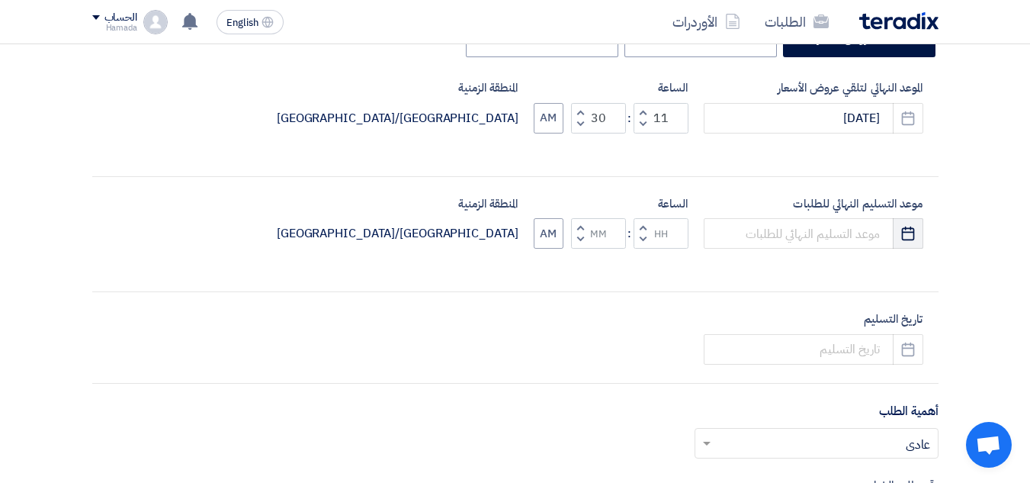
click at [902, 236] on use "button" at bounding box center [908, 233] width 13 height 14
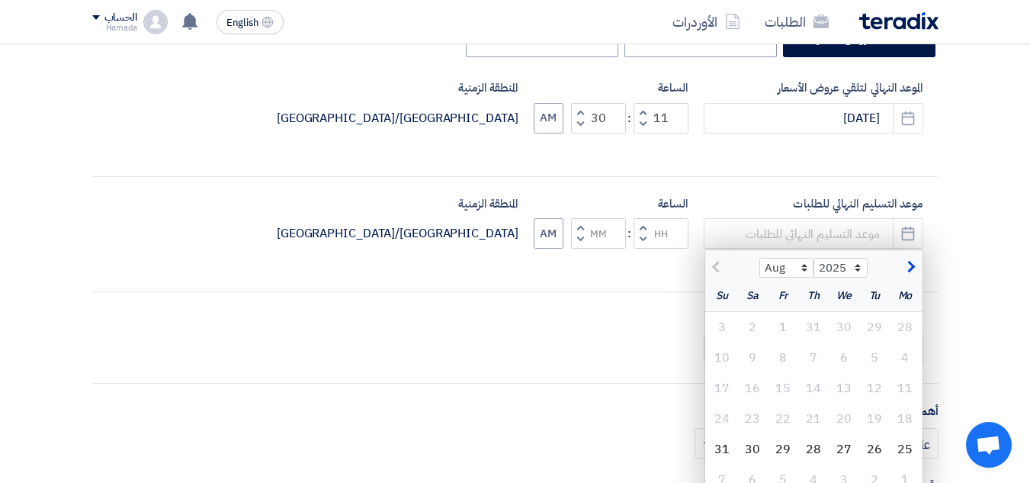
click at [916, 264] on button "button" at bounding box center [909, 265] width 25 height 15
select select "9"
click at [810, 328] on div "4" at bounding box center [813, 327] width 30 height 30
type input "[DATE]"
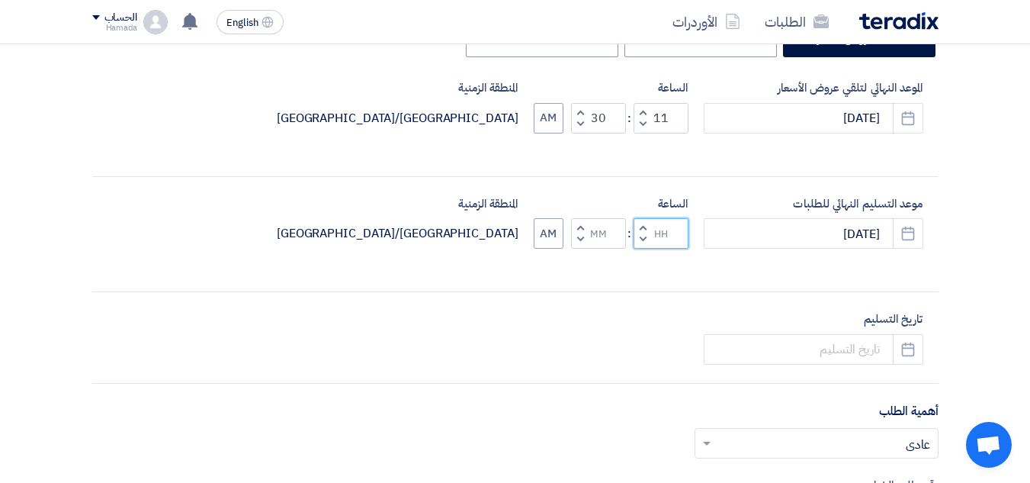
click at [659, 241] on input "Hours" at bounding box center [660, 233] width 55 height 30
type input "11"
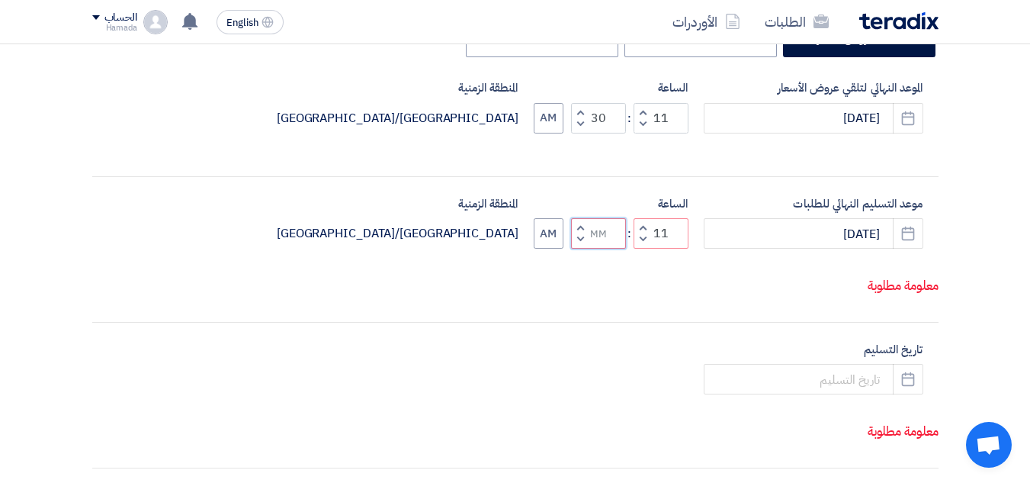
click at [608, 233] on input "Minutes" at bounding box center [598, 233] width 55 height 30
type input "30"
click at [758, 231] on input "[DATE]" at bounding box center [814, 233] width 220 height 30
select select "9"
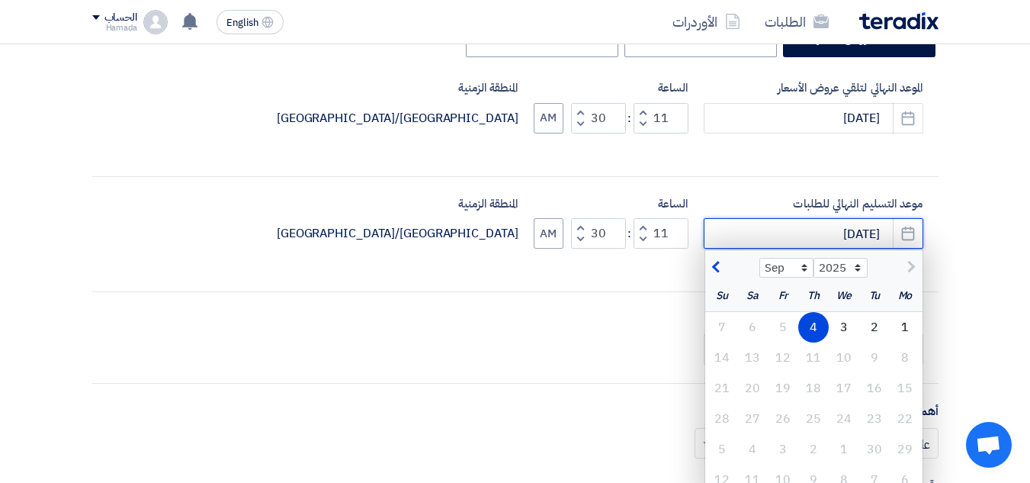
click at [758, 231] on input "[DATE]" at bounding box center [814, 233] width 220 height 30
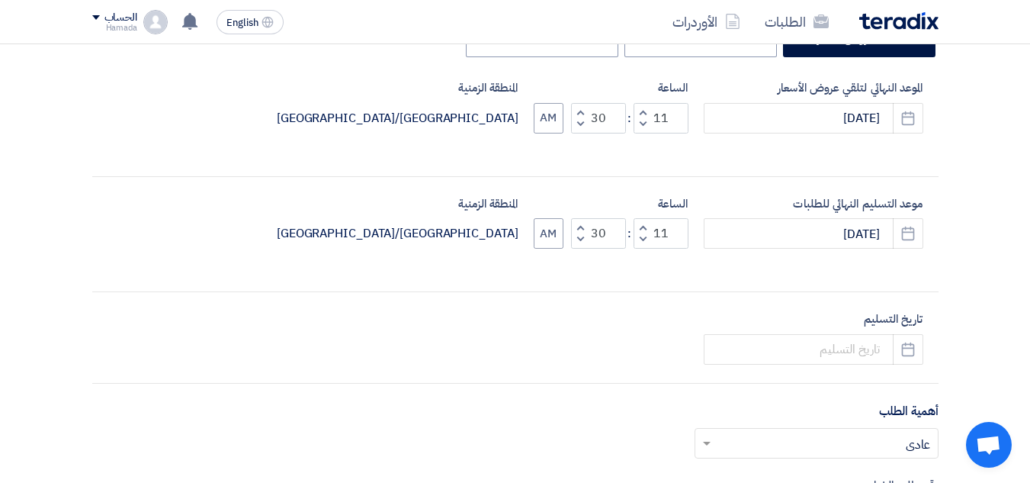
click at [746, 177] on div "أكتب عنوان لهذا الطلب cleaning tools نوع طلب عروض الأسعار طلب عروض أسعار مناقصه…" at bounding box center [515, 292] width 869 height 755
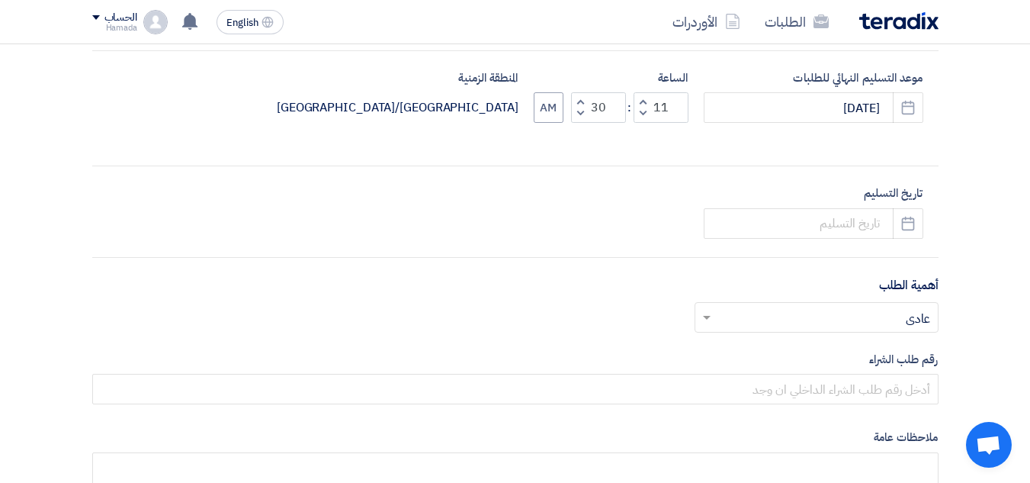
scroll to position [534, 0]
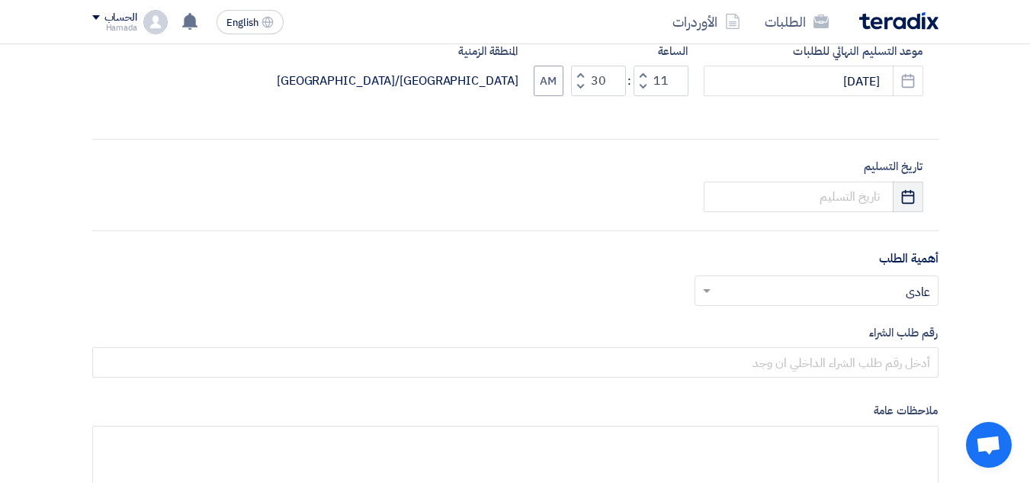
click at [903, 197] on icon "Pick a date" at bounding box center [907, 196] width 15 height 15
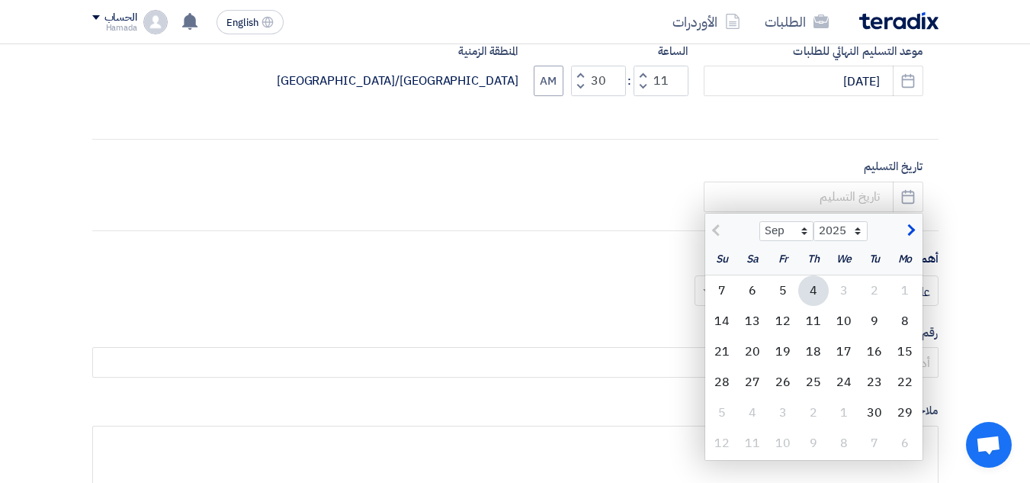
click at [905, 230] on span "button" at bounding box center [909, 230] width 8 height 17
click at [715, 231] on span "button" at bounding box center [718, 230] width 8 height 17
select select "9"
click at [717, 285] on div "7" at bounding box center [722, 290] width 30 height 30
type input "[DATE]"
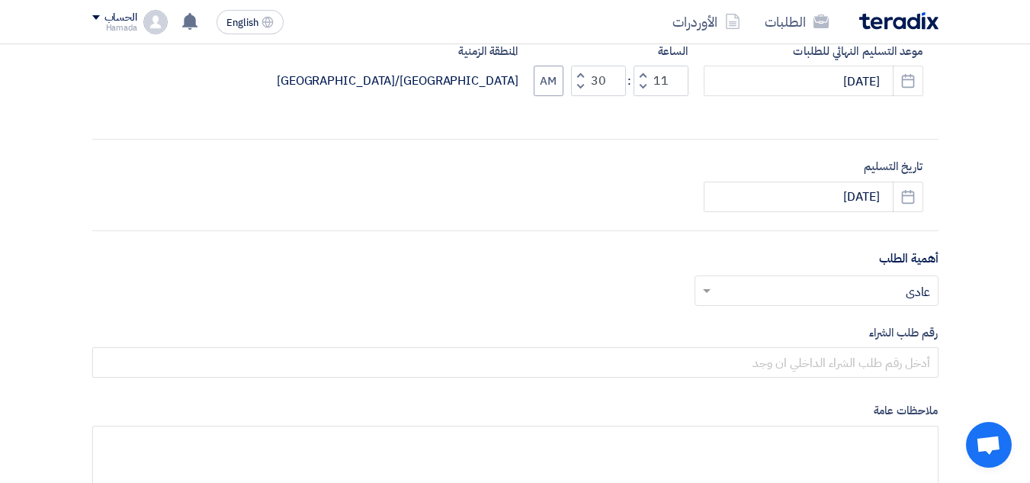
click at [815, 283] on input "text" at bounding box center [824, 291] width 213 height 25
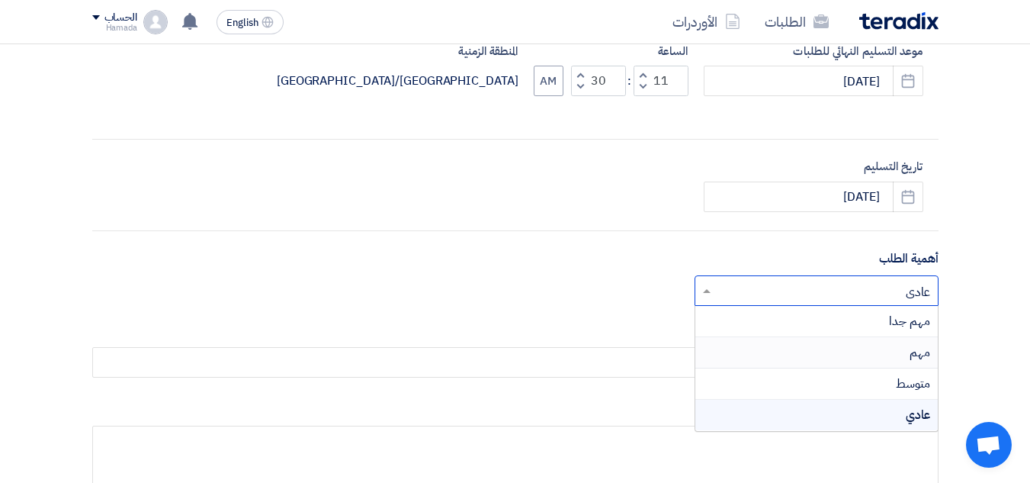
click at [864, 344] on div "مهم" at bounding box center [816, 352] width 242 height 31
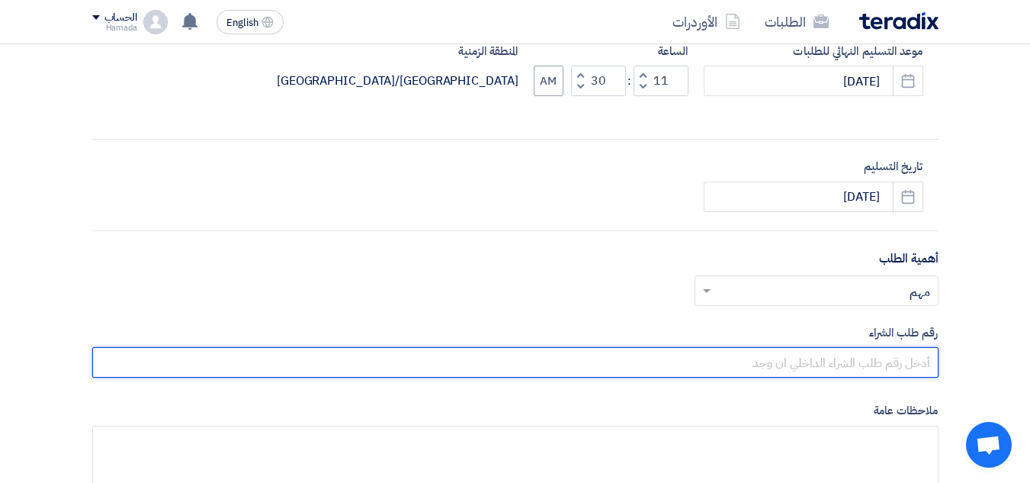
click at [864, 367] on input "text" at bounding box center [515, 362] width 846 height 30
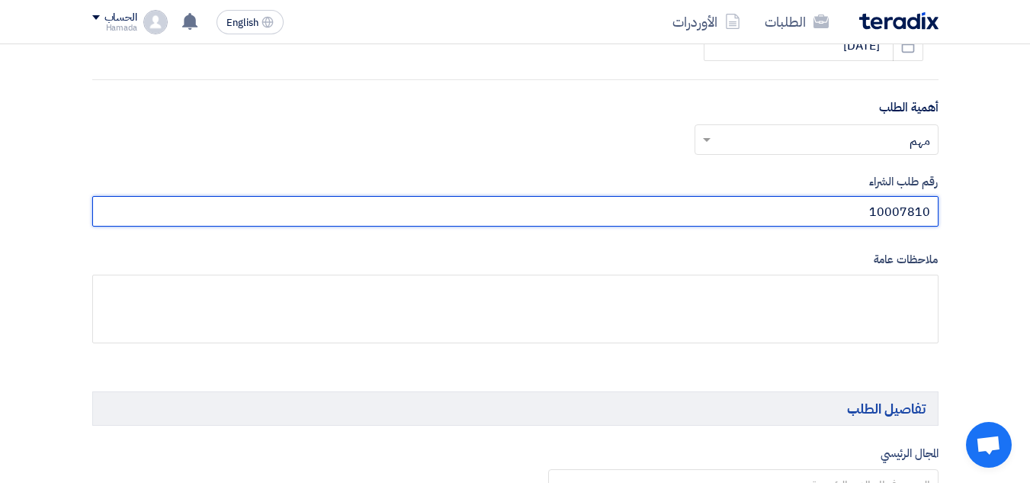
scroll to position [762, 0]
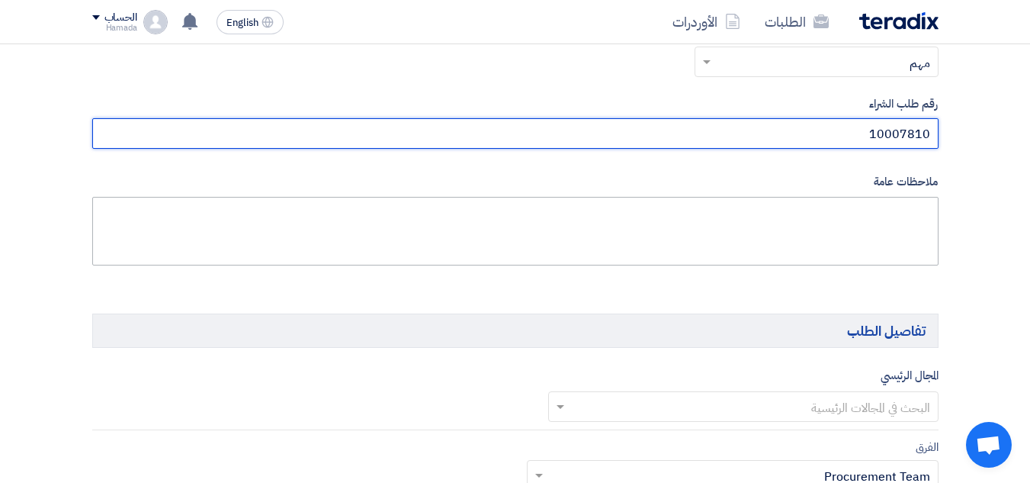
type input "10007810"
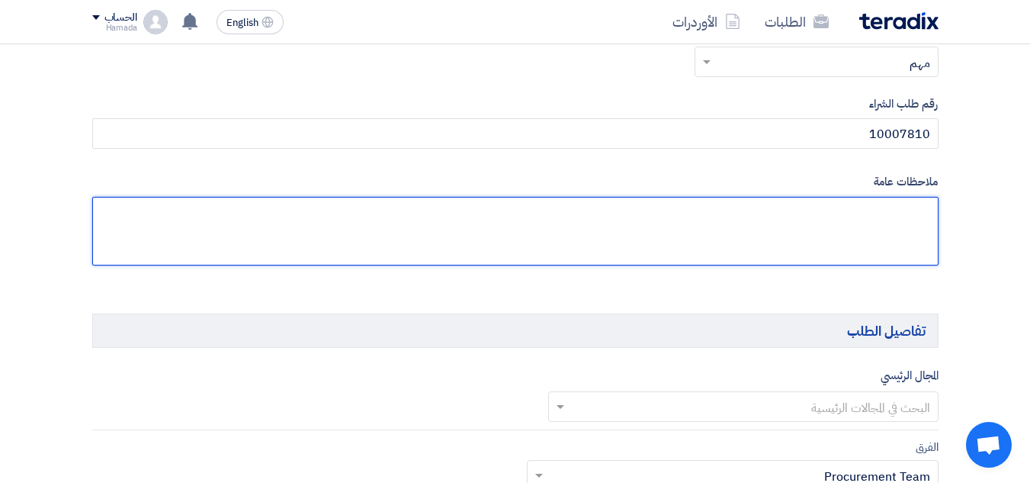
click at [823, 214] on textarea at bounding box center [515, 231] width 846 height 69
type textarea "Mr. [PERSON_NAME]"
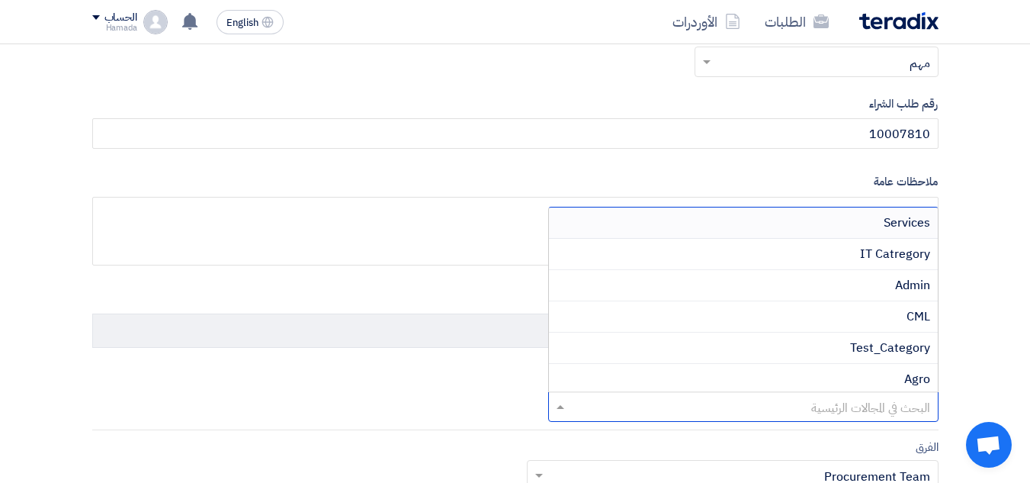
click at [874, 407] on input "text" at bounding box center [752, 408] width 360 height 25
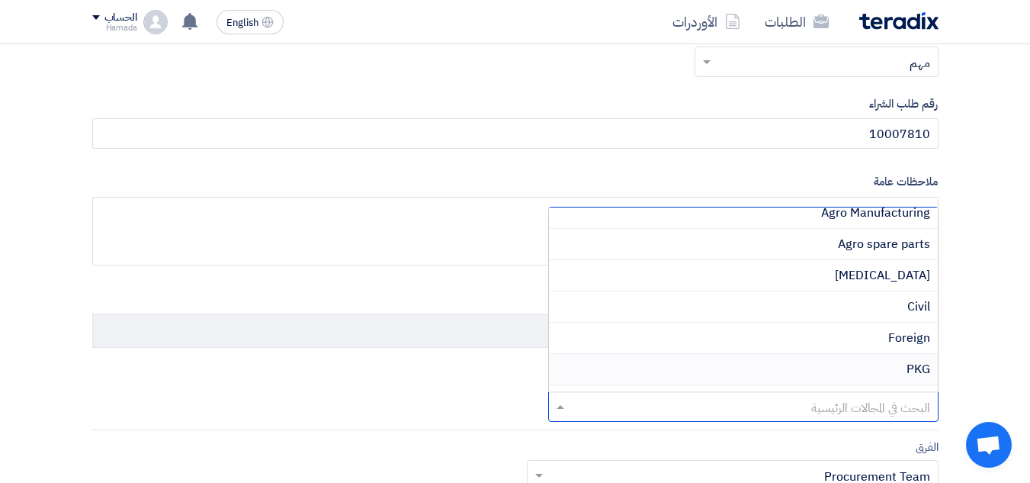
scroll to position [305, 0]
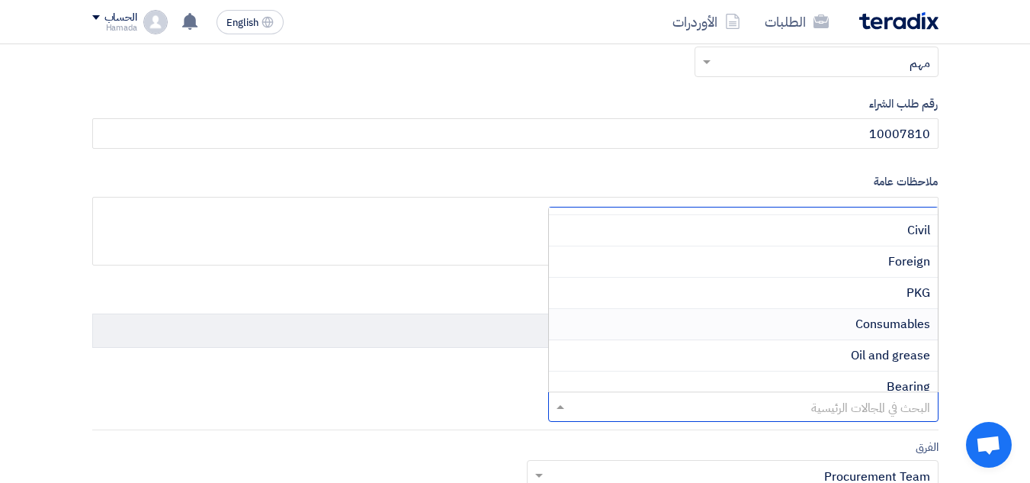
click at [855, 327] on span "Consumables" at bounding box center [892, 324] width 75 height 18
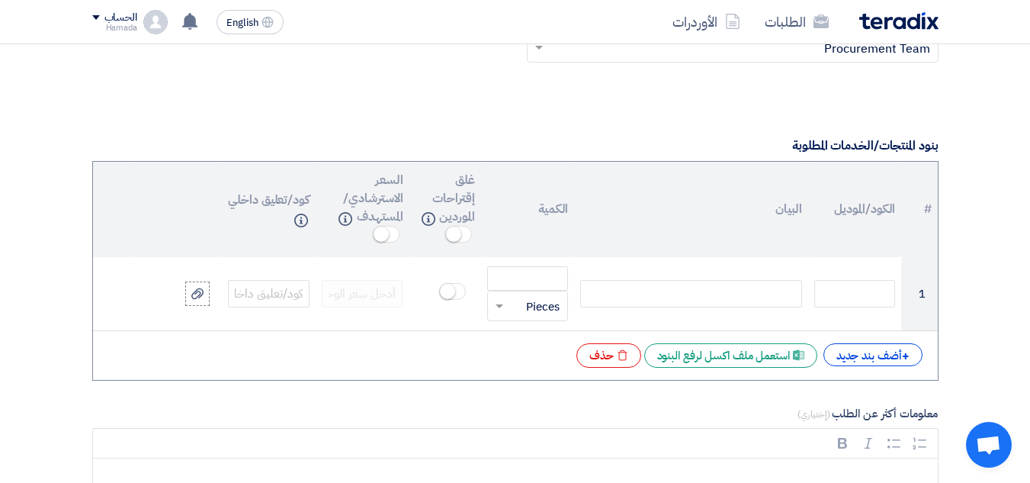
scroll to position [1220, 0]
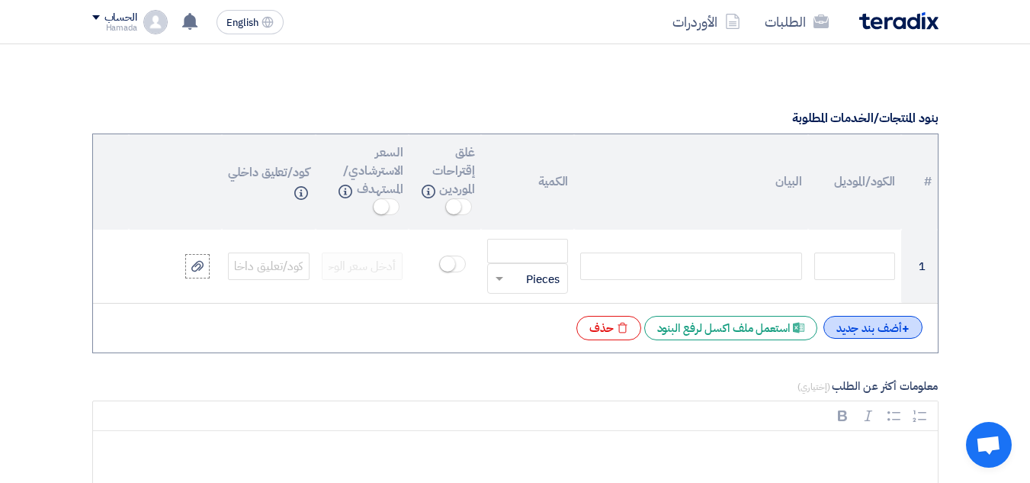
click at [868, 328] on div "+ أضف بند جديد" at bounding box center [872, 327] width 99 height 23
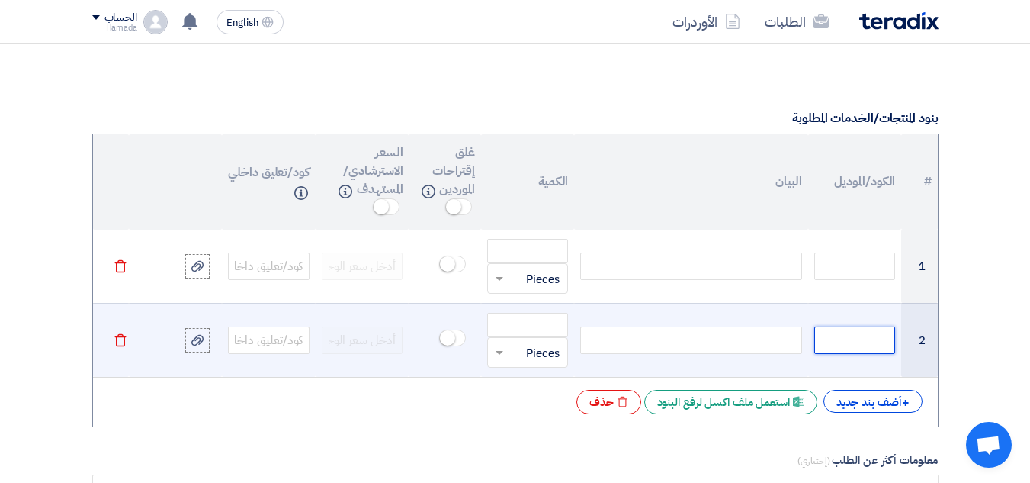
click at [865, 328] on input "text" at bounding box center [855, 339] width 82 height 27
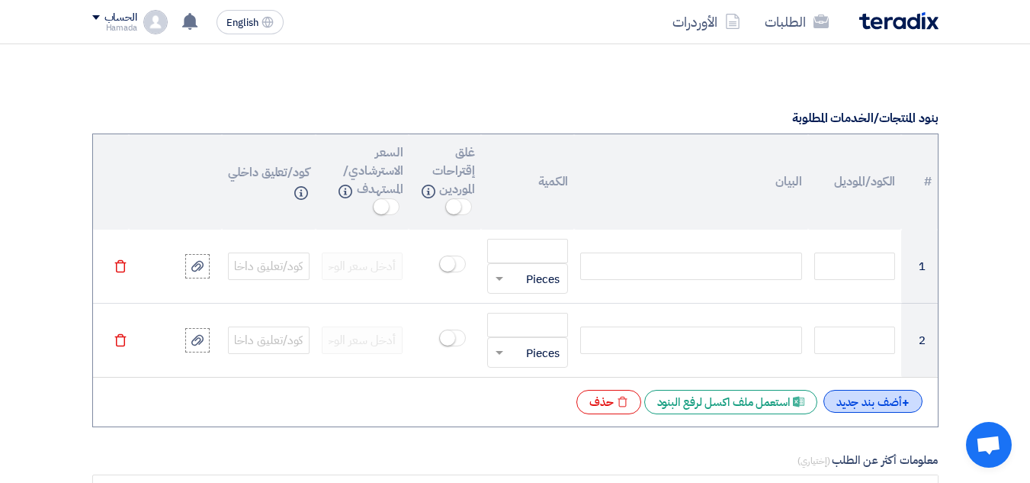
click at [854, 399] on div "+ أضف بند جديد" at bounding box center [872, 401] width 99 height 23
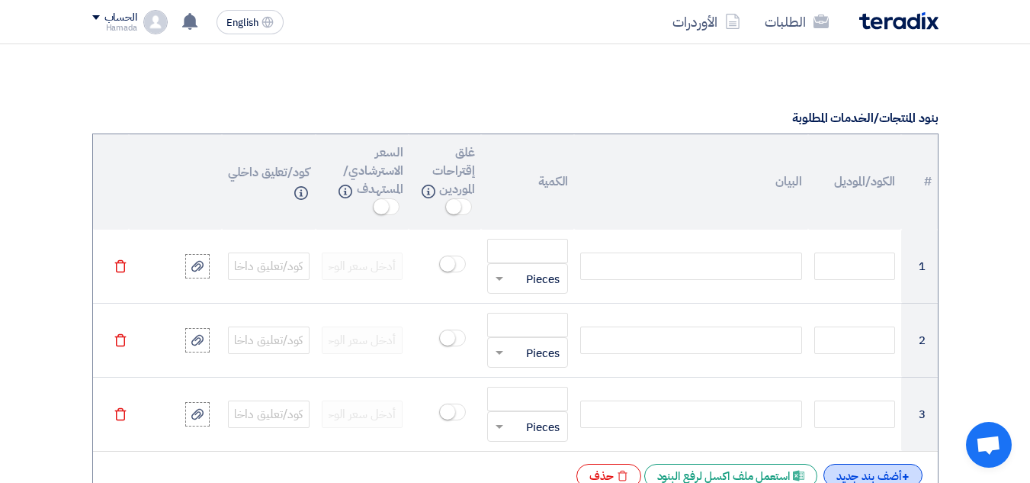
click at [865, 472] on div "+ أضف بند جديد" at bounding box center [872, 474] width 99 height 23
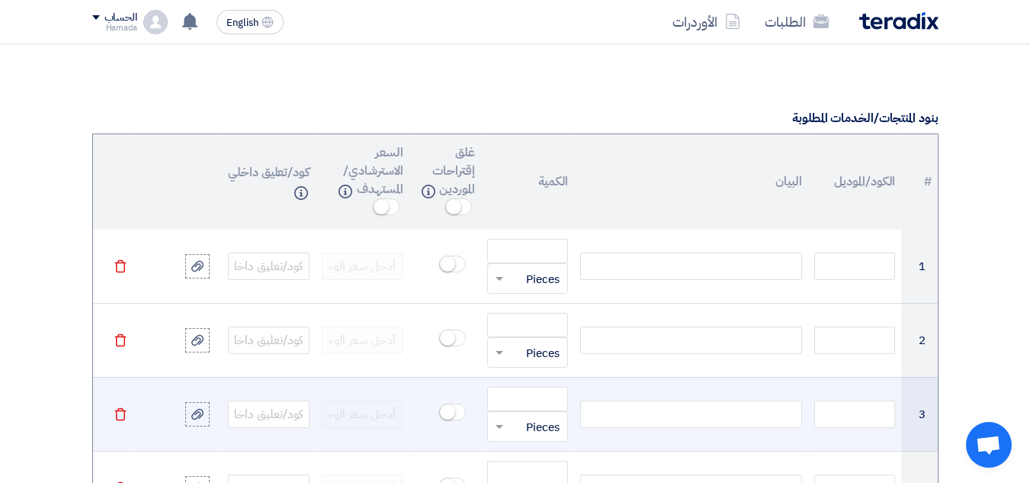
scroll to position [1372, 0]
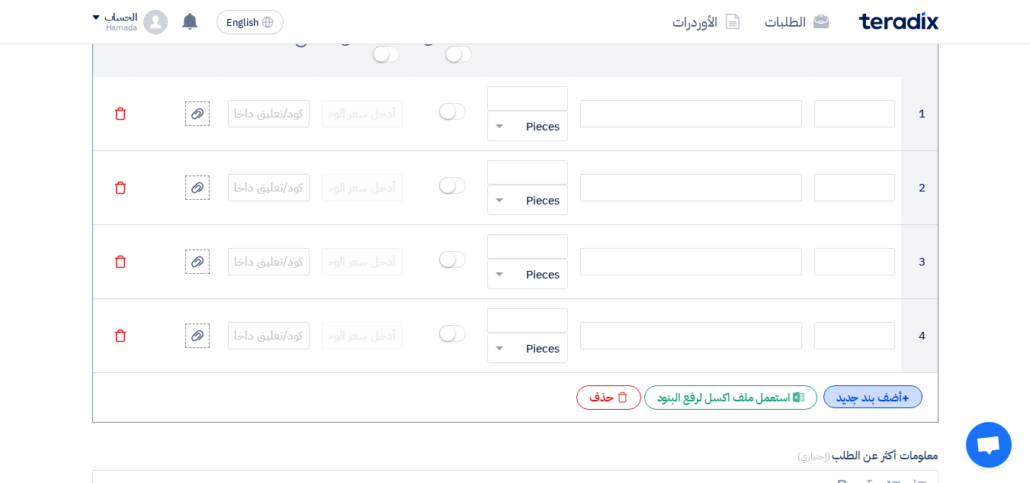
click at [895, 403] on div "+ أضف بند جديد" at bounding box center [872, 396] width 99 height 23
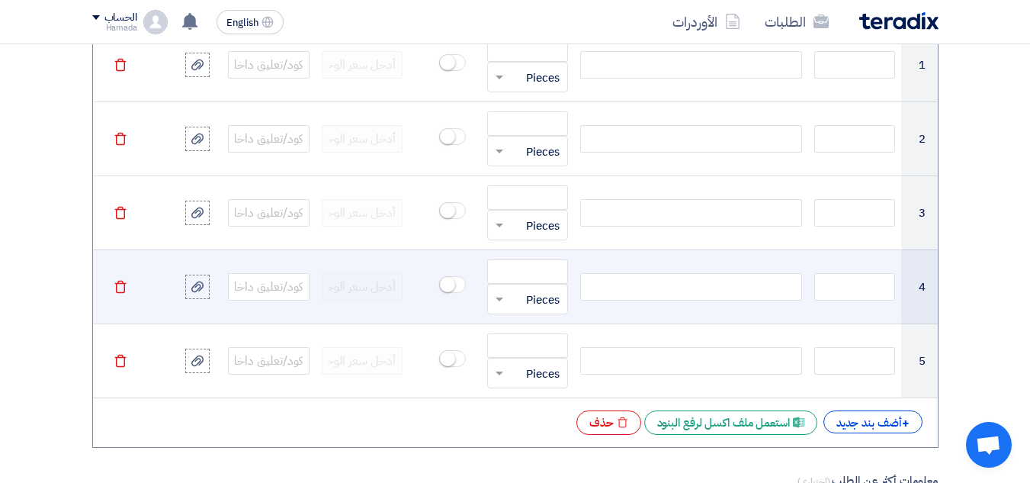
scroll to position [1448, 0]
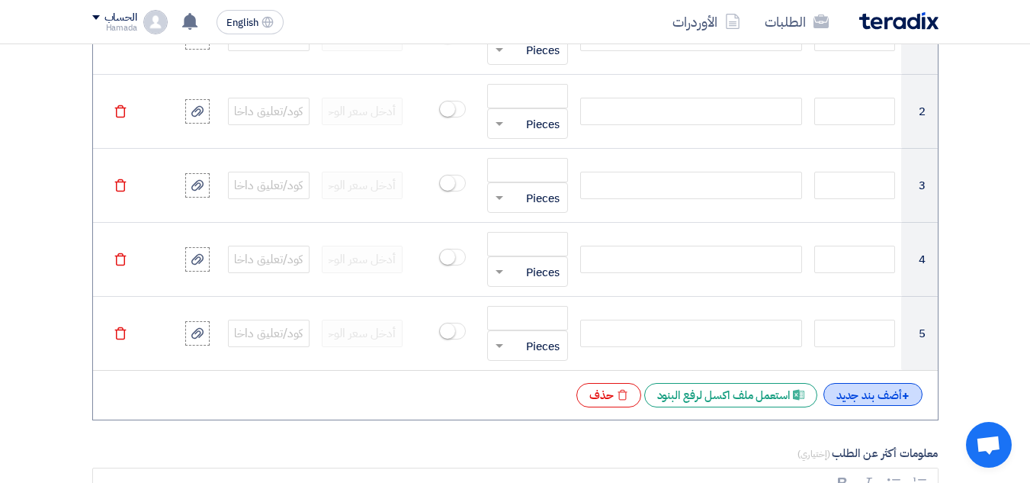
click at [848, 392] on div "+ أضف بند جديد" at bounding box center [872, 394] width 99 height 23
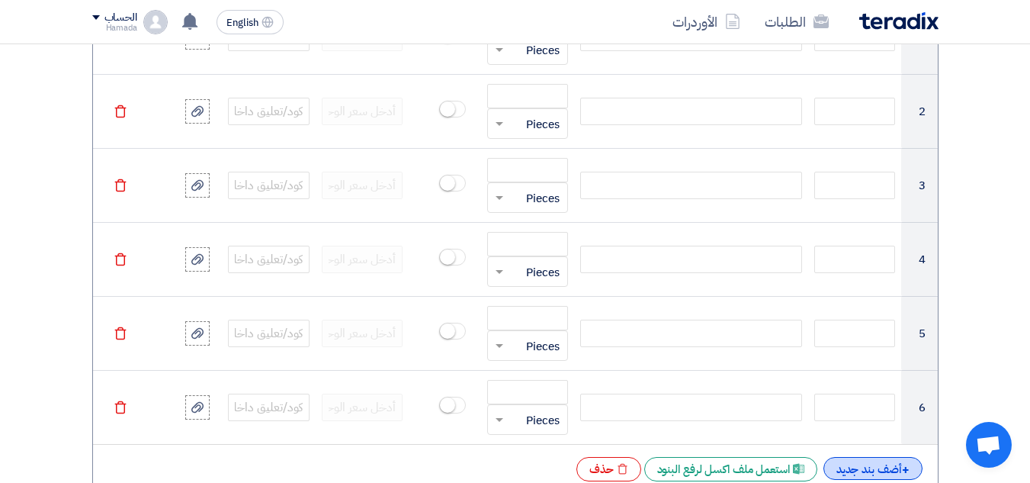
click at [863, 464] on div "+ أضف بند جديد" at bounding box center [872, 468] width 99 height 23
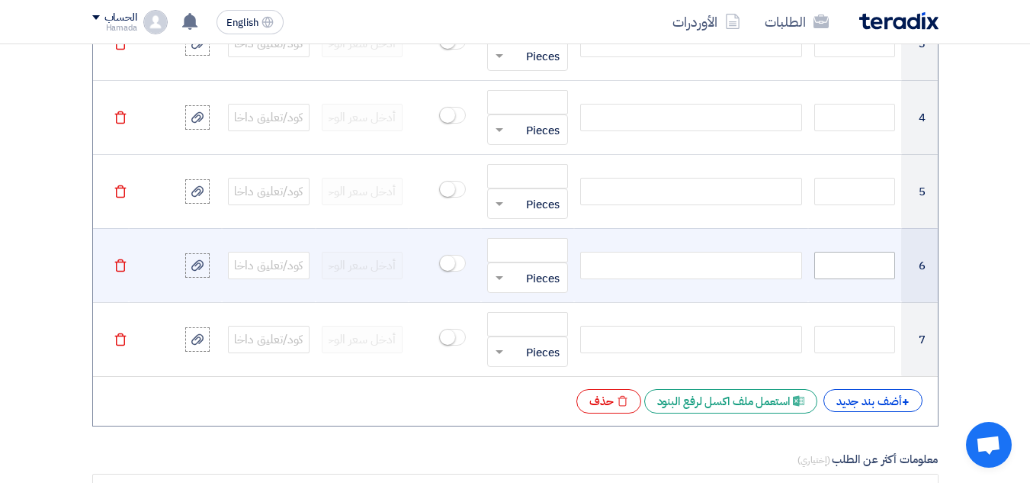
scroll to position [1601, 0]
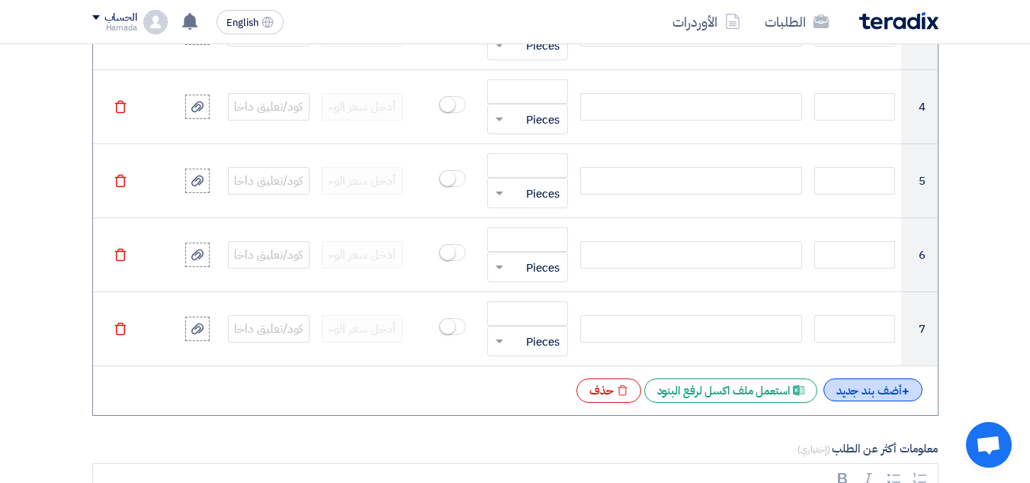
click at [843, 400] on div "+ أضف بند جديد" at bounding box center [872, 389] width 99 height 23
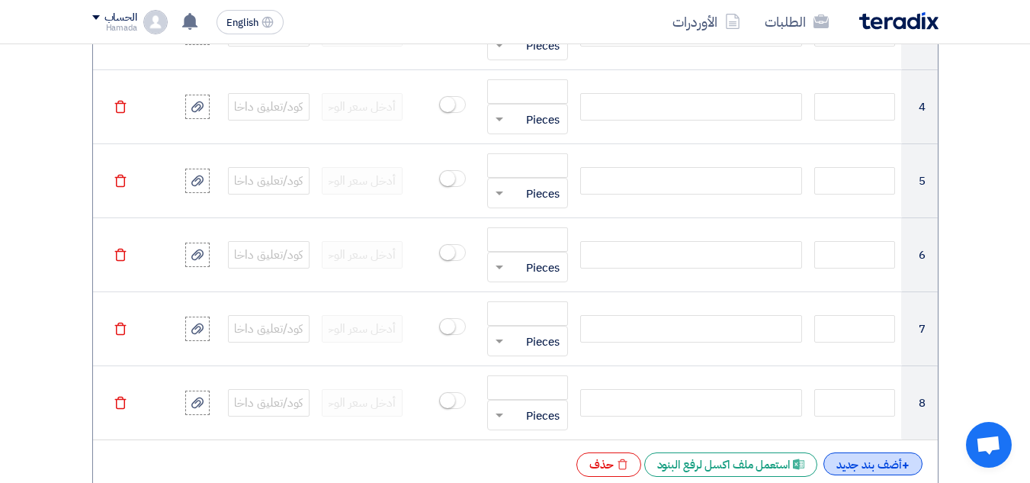
click at [864, 461] on div "+ أضف بند جديد" at bounding box center [872, 463] width 99 height 23
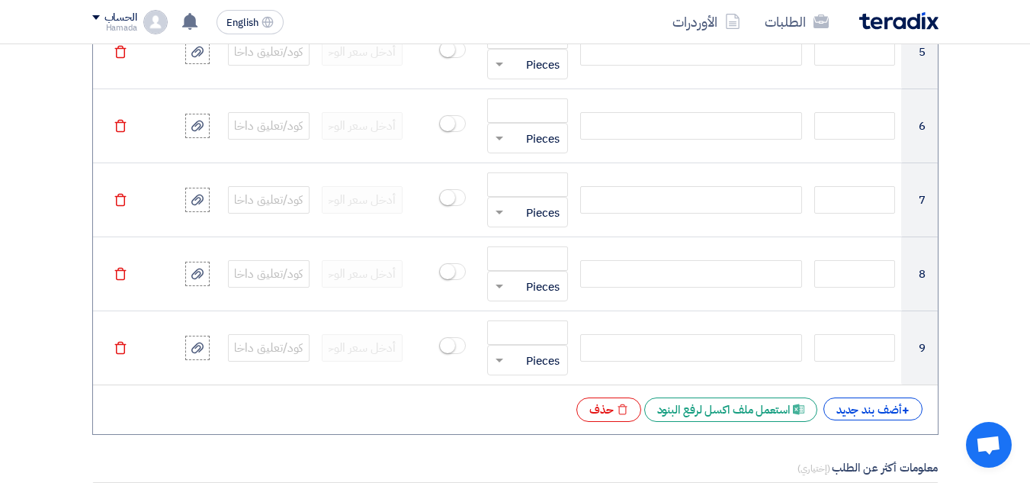
scroll to position [1753, 0]
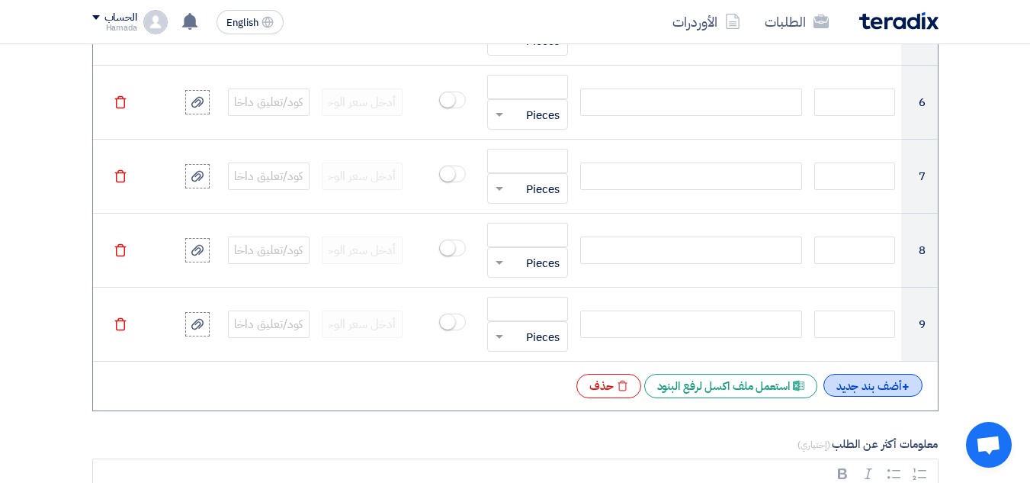
click at [868, 379] on div "+ أضف بند جديد" at bounding box center [872, 385] width 99 height 23
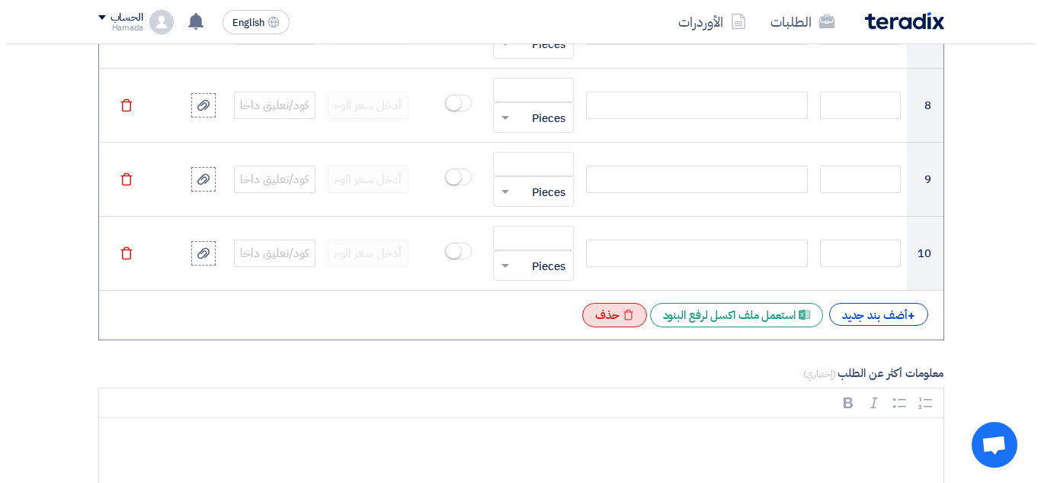
scroll to position [1906, 0]
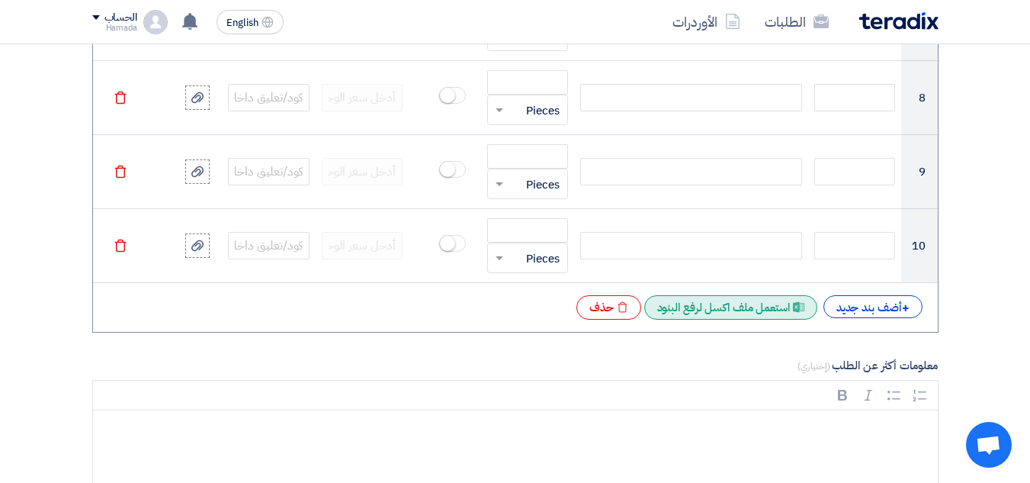
click at [746, 304] on div "Excel file استعمل ملف اكسل لرفع البنود" at bounding box center [730, 307] width 173 height 24
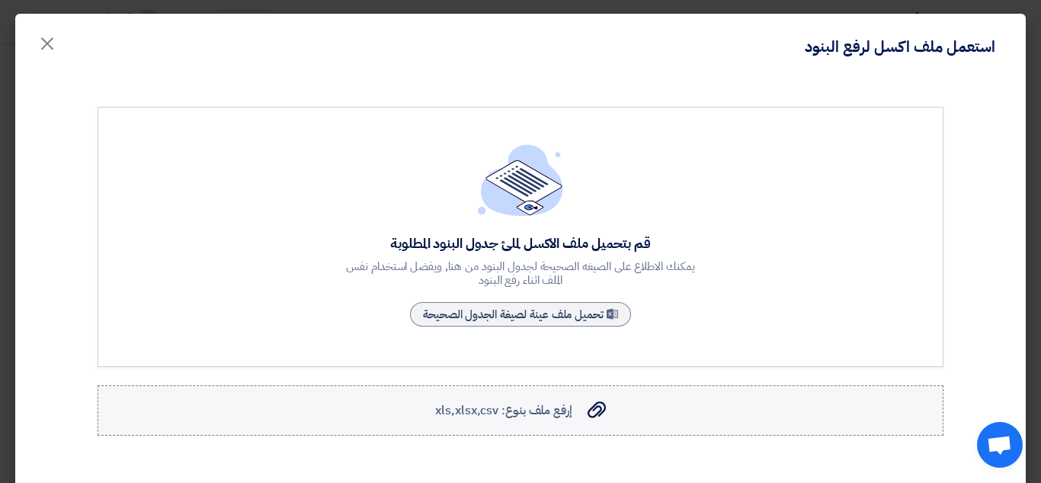
click at [521, 417] on span "إرفع ملف بنوع: xls,xlsx,csv" at bounding box center [503, 410] width 136 height 18
click at [0, 0] on input "إرفع ملف بنوع: xls,xlsx,csv إرفع ملف بنوع: xls,xlsx,csv" at bounding box center [0, 0] width 0 height 0
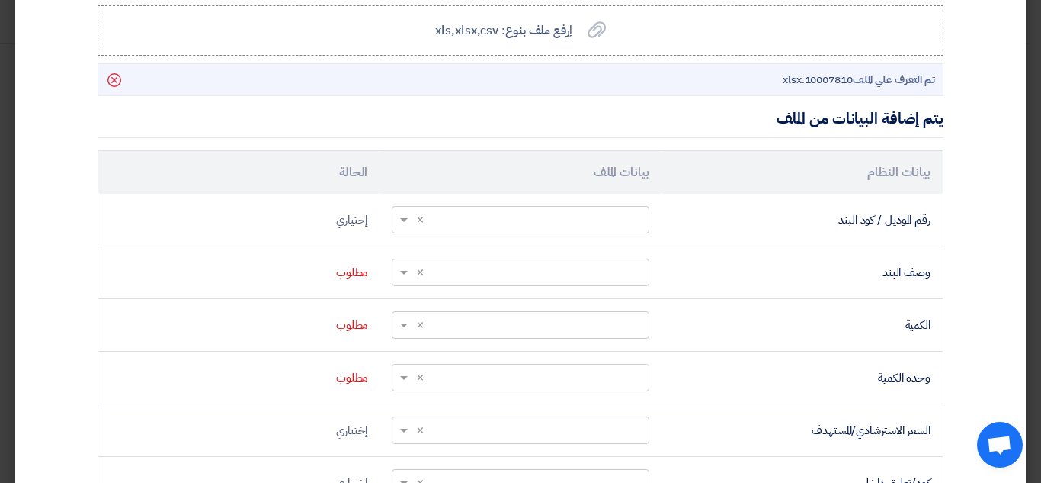
scroll to position [383, 0]
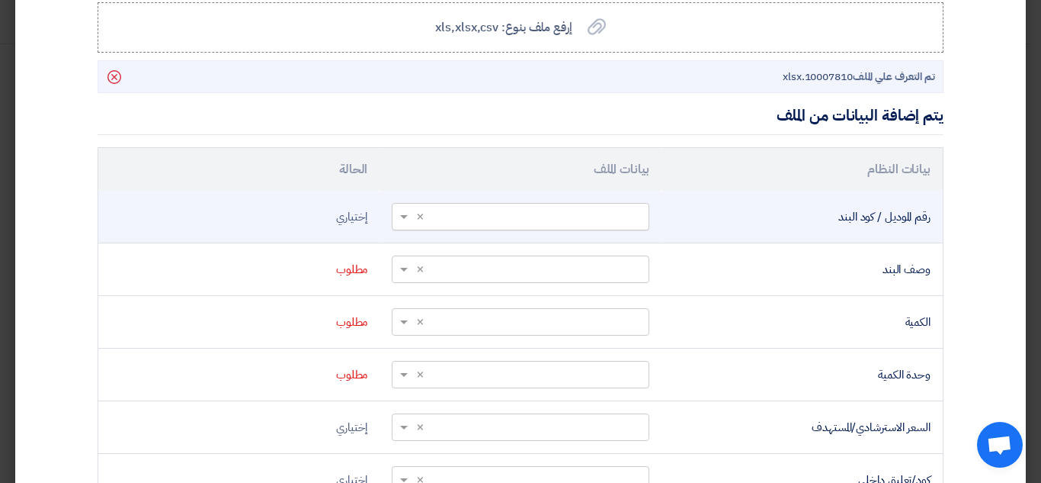
click at [581, 217] on input "text" at bounding box center [528, 216] width 226 height 25
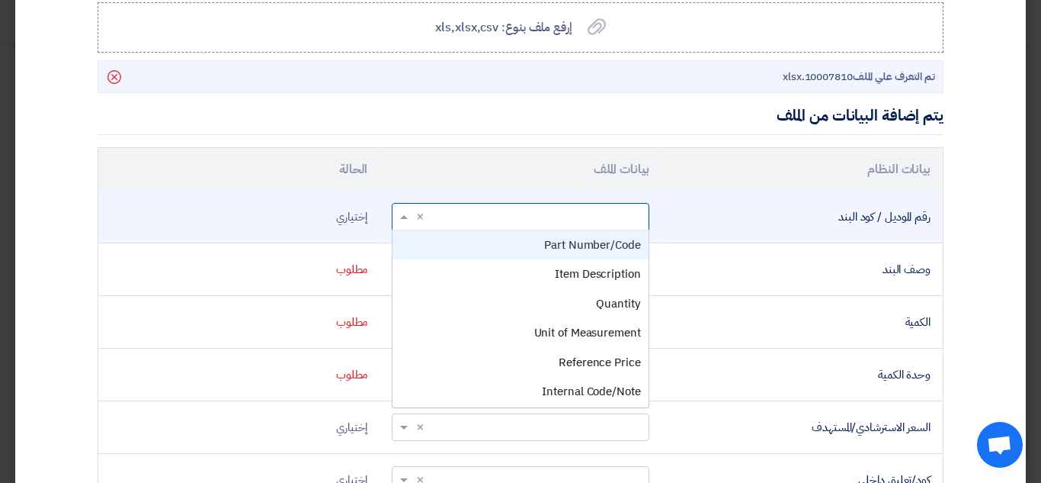
click at [610, 239] on span "Part Number/Code" at bounding box center [592, 244] width 96 height 17
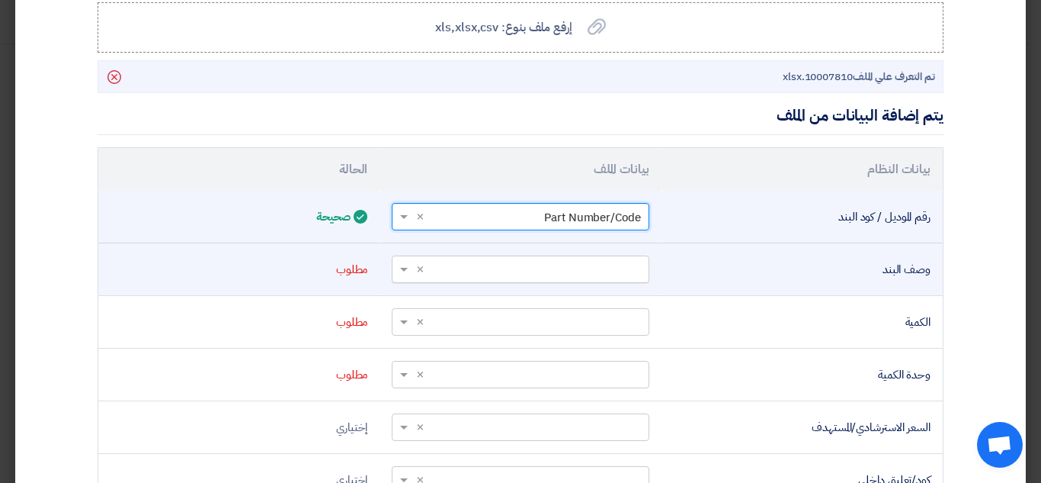
click at [605, 265] on input "text" at bounding box center [528, 268] width 226 height 25
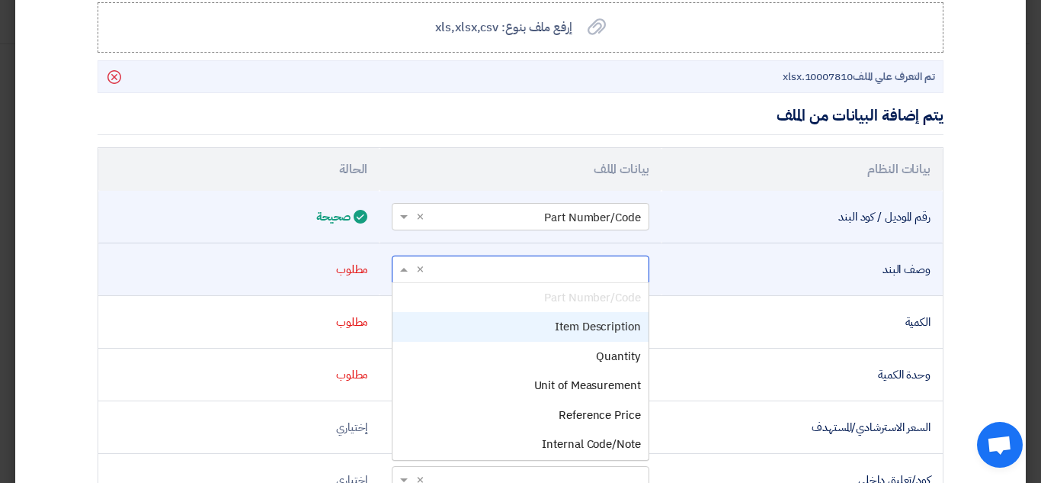
click at [589, 332] on span "Item Description" at bounding box center [597, 326] width 85 height 17
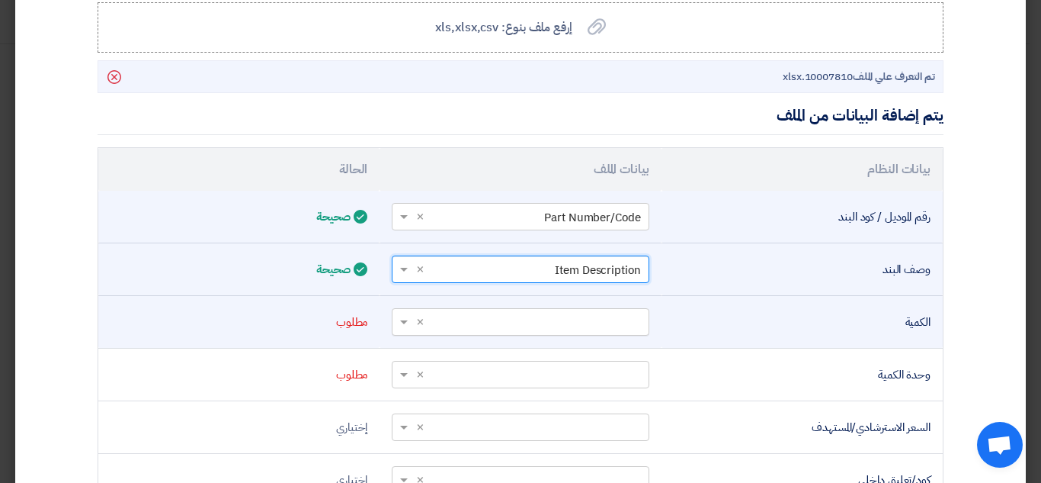
click at [582, 323] on input "text" at bounding box center [528, 321] width 226 height 25
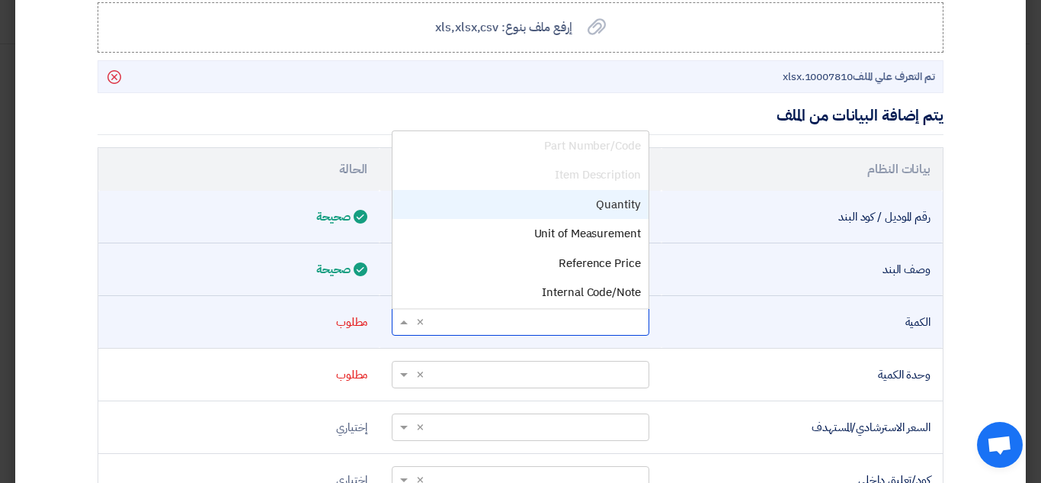
click at [595, 198] on div "Quantity" at bounding box center [520, 205] width 255 height 30
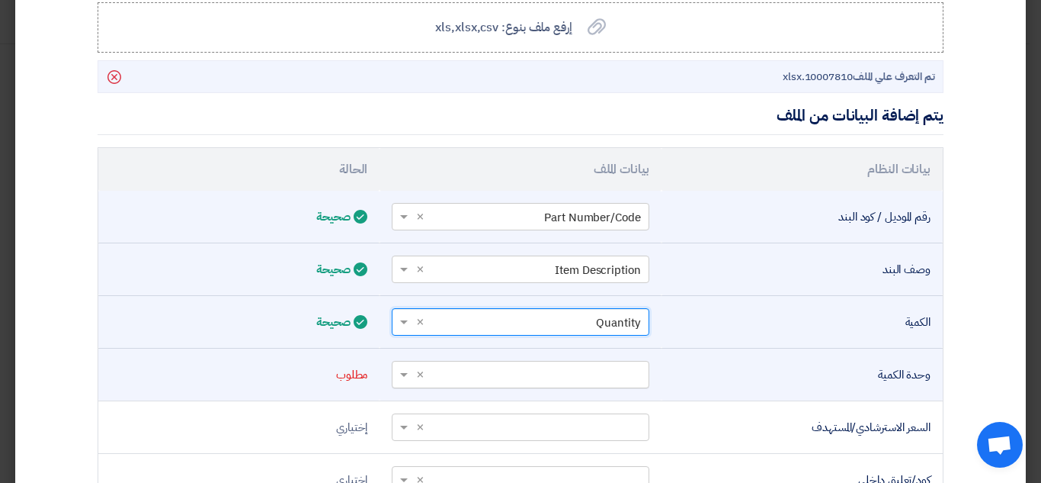
click at [568, 374] on input "text" at bounding box center [528, 373] width 226 height 25
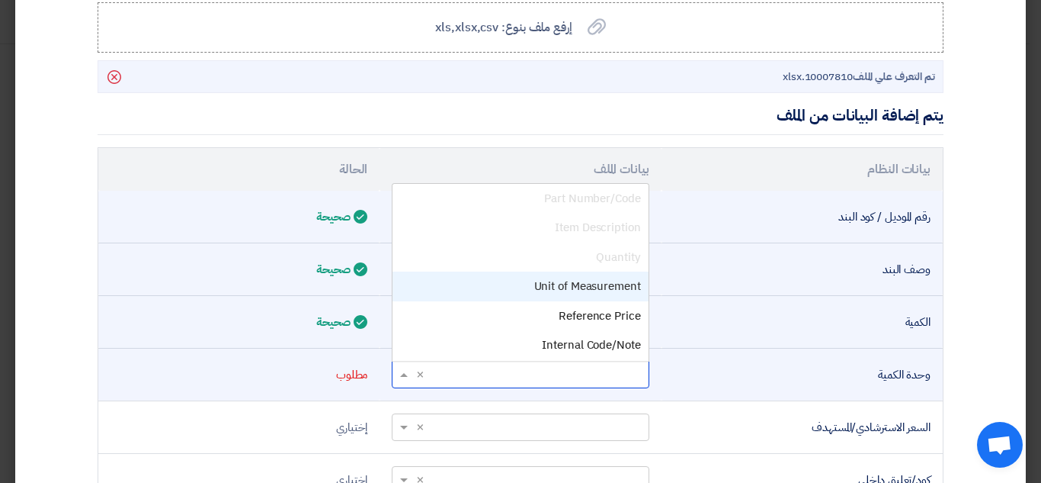
click at [585, 287] on span "Unit of Measurement" at bounding box center [587, 285] width 107 height 17
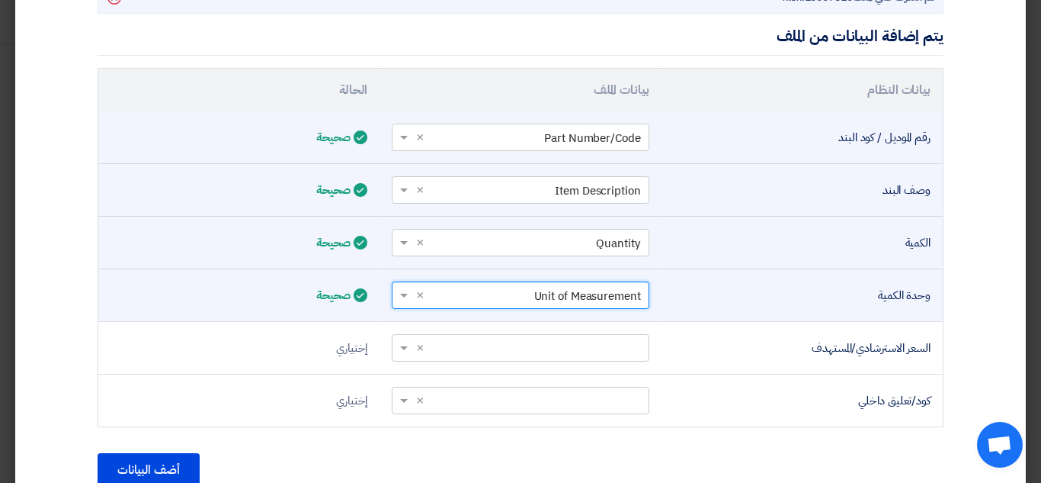
scroll to position [535, 0]
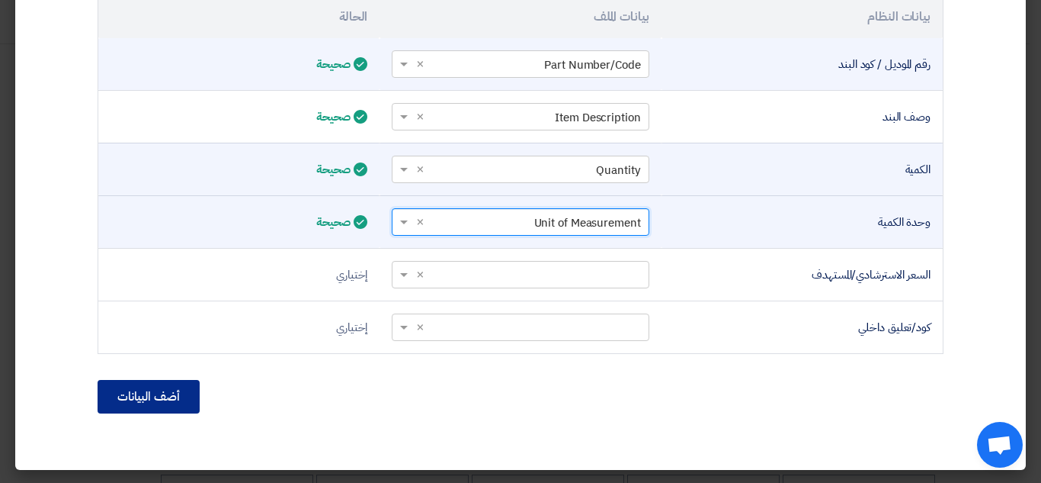
click at [156, 388] on button "أضف البيانات" at bounding box center [149, 397] width 102 height 34
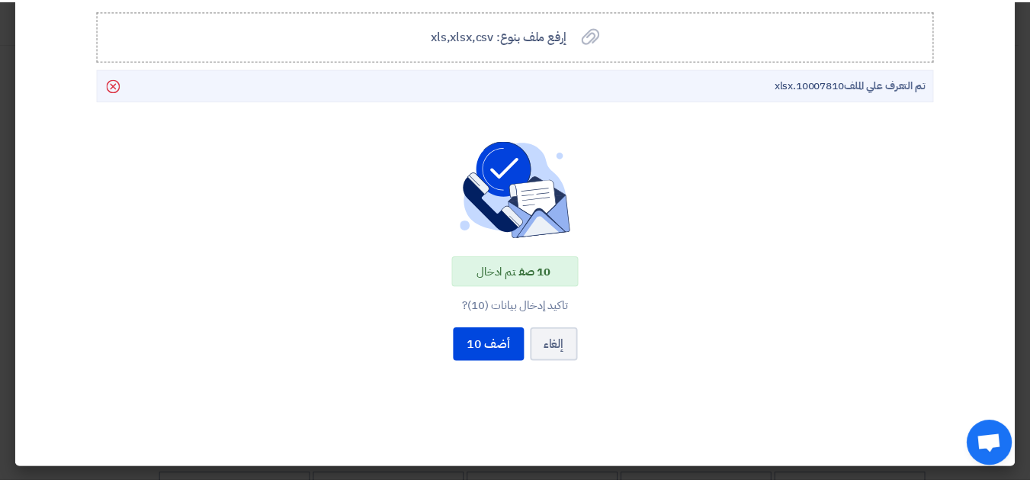
scroll to position [374, 0]
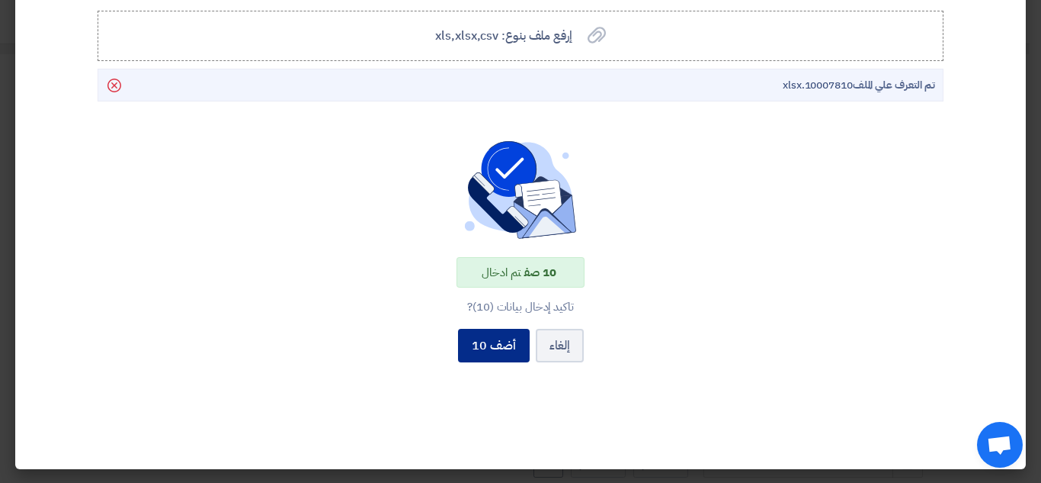
click at [489, 344] on button "أضف 10" at bounding box center [494, 346] width 72 height 34
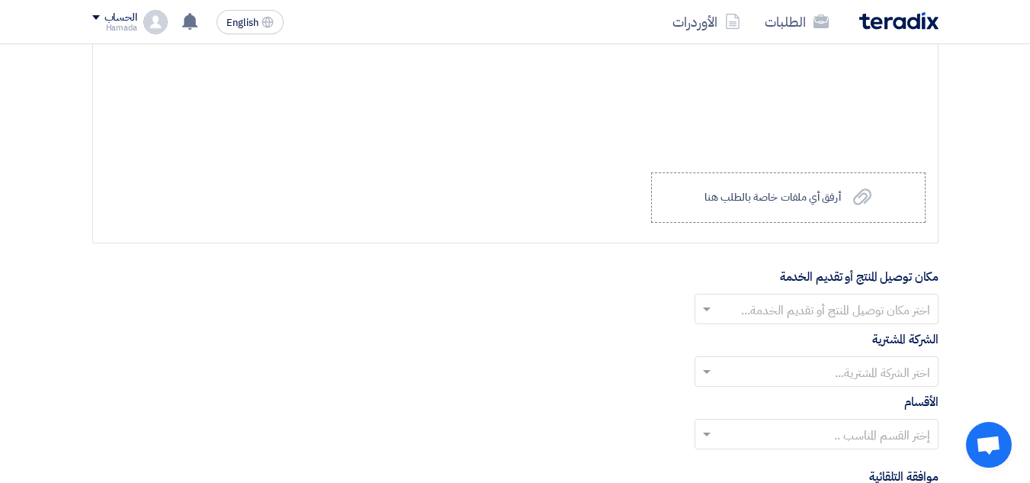
scroll to position [2287, 0]
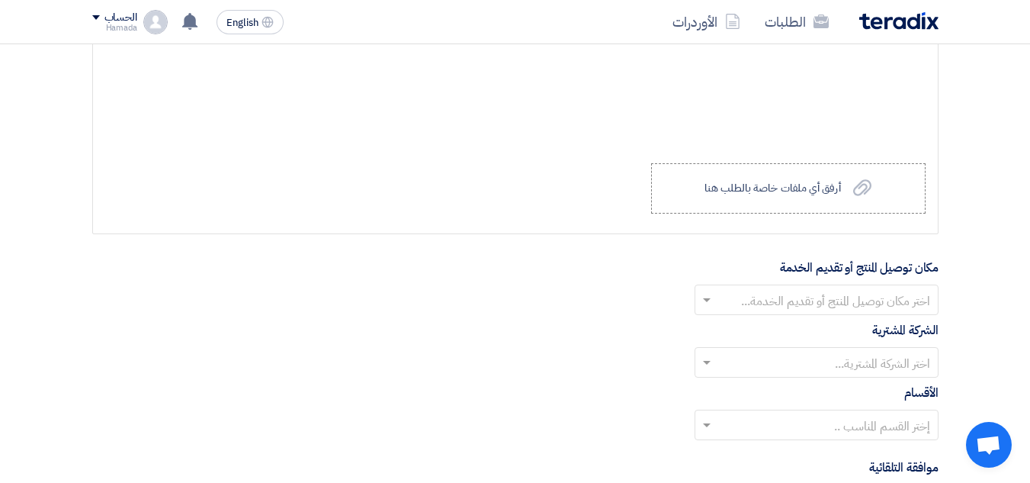
click at [805, 295] on input "text" at bounding box center [824, 300] width 213 height 25
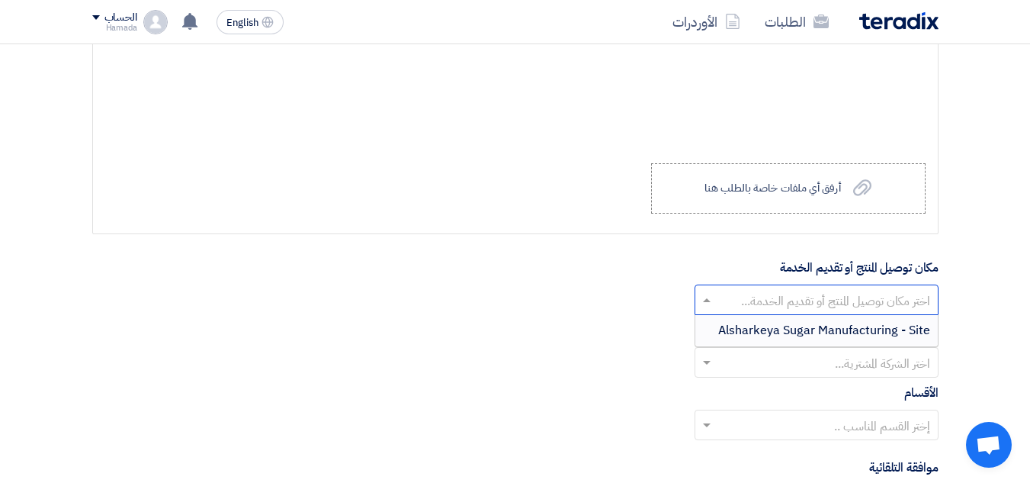
click at [821, 328] on span "Alsharkeya Sugar Manufacturing - Site" at bounding box center [824, 330] width 212 height 18
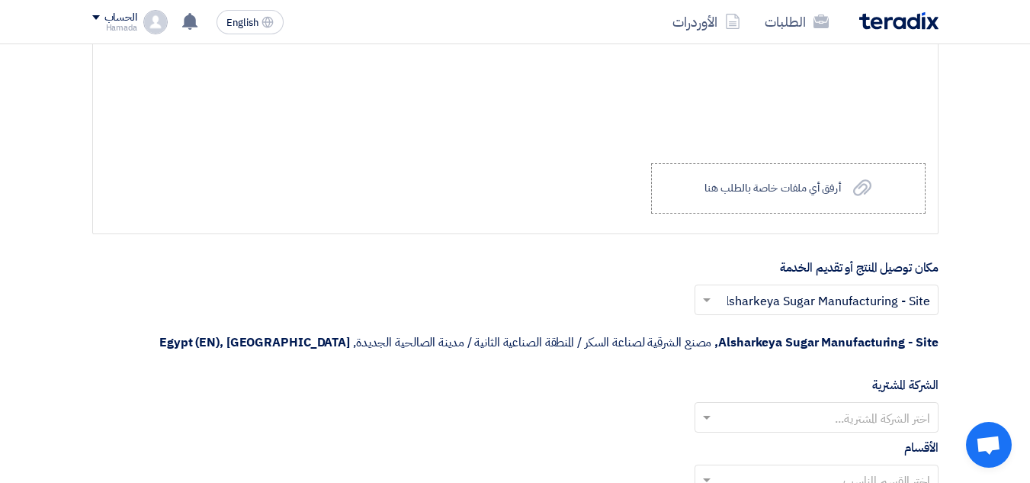
click at [861, 423] on input "text" at bounding box center [824, 418] width 213 height 25
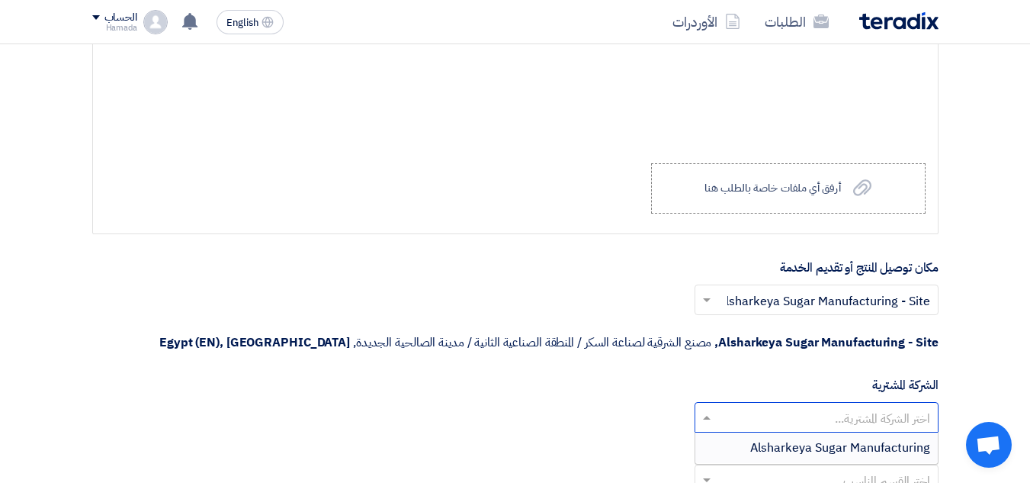
click at [862, 447] on span "Alsharkeya Sugar Manufacturing" at bounding box center [840, 447] width 180 height 18
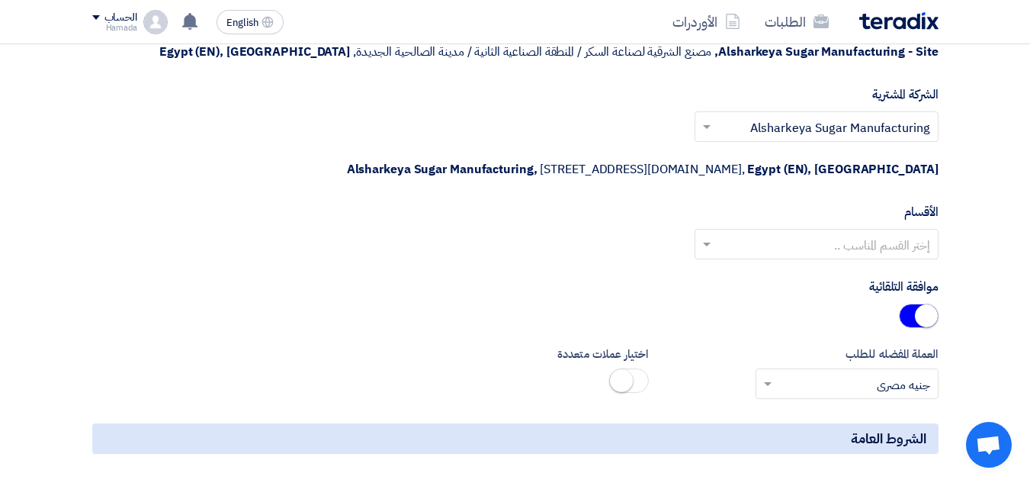
scroll to position [2592, 0]
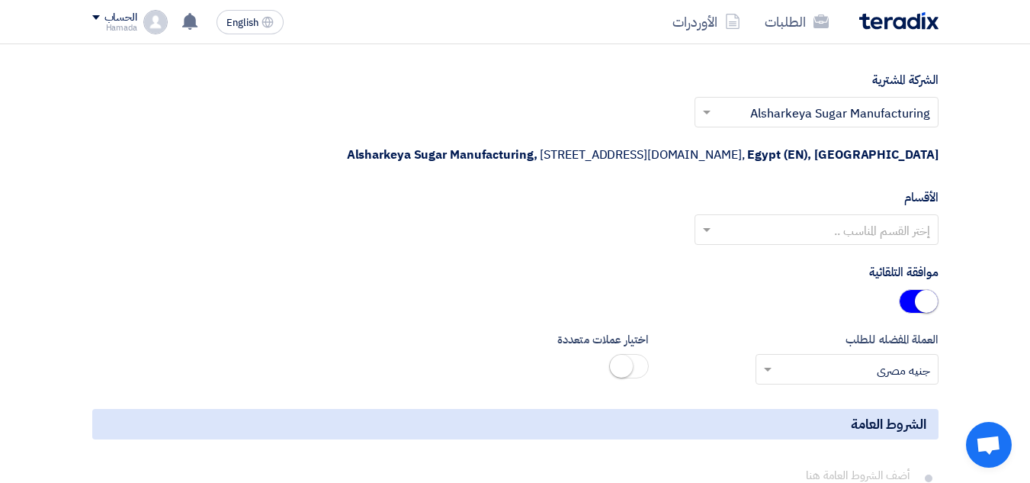
click at [832, 231] on input "text" at bounding box center [824, 230] width 213 height 25
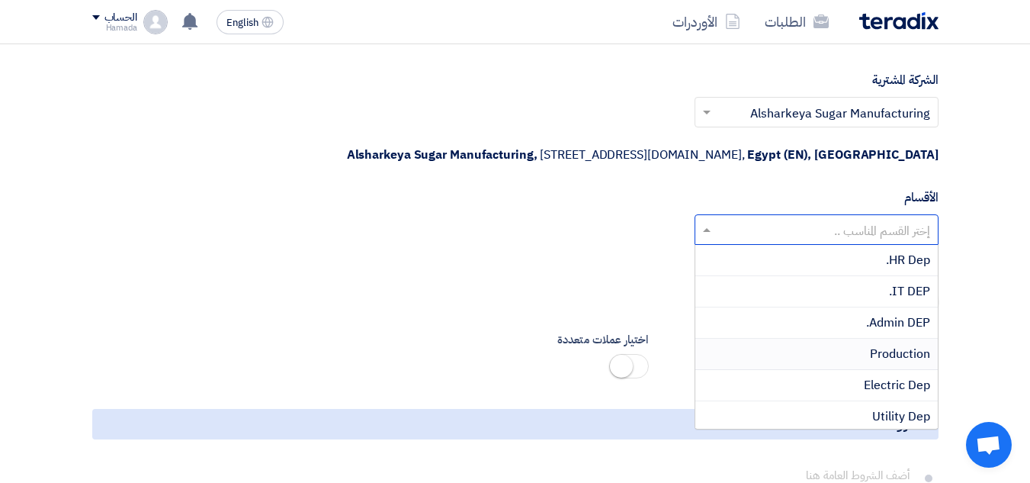
click at [876, 354] on span "Production" at bounding box center [900, 354] width 60 height 18
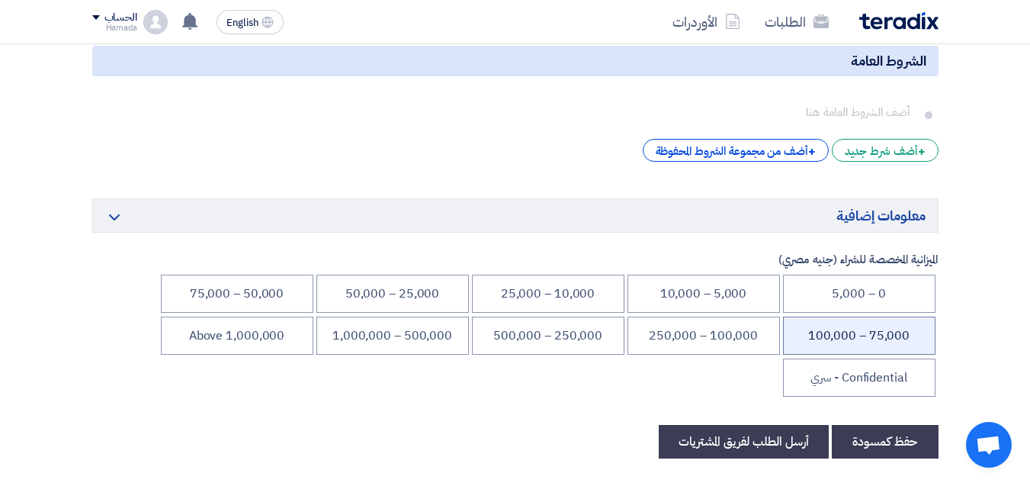
scroll to position [2973, 0]
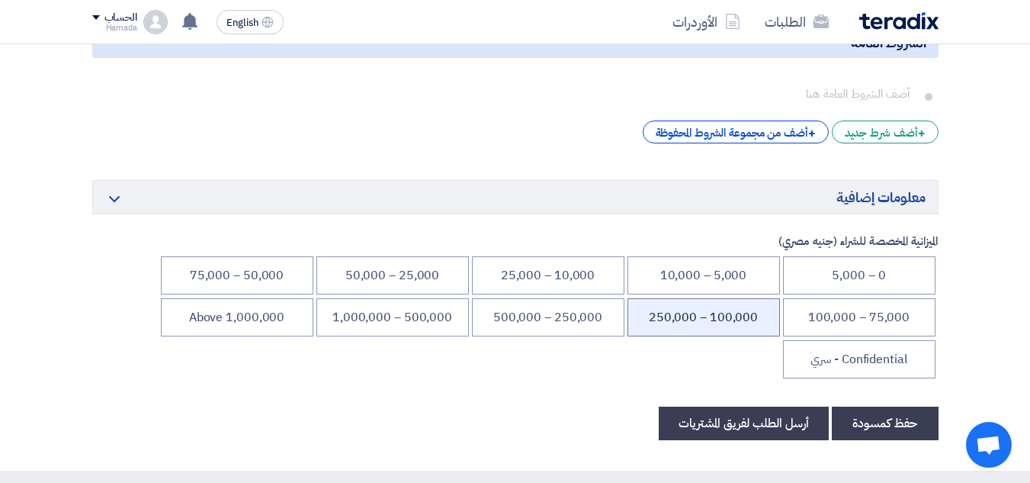
click at [643, 318] on li "100,000 – 250,000" at bounding box center [703, 317] width 152 height 38
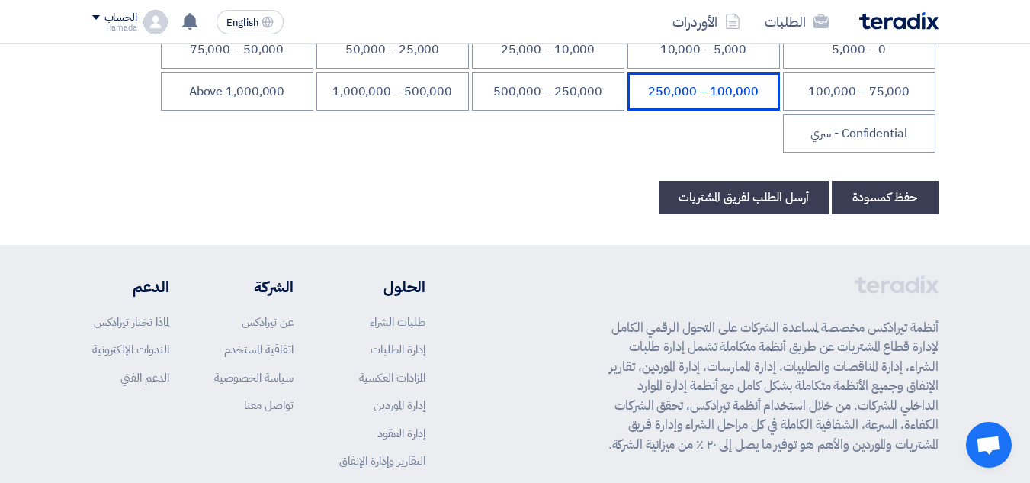
scroll to position [3202, 0]
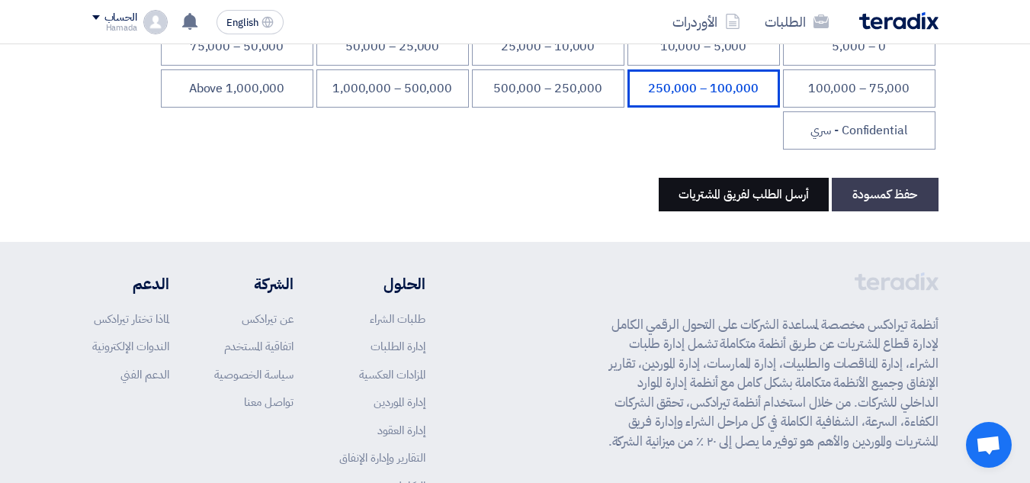
click at [717, 194] on button "أرسل الطلب لفريق المشتريات" at bounding box center [744, 195] width 170 height 34
